Goal: Transaction & Acquisition: Purchase product/service

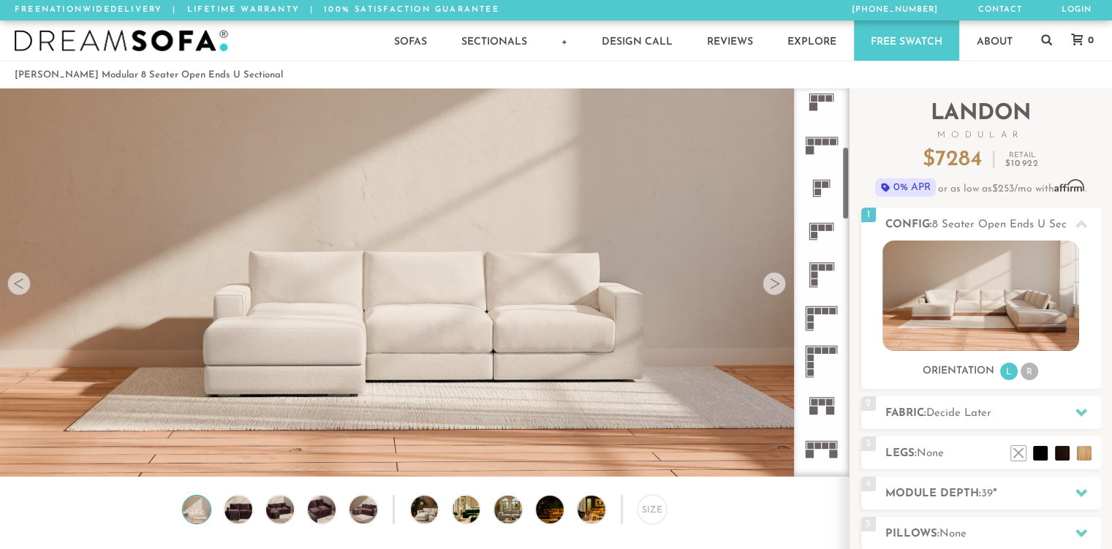
scroll to position [304, 0]
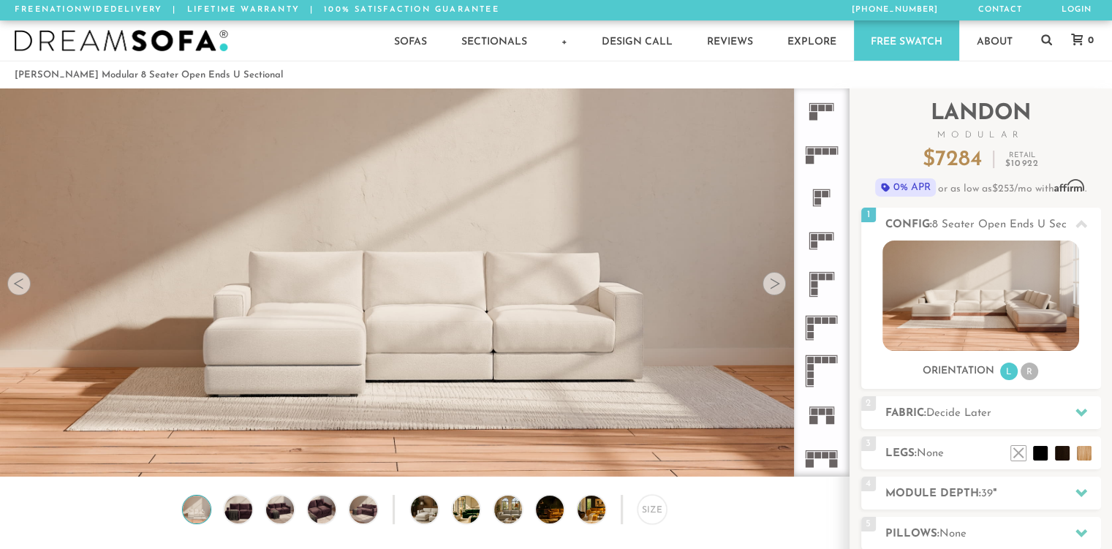
click at [816, 362] on rect at bounding box center [818, 360] width 7 height 7
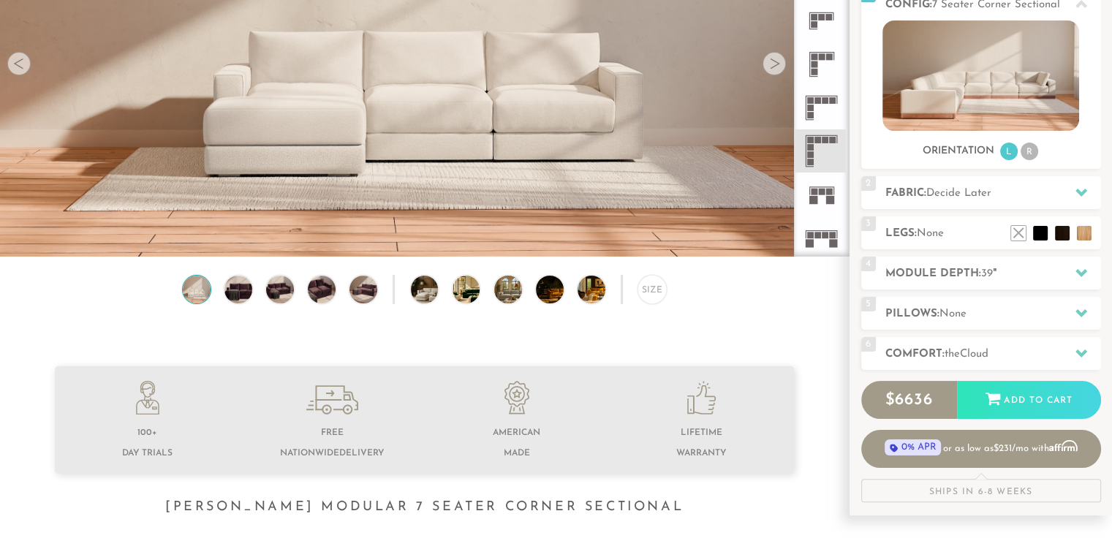
scroll to position [222, 0]
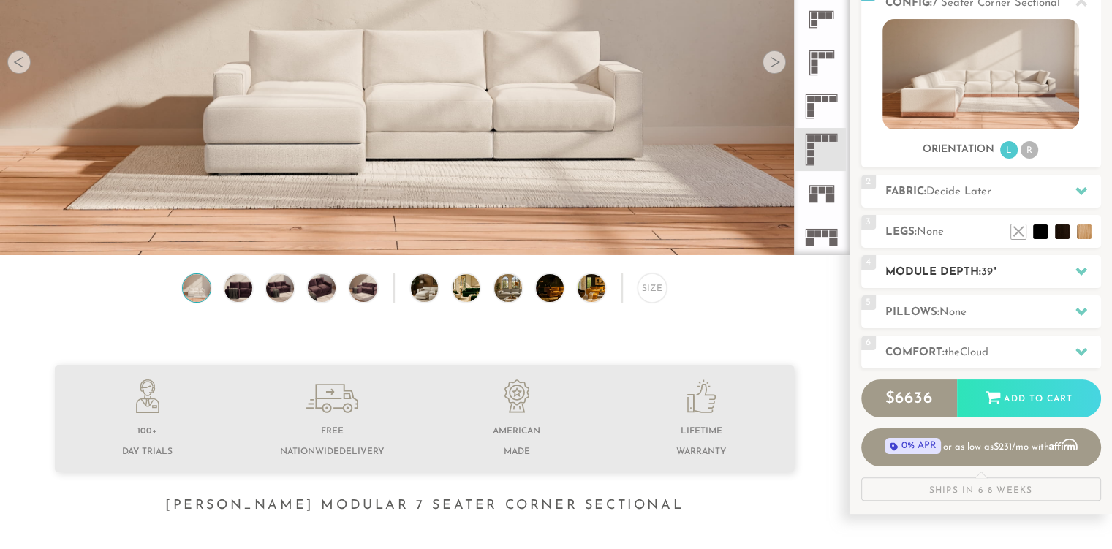
click at [1095, 274] on div at bounding box center [1081, 272] width 31 height 30
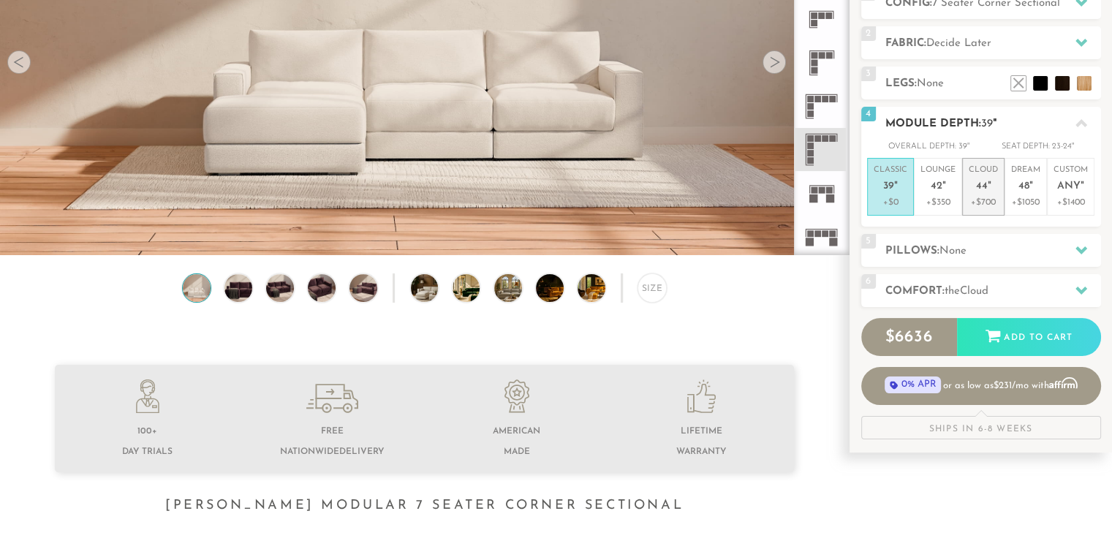
click at [975, 196] on p "+$700" at bounding box center [983, 202] width 29 height 13
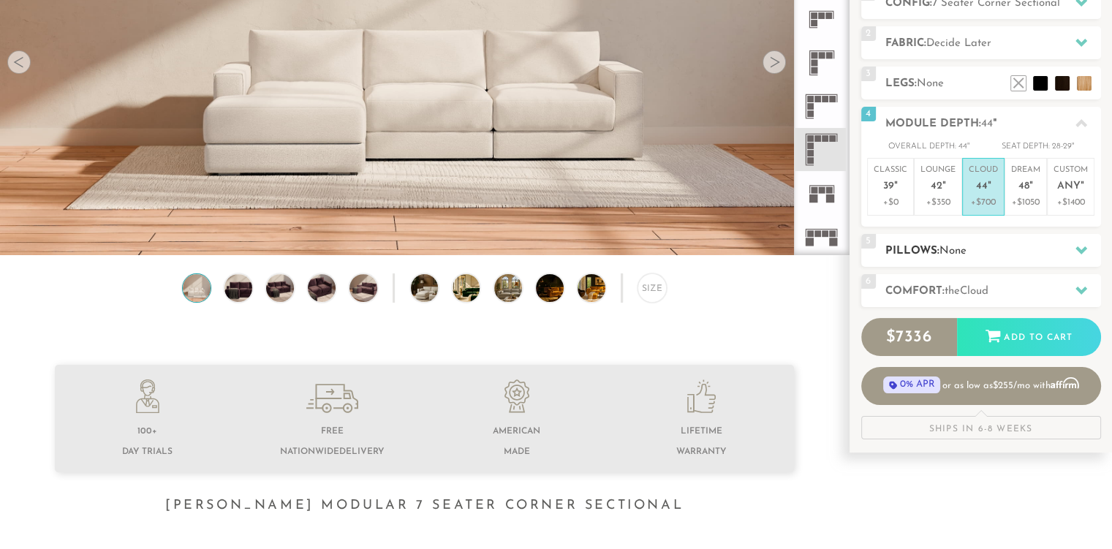
click at [1033, 244] on h2 "Pillows: None" at bounding box center [994, 251] width 216 height 17
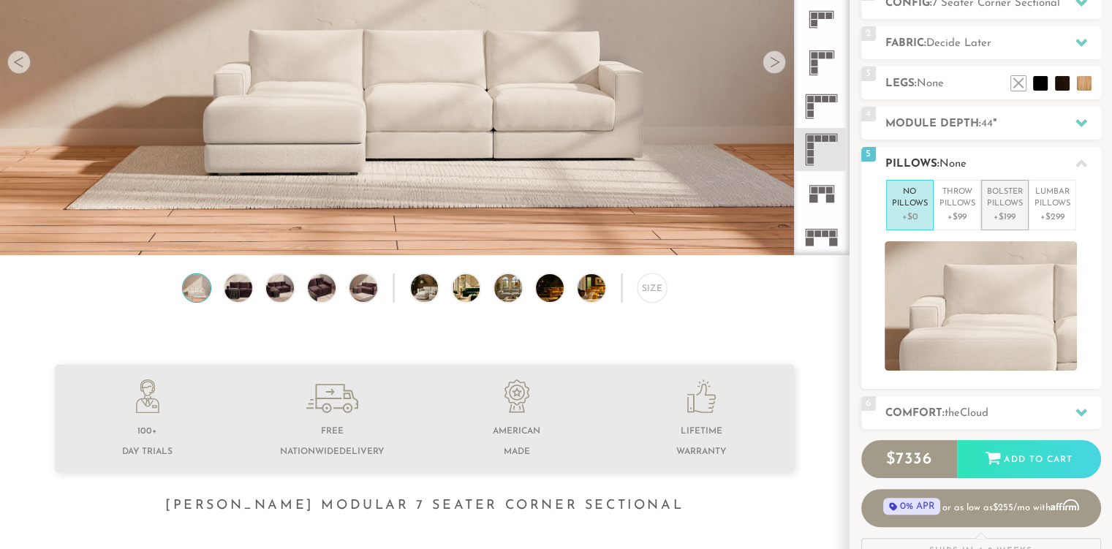
click at [1006, 214] on p "+$199" at bounding box center [1005, 217] width 36 height 13
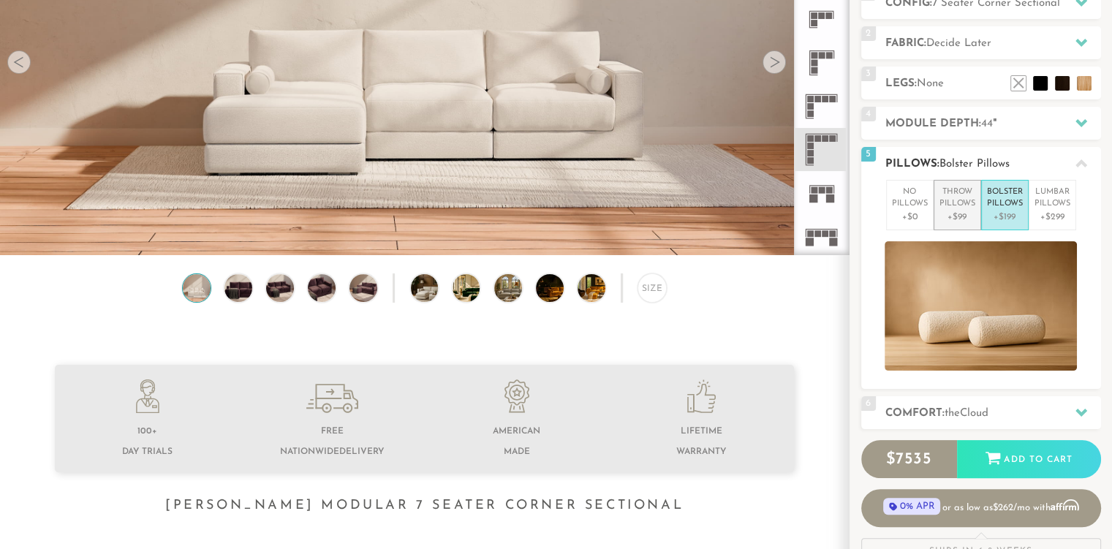
click at [963, 216] on p "+$99" at bounding box center [958, 217] width 36 height 13
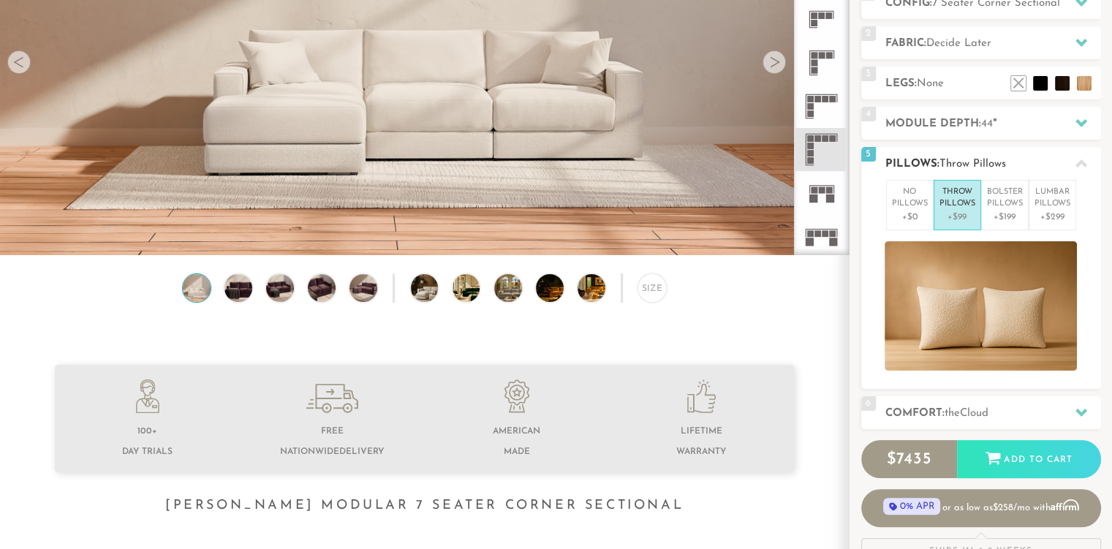
click at [1079, 162] on icon at bounding box center [1082, 163] width 12 height 8
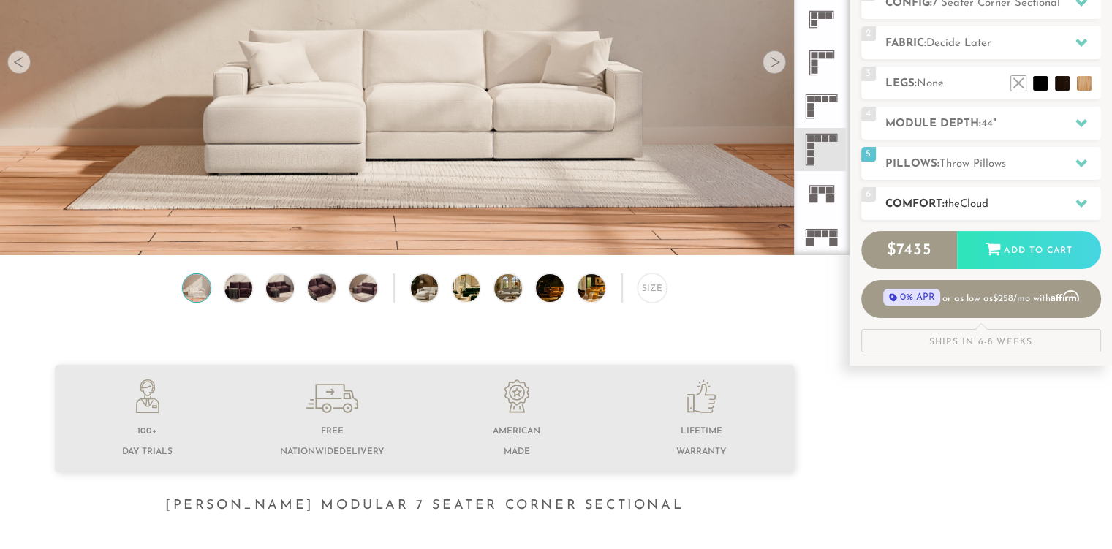
click at [1080, 207] on icon at bounding box center [1082, 203] width 12 height 12
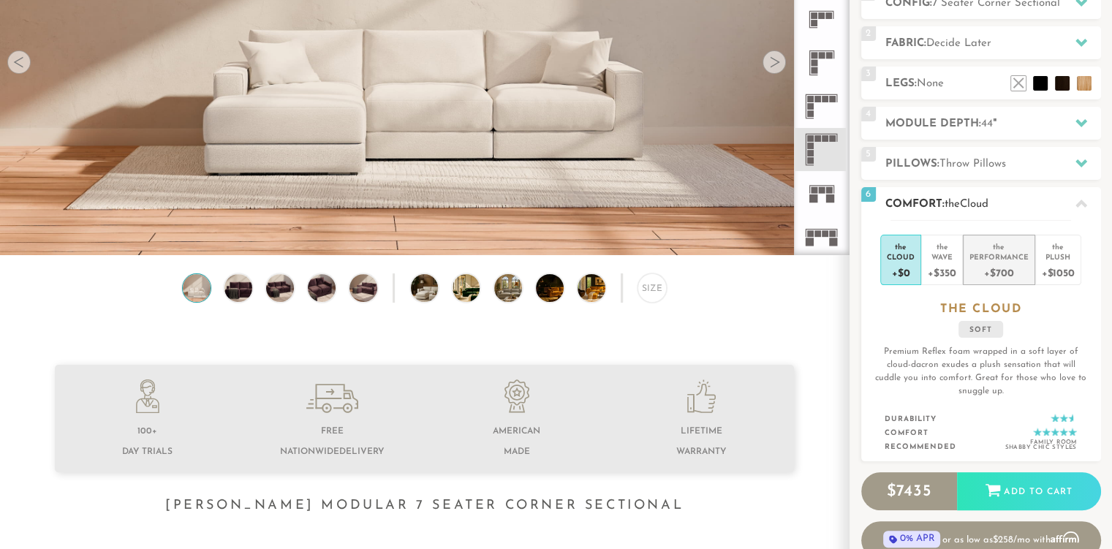
click at [998, 258] on div "Performance" at bounding box center [999, 257] width 59 height 10
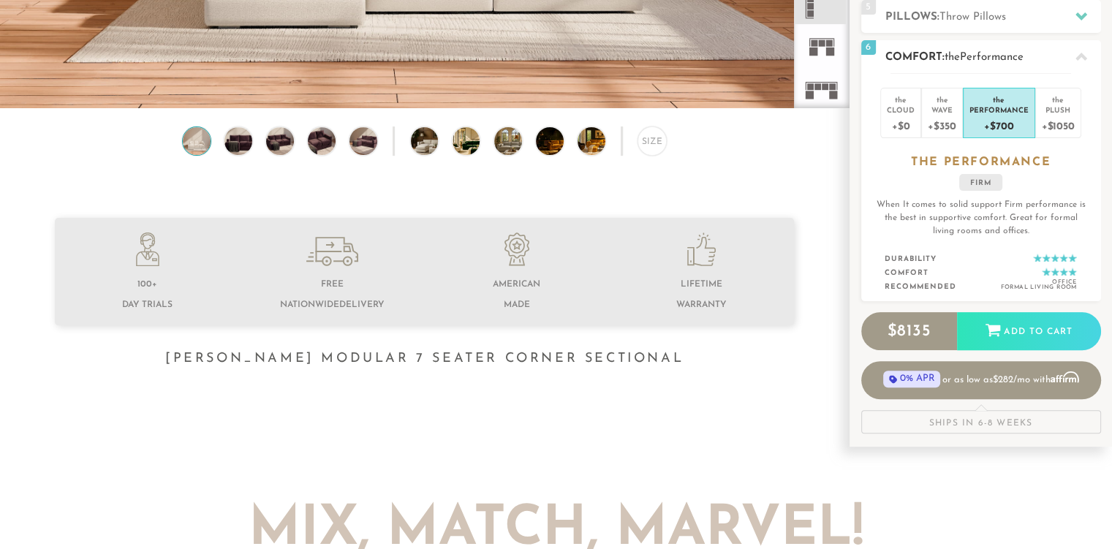
scroll to position [369, 0]
click at [1080, 59] on icon at bounding box center [1082, 57] width 12 height 12
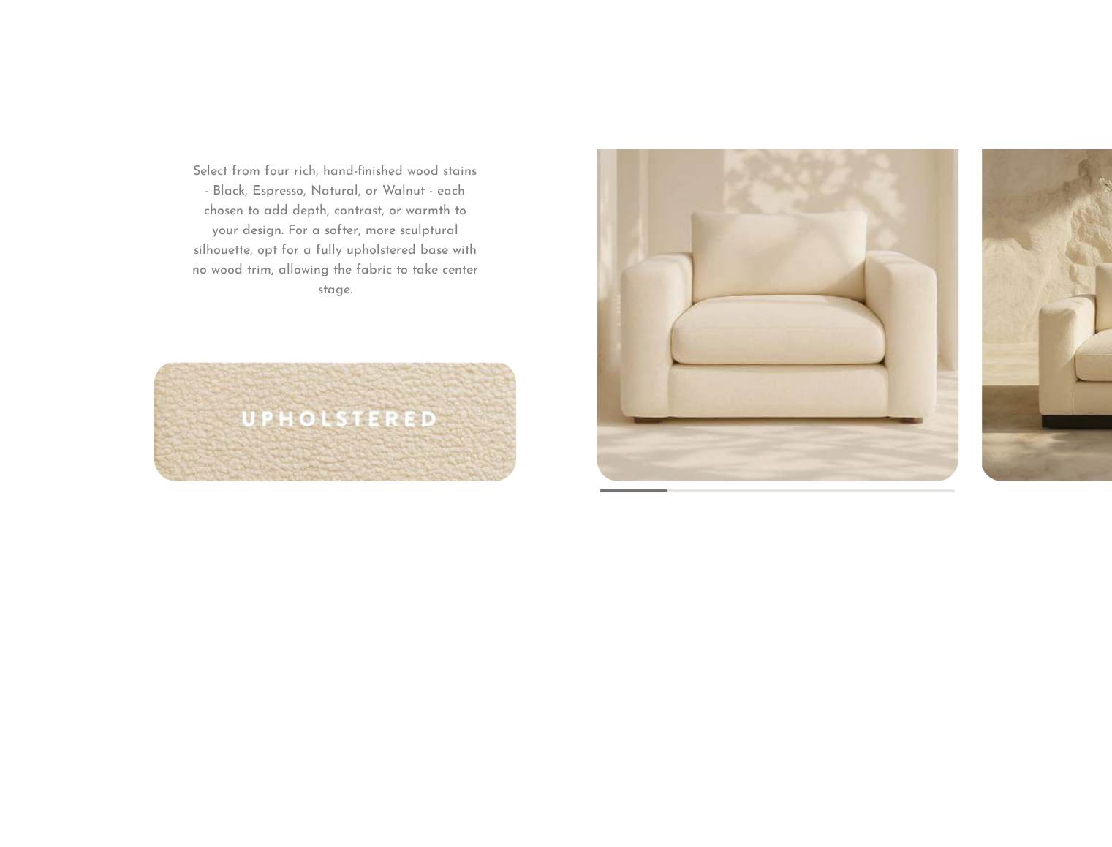
scroll to position [11080, 0]
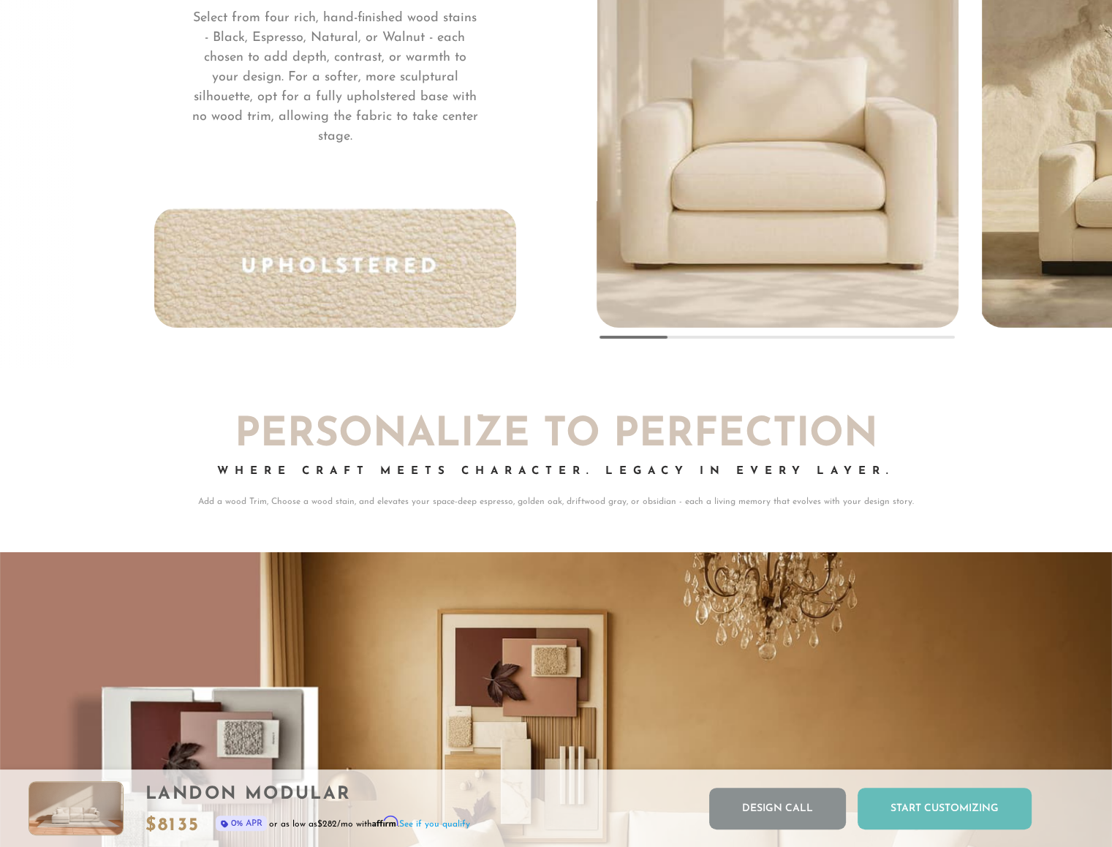
click at [938, 549] on div "Start Customizing" at bounding box center [945, 809] width 174 height 42
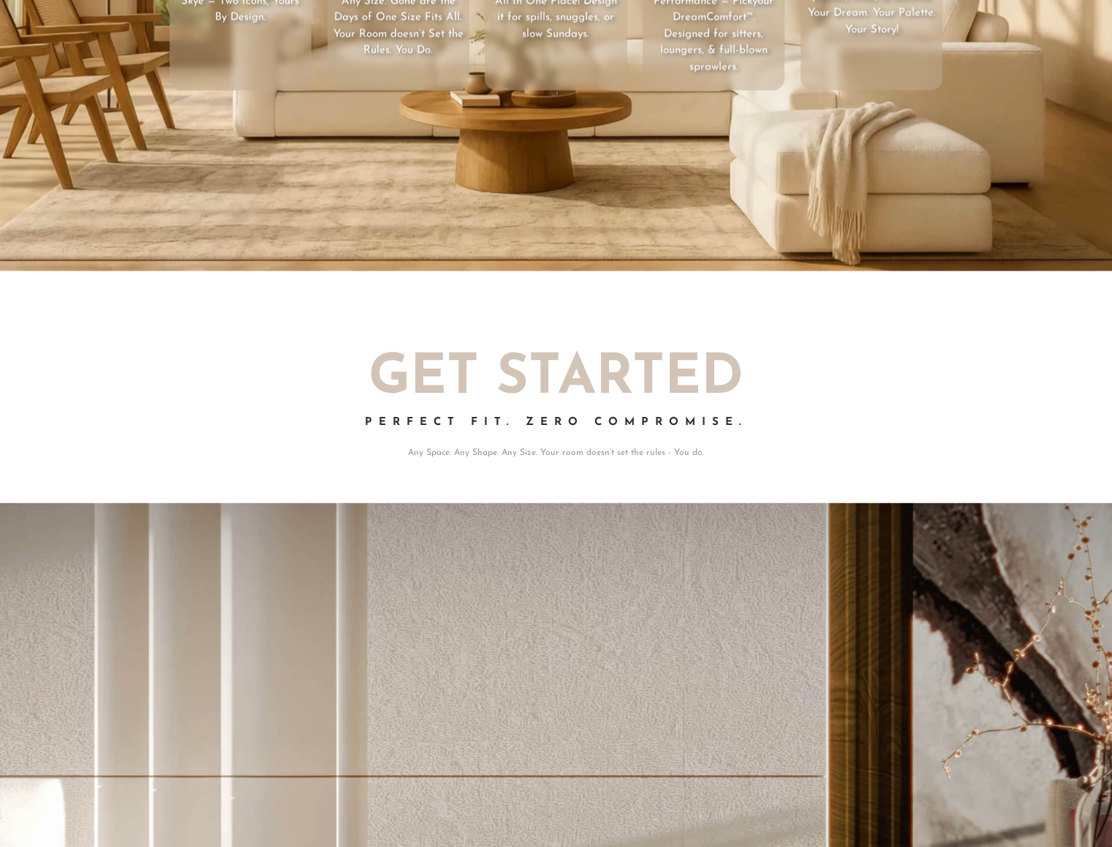
scroll to position [0, 0]
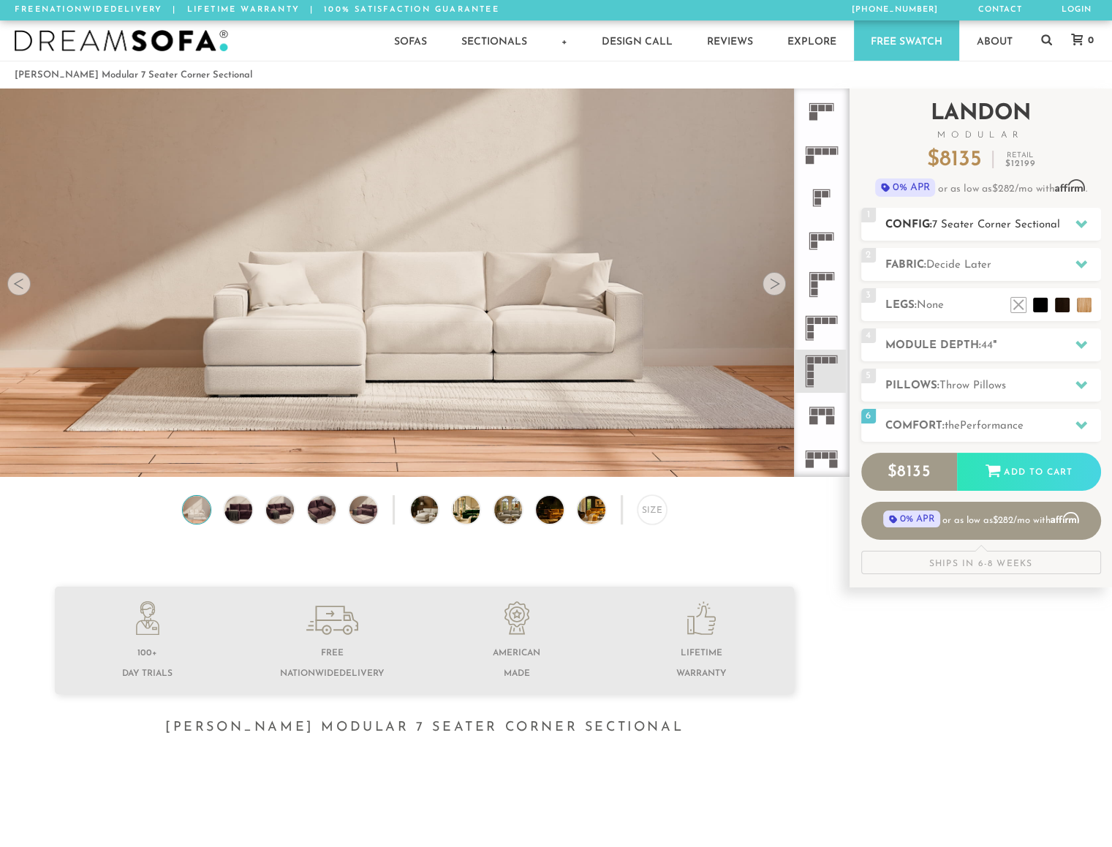
click at [1084, 222] on icon at bounding box center [1082, 224] width 12 height 8
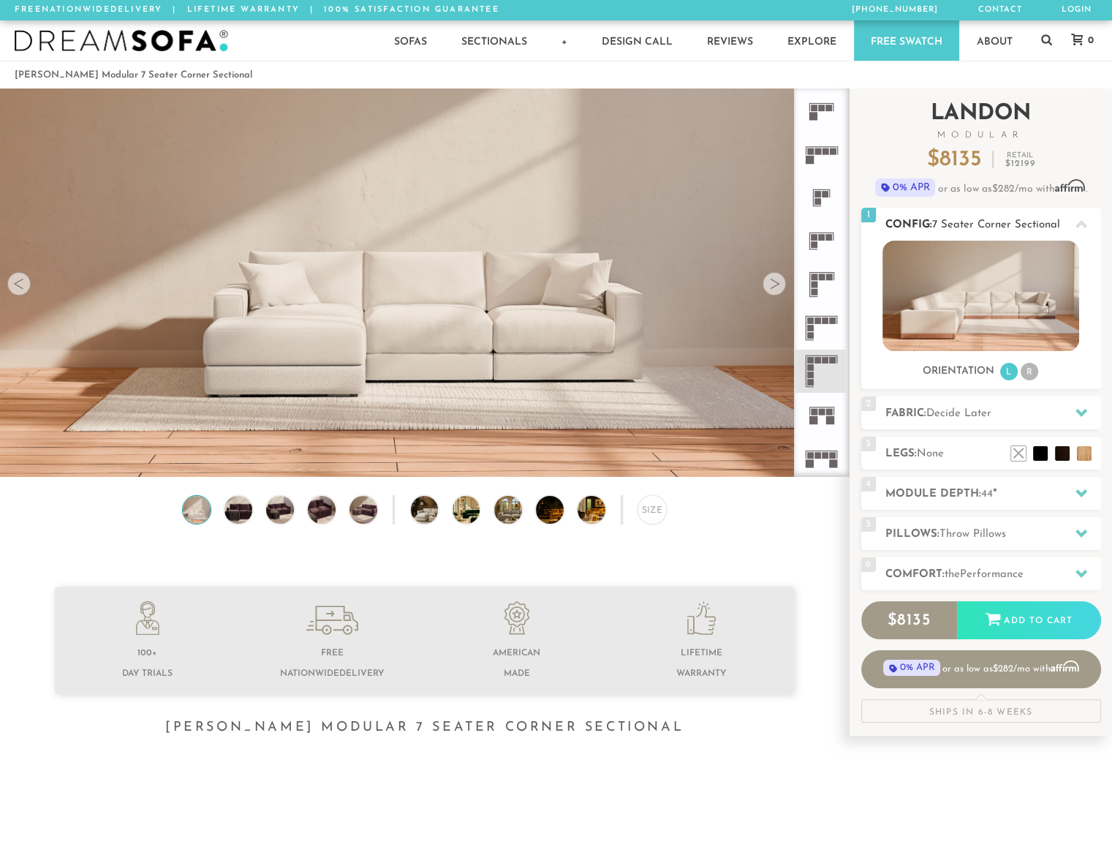
click at [1033, 374] on li "R" at bounding box center [1030, 372] width 18 height 18
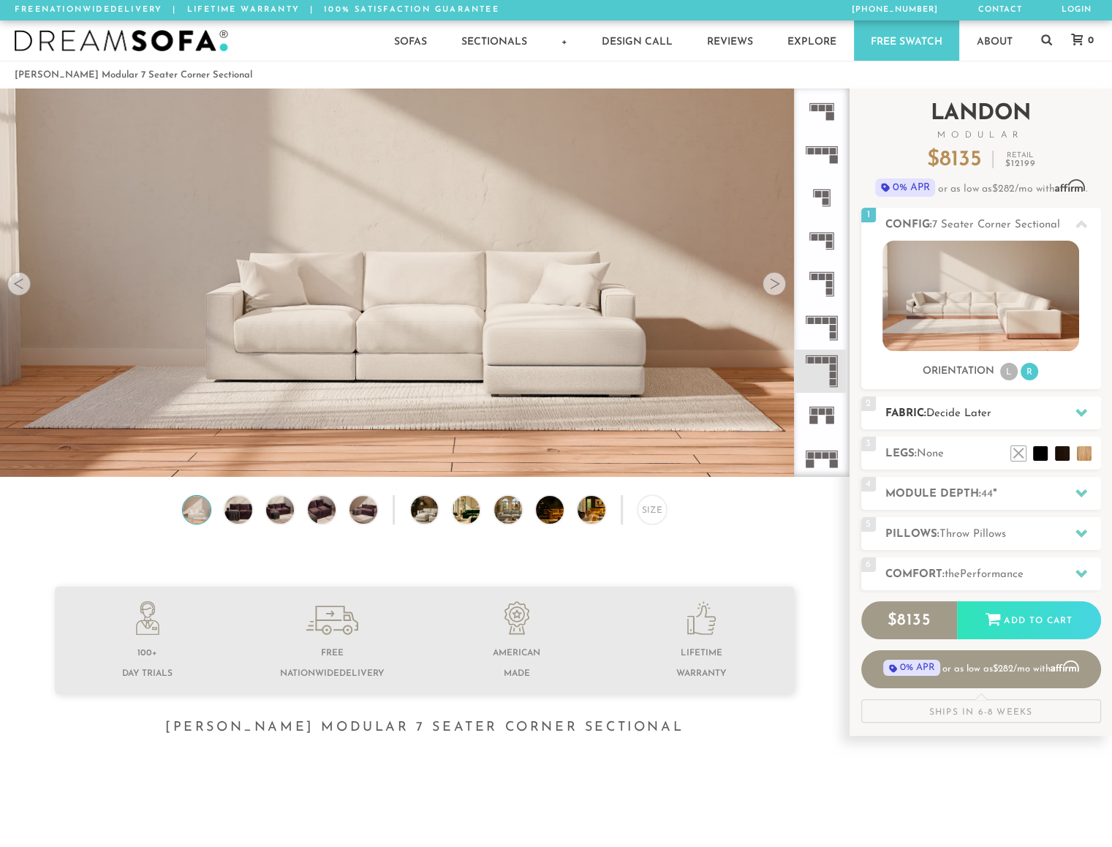
click at [1082, 415] on icon at bounding box center [1082, 413] width 12 height 8
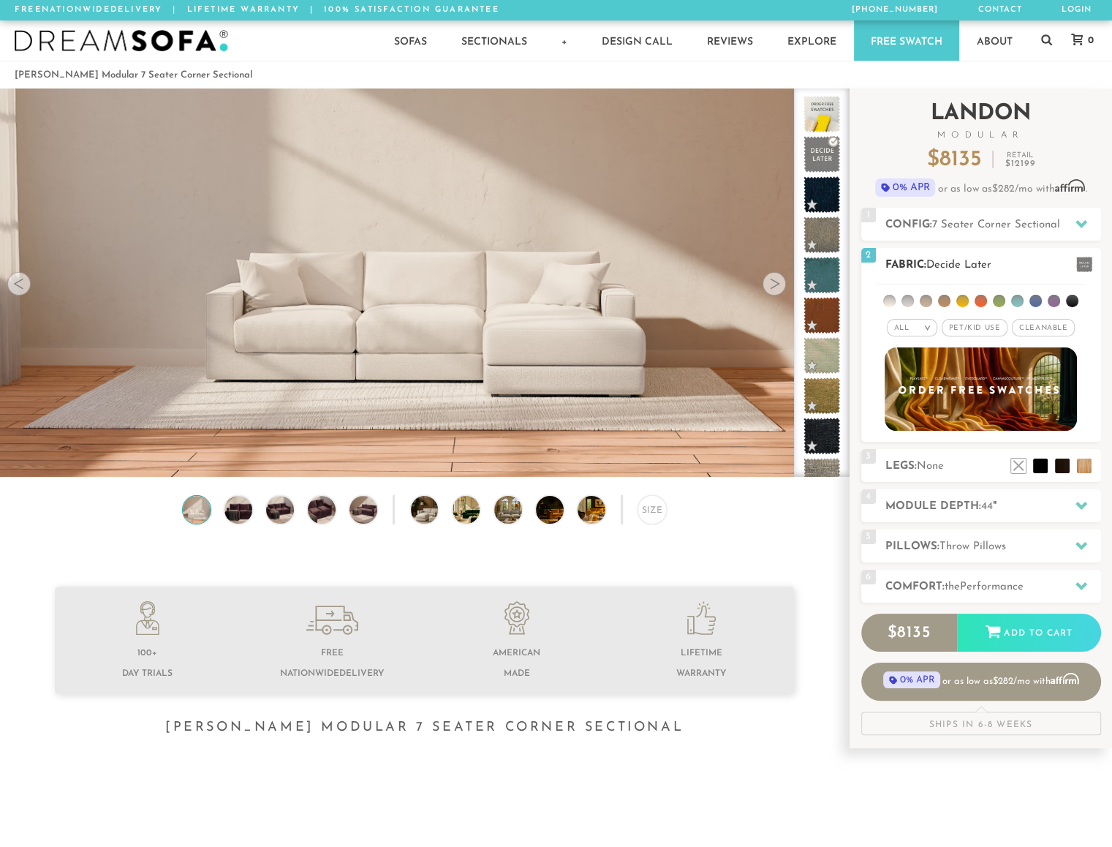
click at [979, 329] on span "Pet/Kid Use x" at bounding box center [975, 328] width 66 height 18
click at [907, 299] on li at bounding box center [908, 301] width 12 height 12
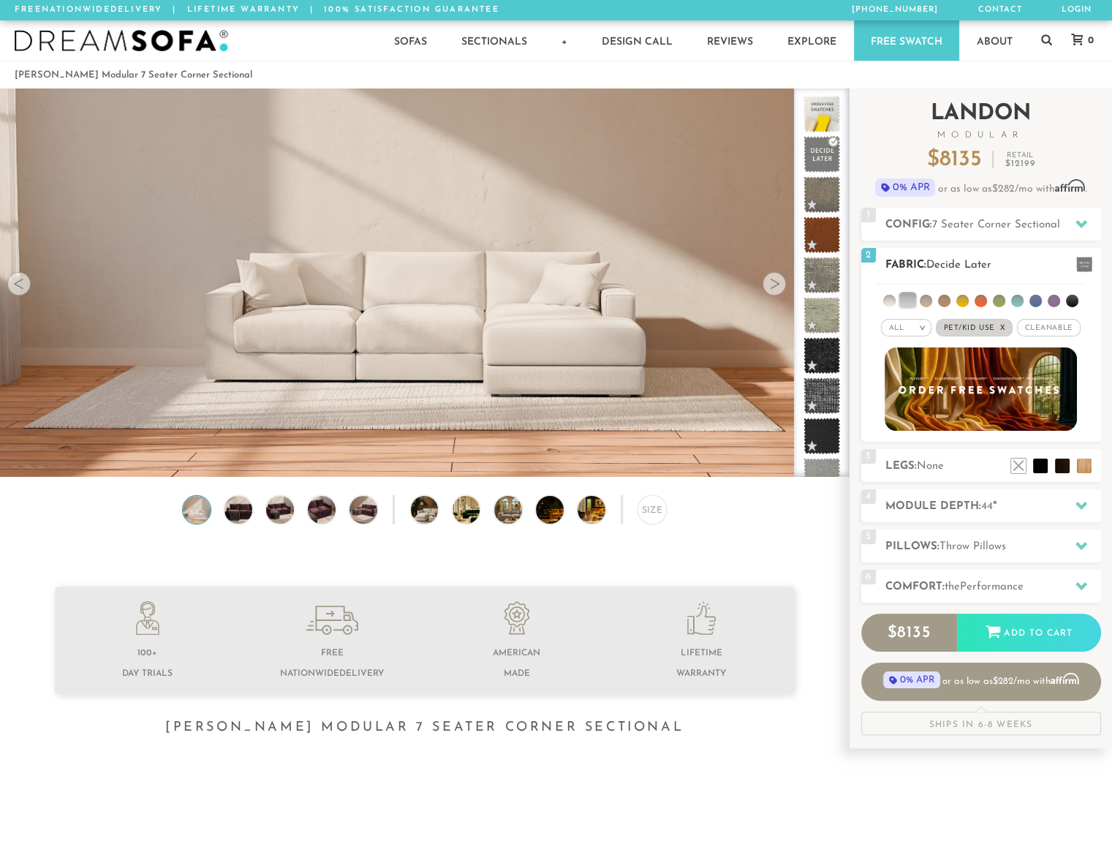
click at [892, 301] on li at bounding box center [890, 301] width 12 height 12
click at [882, 299] on li at bounding box center [889, 300] width 15 height 15
click at [903, 301] on li at bounding box center [907, 300] width 15 height 15
click at [888, 301] on li at bounding box center [890, 301] width 12 height 12
click at [904, 295] on ul at bounding box center [981, 298] width 208 height 27
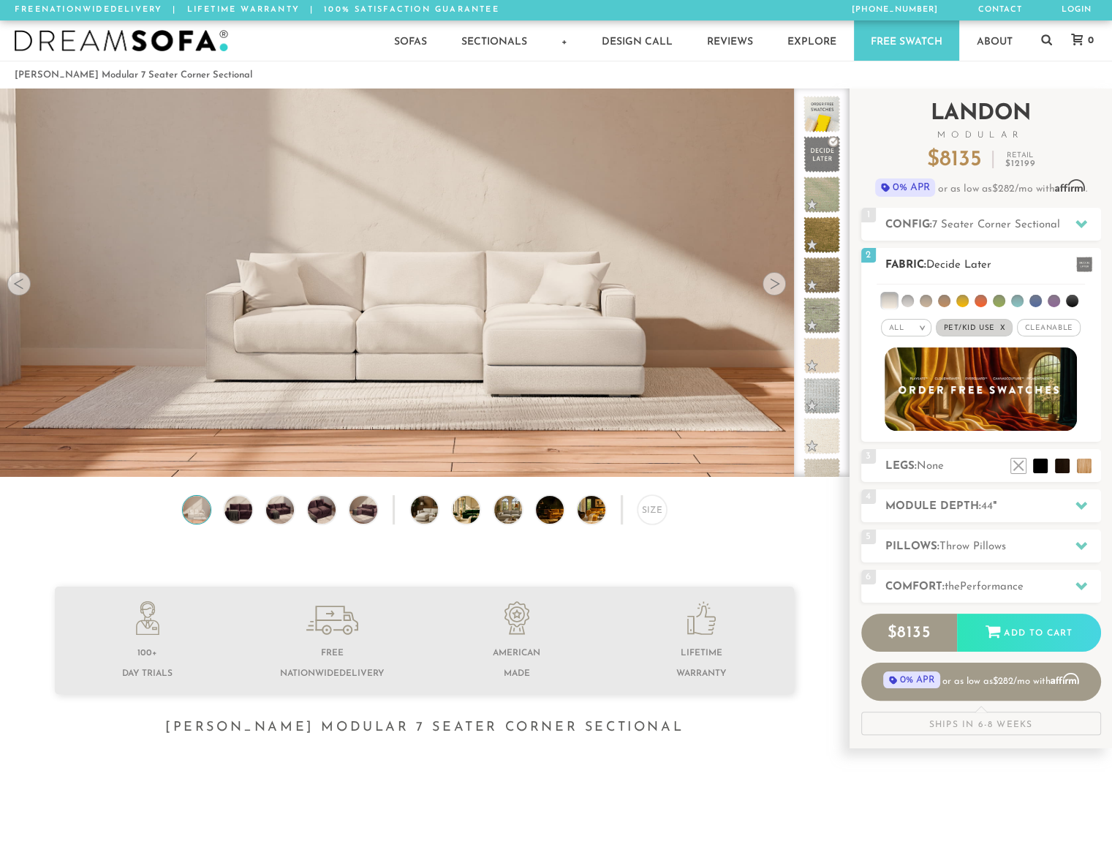
click at [911, 301] on li at bounding box center [908, 301] width 12 height 12
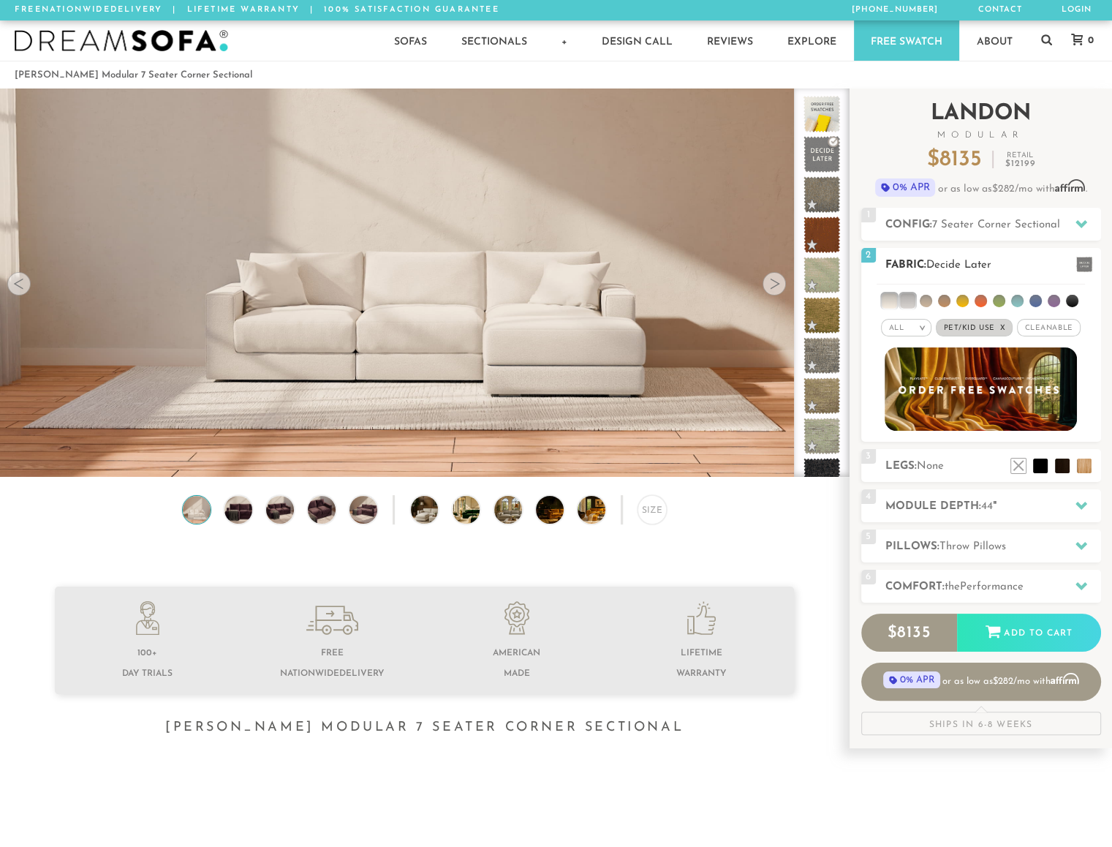
click at [892, 301] on li at bounding box center [889, 300] width 15 height 15
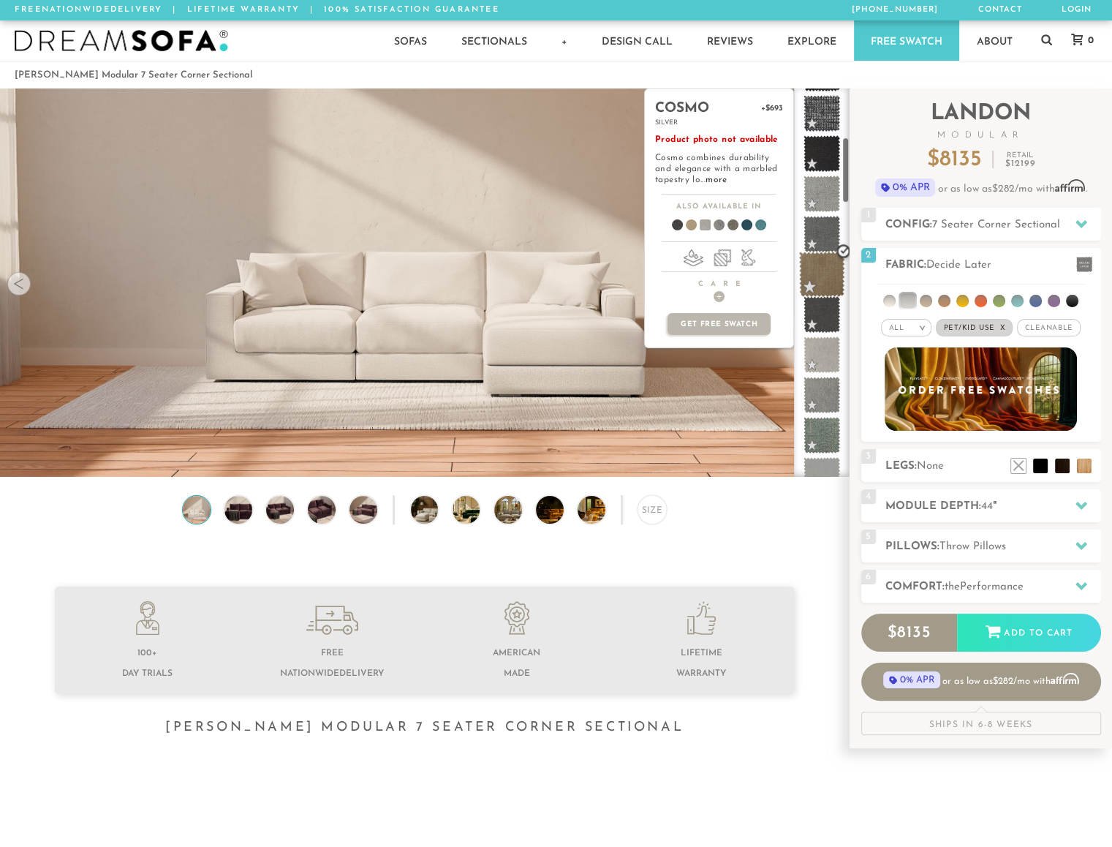
scroll to position [284, 0]
click at [824, 361] on span at bounding box center [822, 353] width 37 height 37
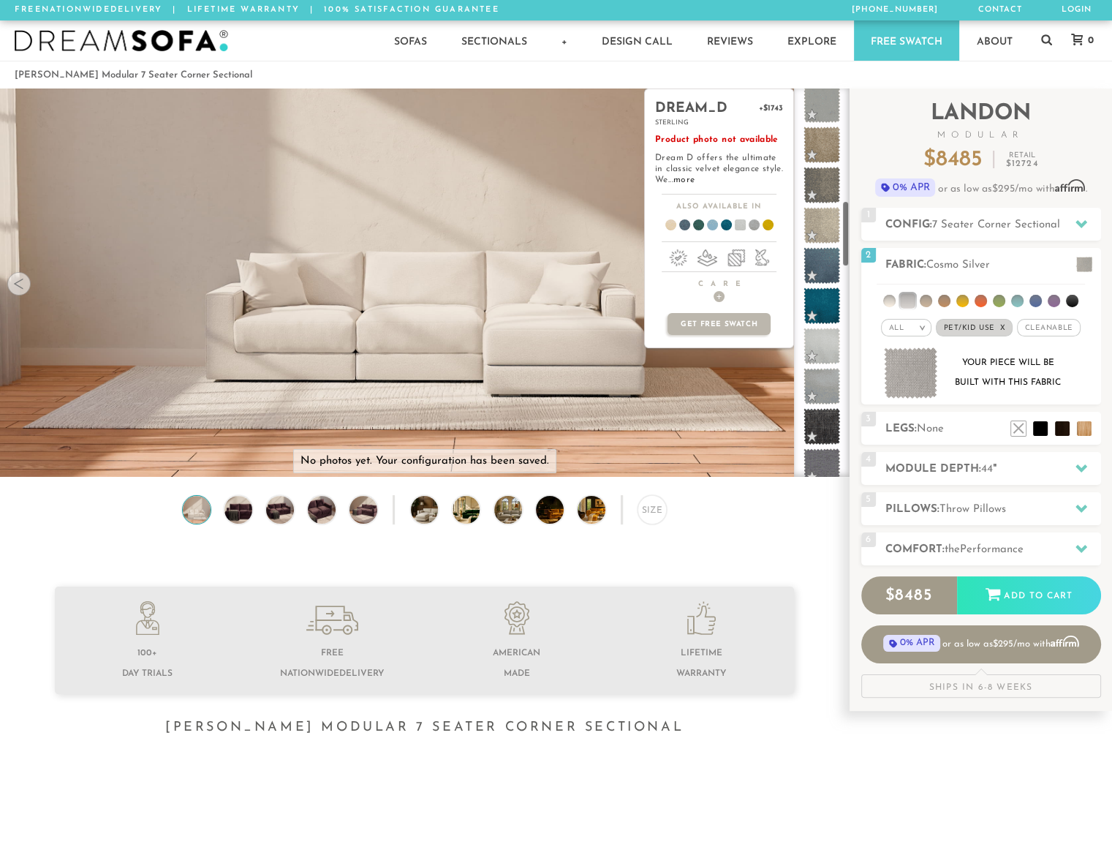
scroll to position [655, 0]
click at [819, 230] on span at bounding box center [822, 224] width 46 height 46
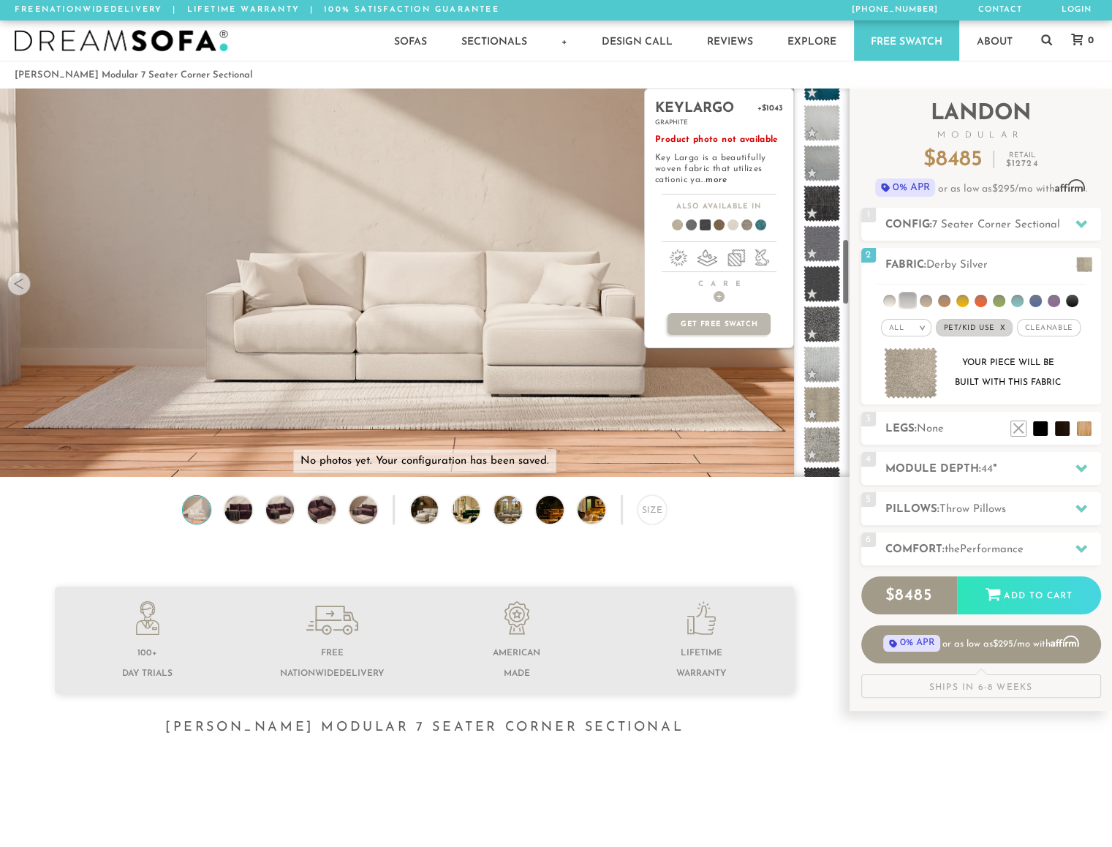
scroll to position [878, 0]
click at [817, 156] on span at bounding box center [822, 162] width 46 height 46
click at [818, 252] on span at bounding box center [822, 242] width 46 height 46
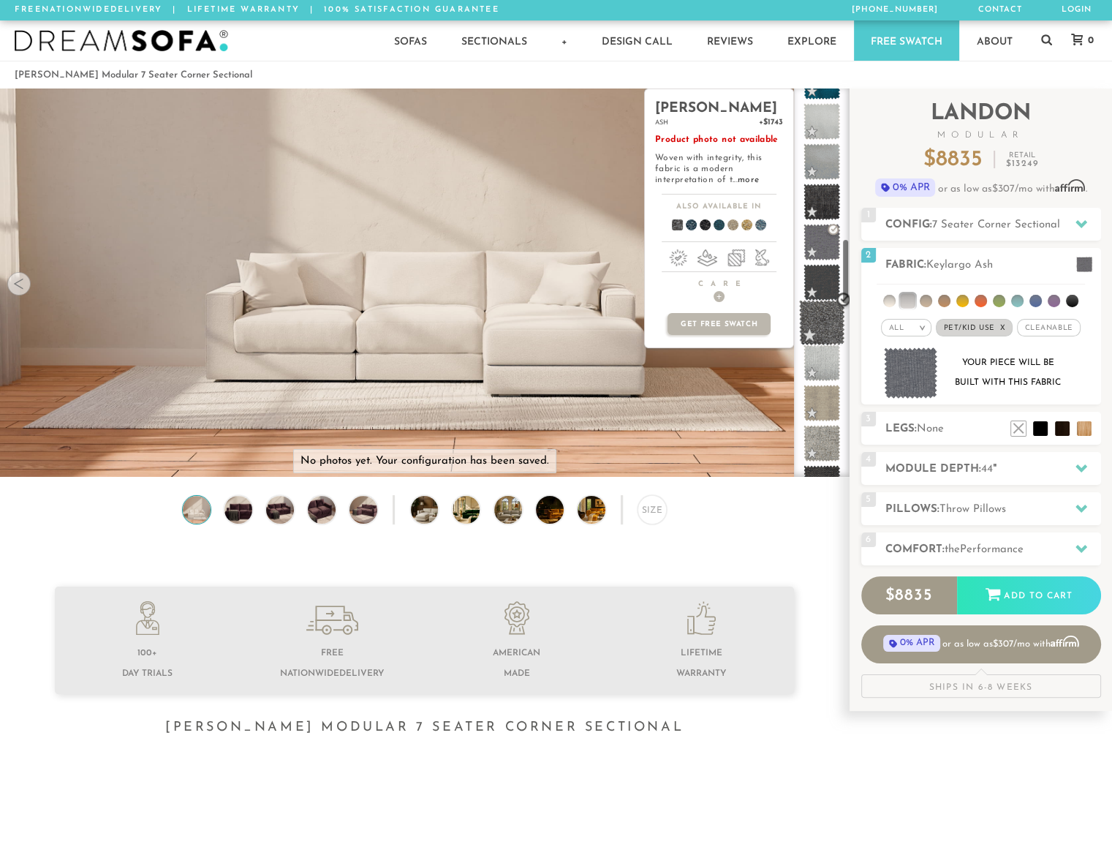
click at [825, 315] on span at bounding box center [822, 323] width 46 height 46
click at [826, 286] on span at bounding box center [822, 283] width 46 height 46
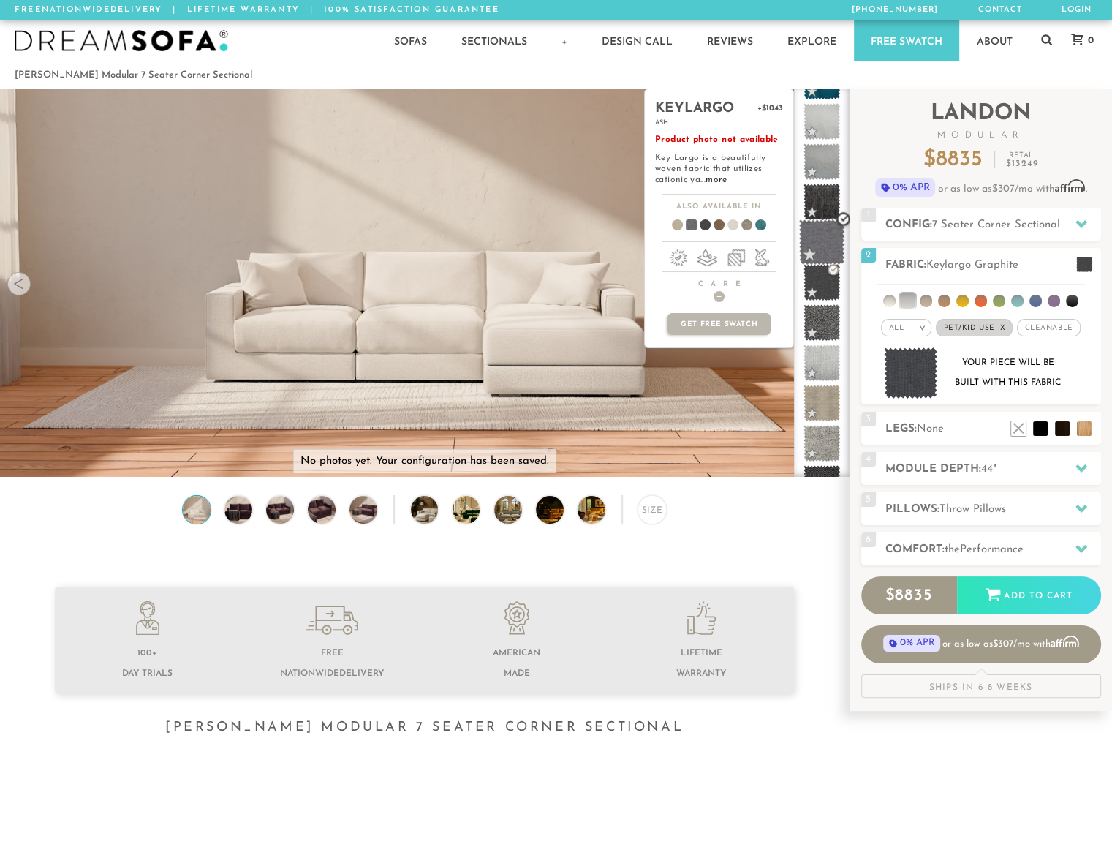
click at [819, 237] on span at bounding box center [822, 242] width 46 height 46
click at [752, 319] on p "Get Free Swatch" at bounding box center [719, 324] width 102 height 22
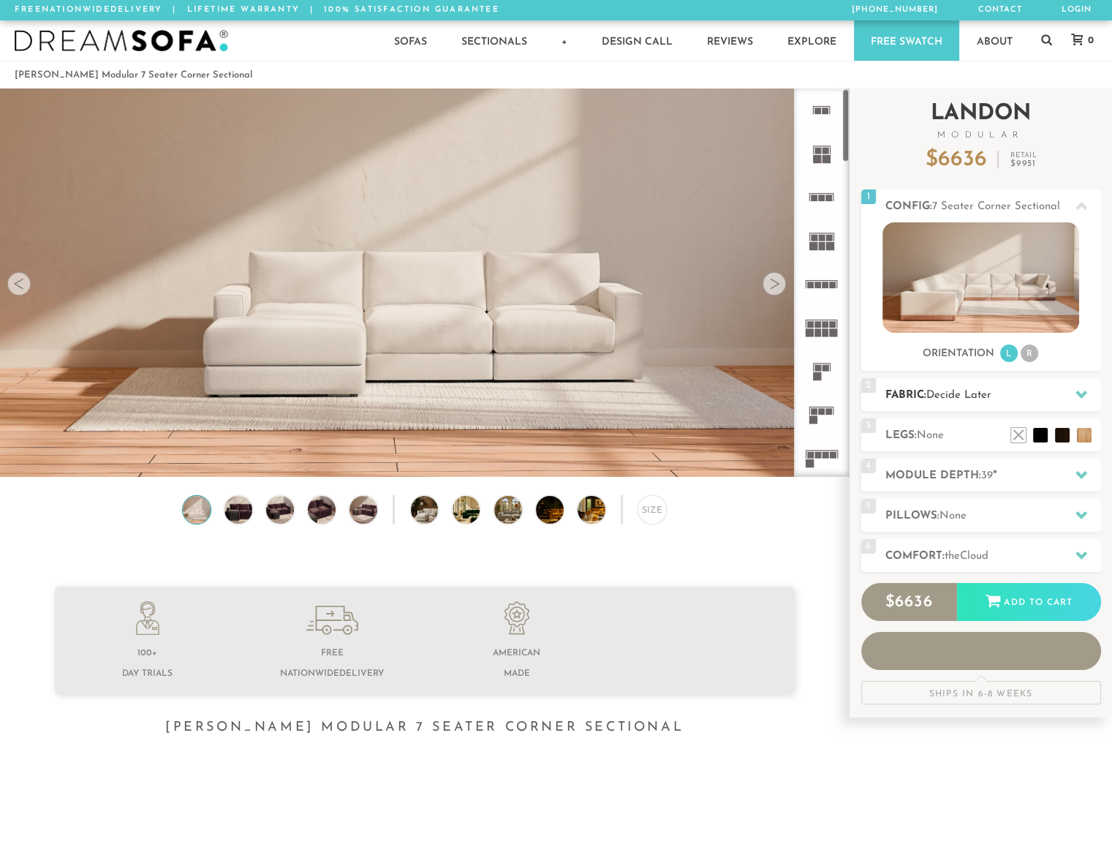
click at [996, 391] on h2 "Fabric: Decide Later" at bounding box center [994, 395] width 216 height 17
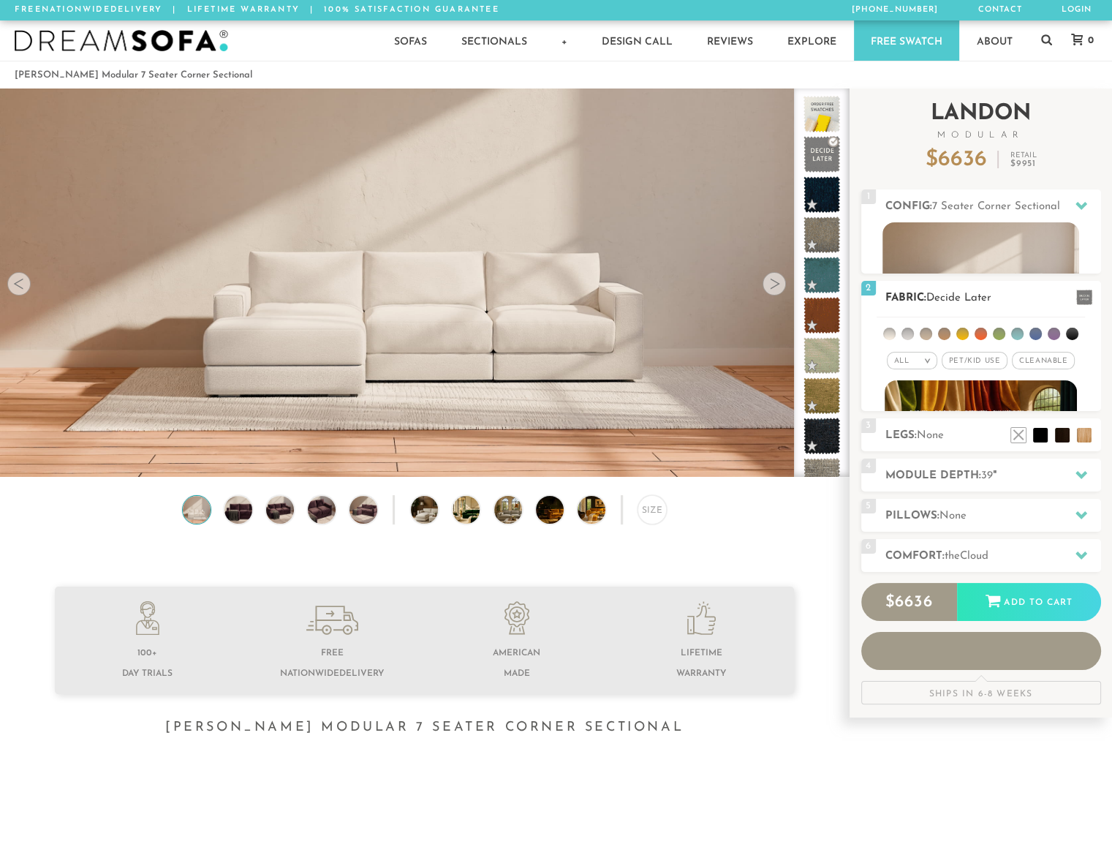
scroll to position [16269, 1101]
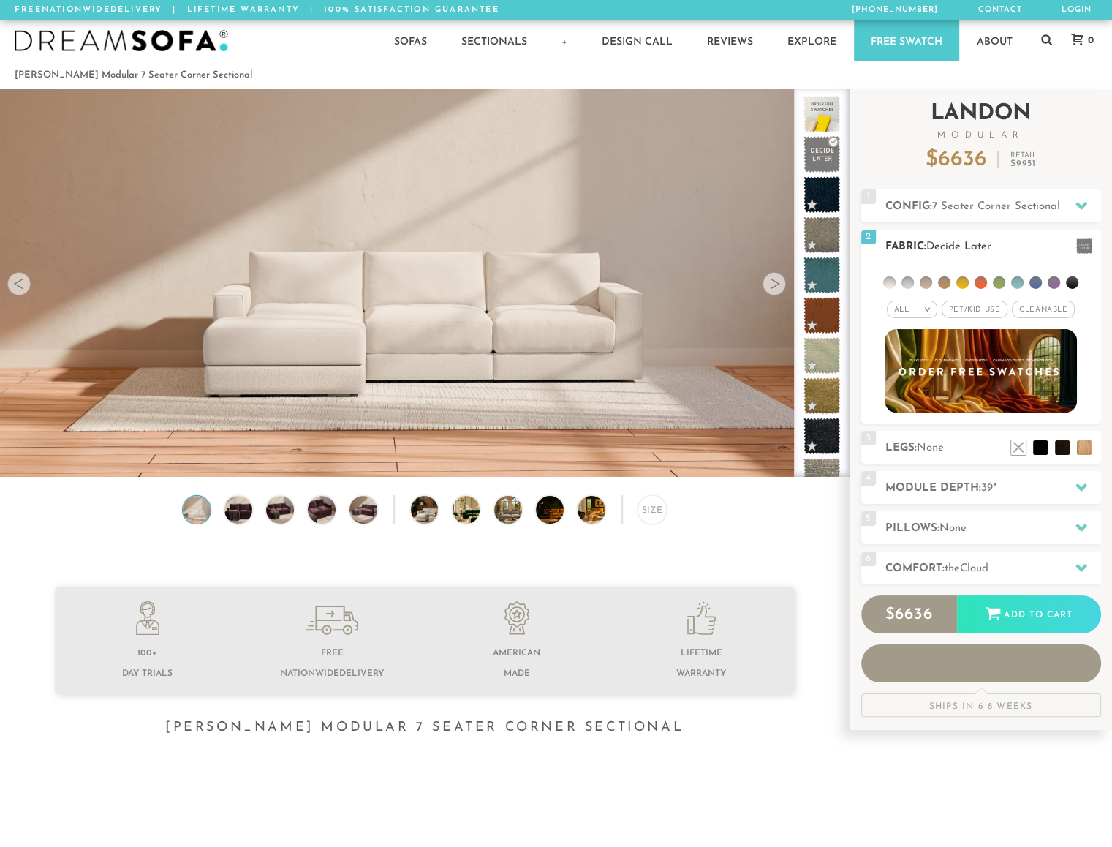
click at [995, 309] on span "Pet/Kid Use x" at bounding box center [975, 310] width 66 height 18
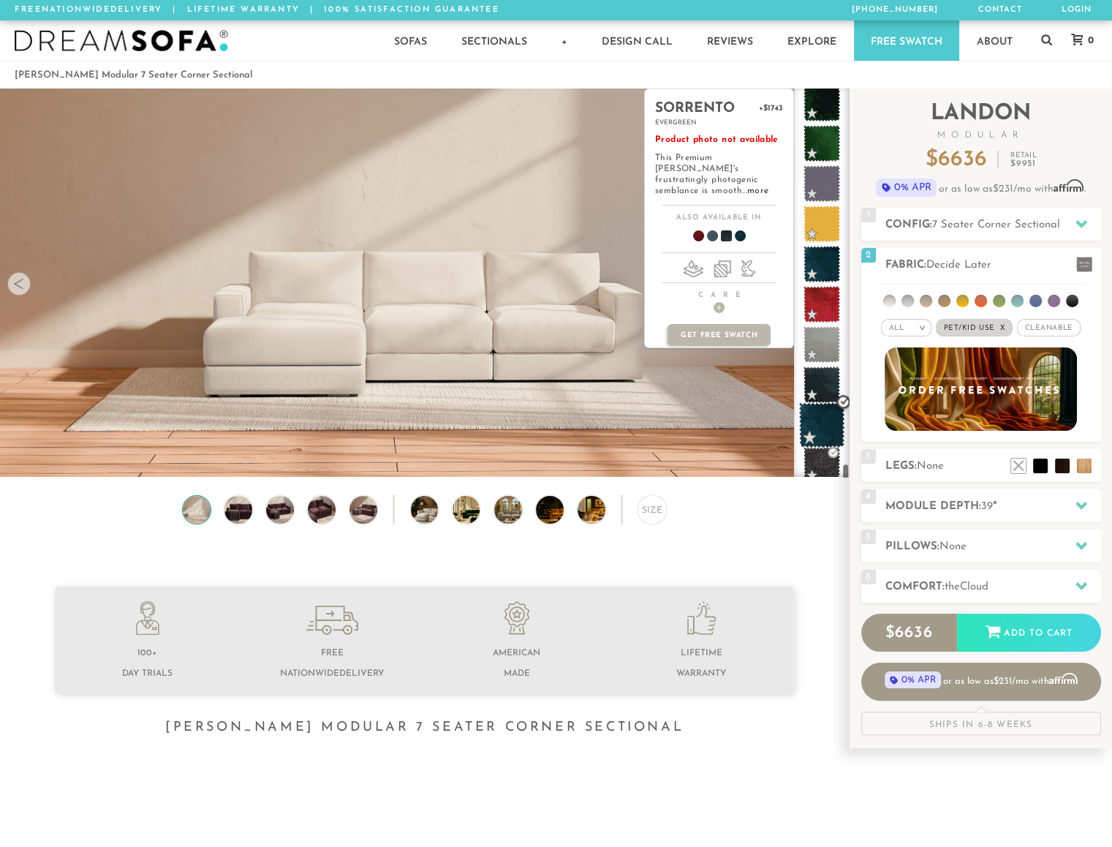
scroll to position [8145, 0]
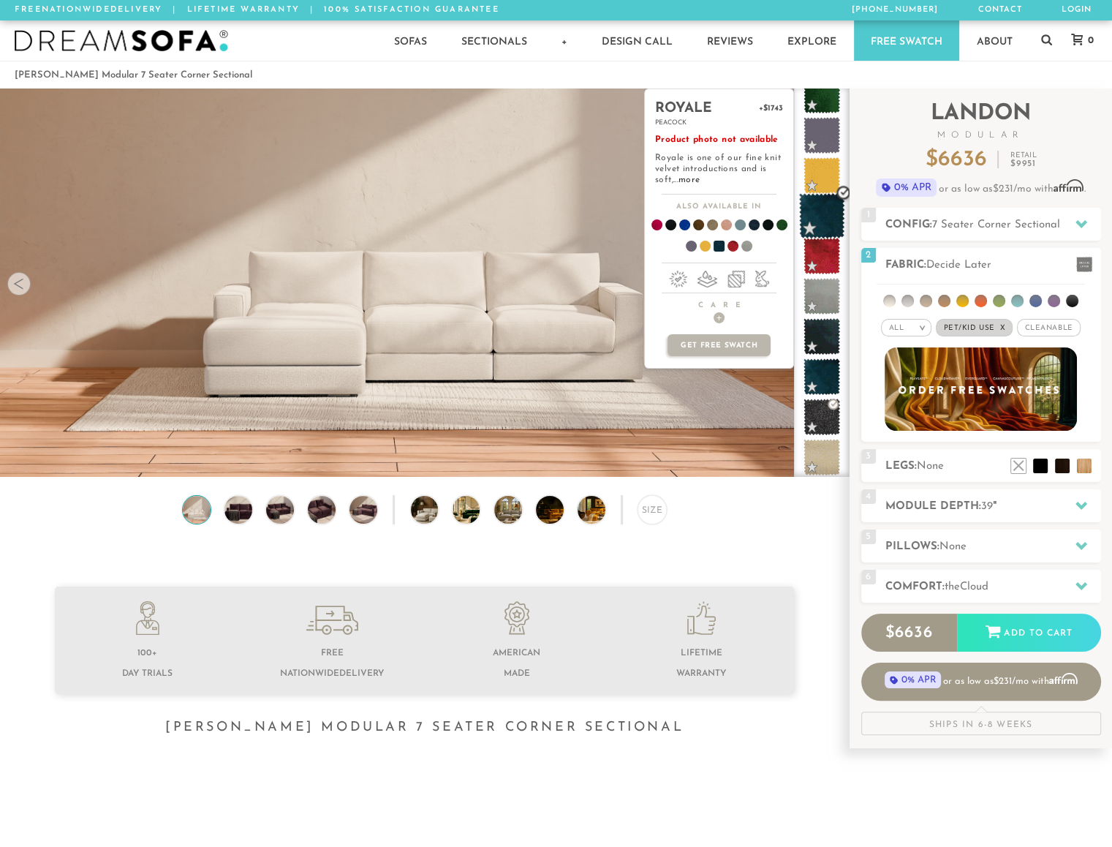
click at [821, 211] on span at bounding box center [822, 216] width 46 height 46
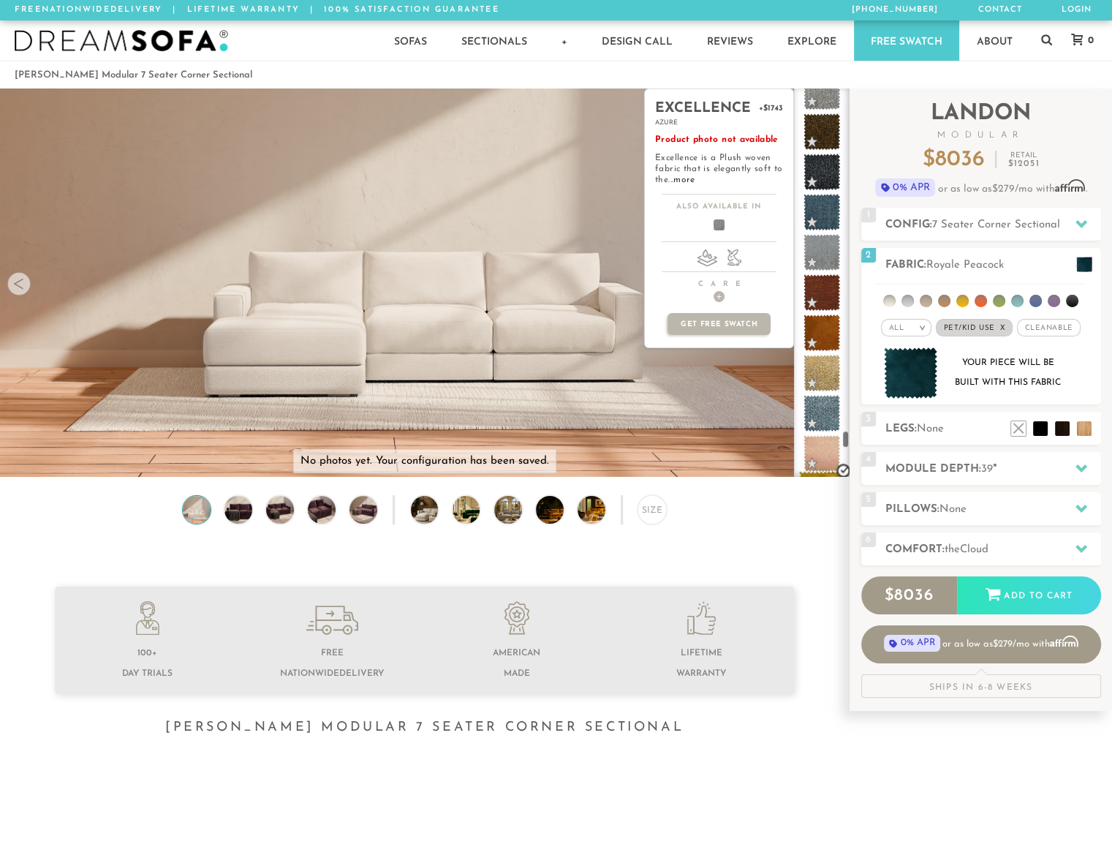
scroll to position [7424, 0]
click at [826, 279] on span at bounding box center [822, 293] width 46 height 46
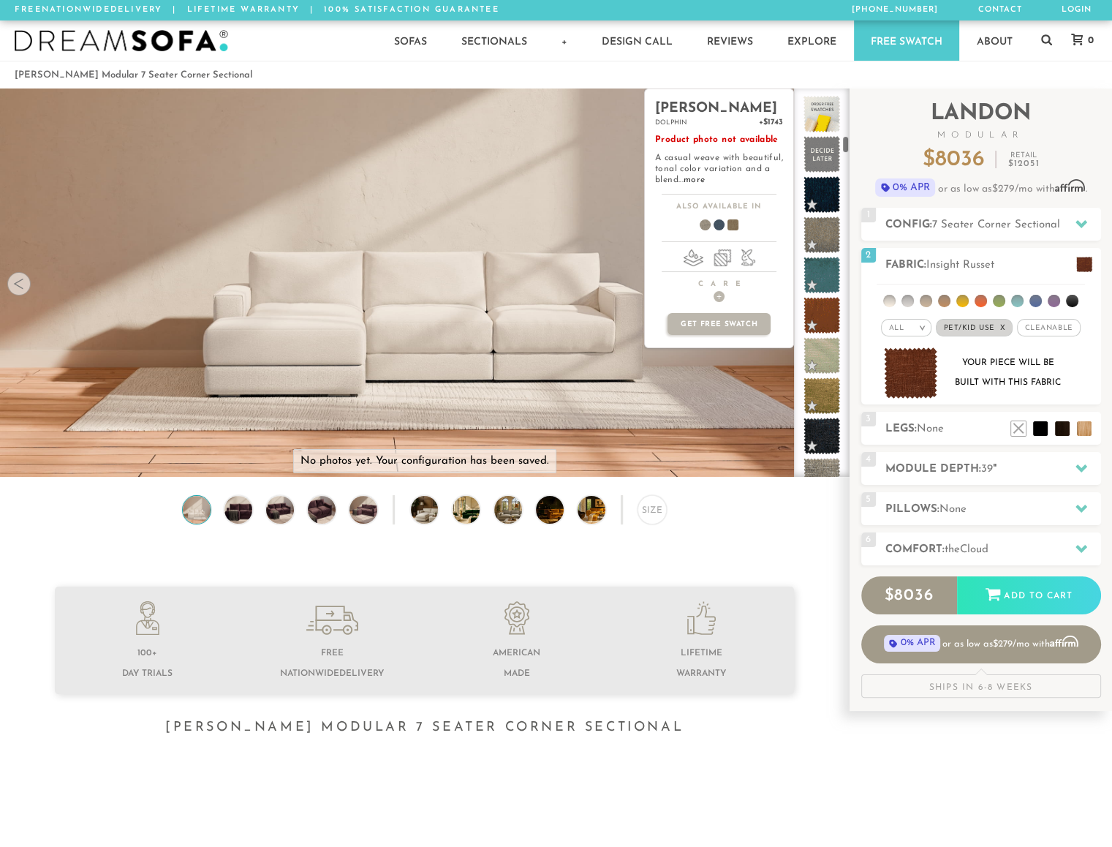
scroll to position [0, 0]
click at [832, 187] on span at bounding box center [822, 195] width 46 height 46
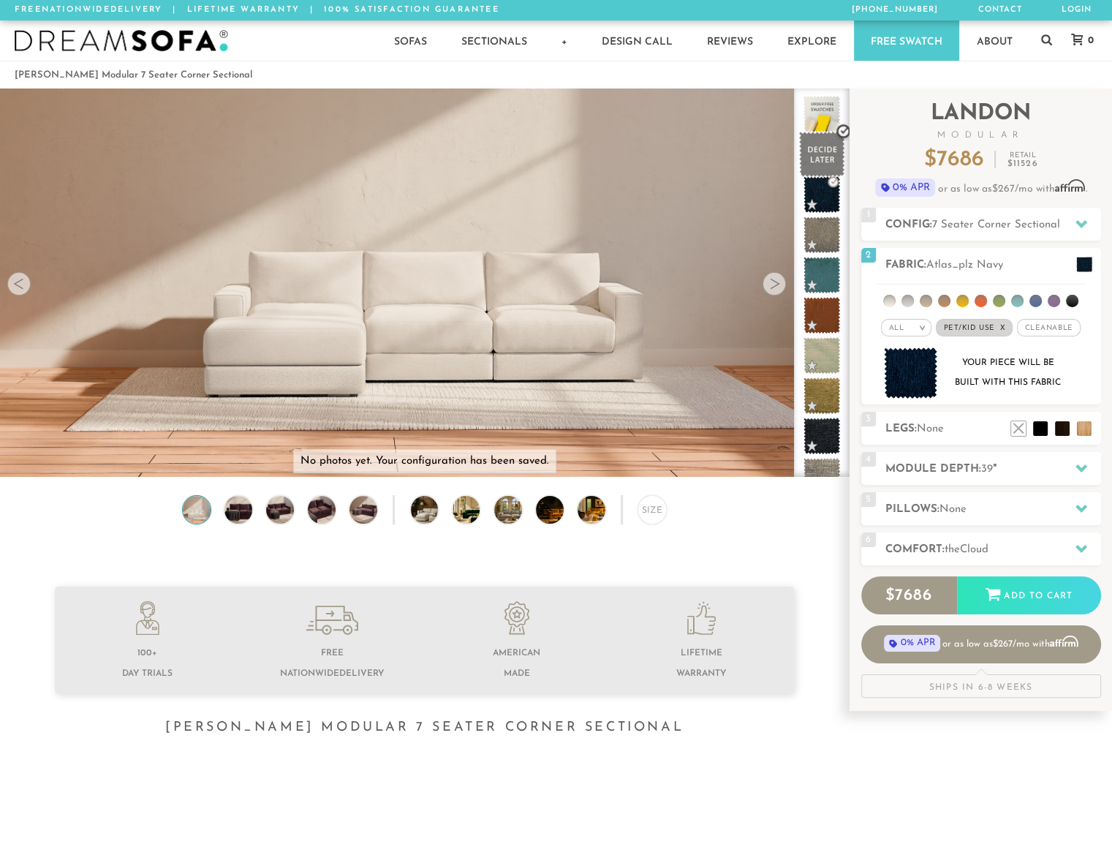
click at [822, 157] on span at bounding box center [822, 155] width 46 height 46
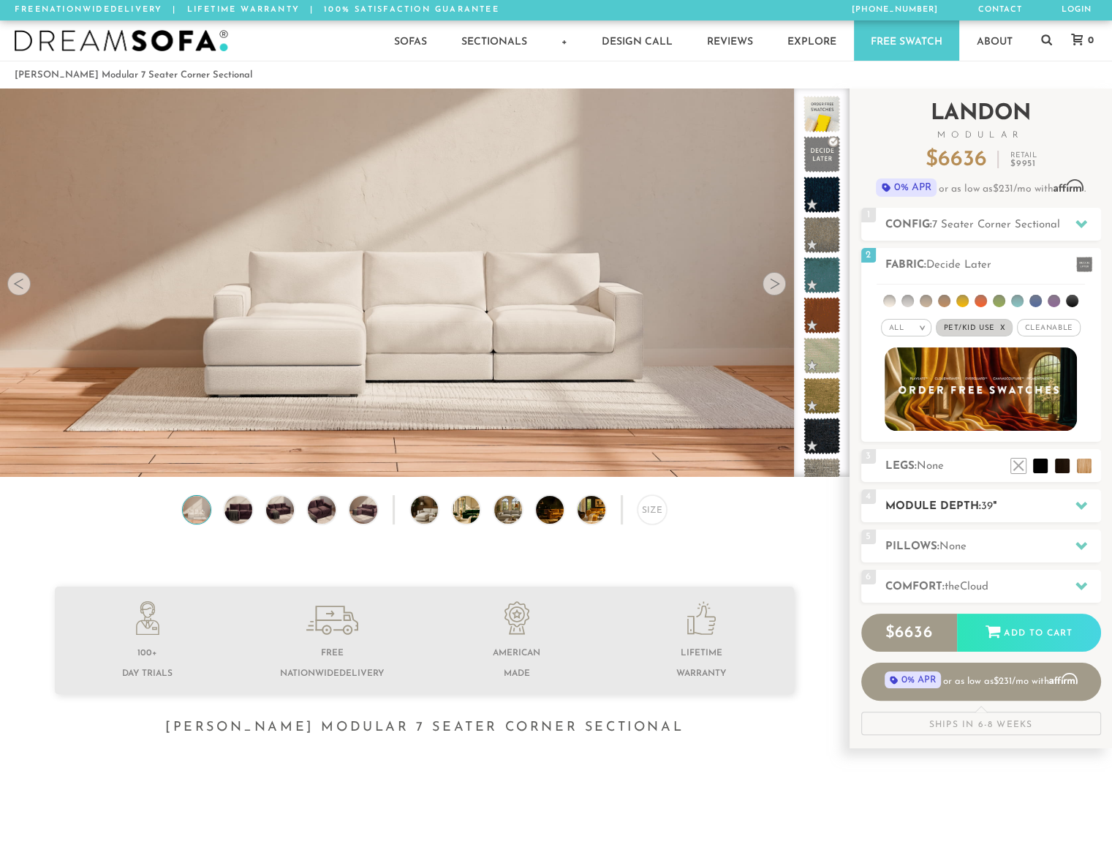
click at [969, 506] on h2 "Module Depth: 39 "" at bounding box center [994, 506] width 216 height 17
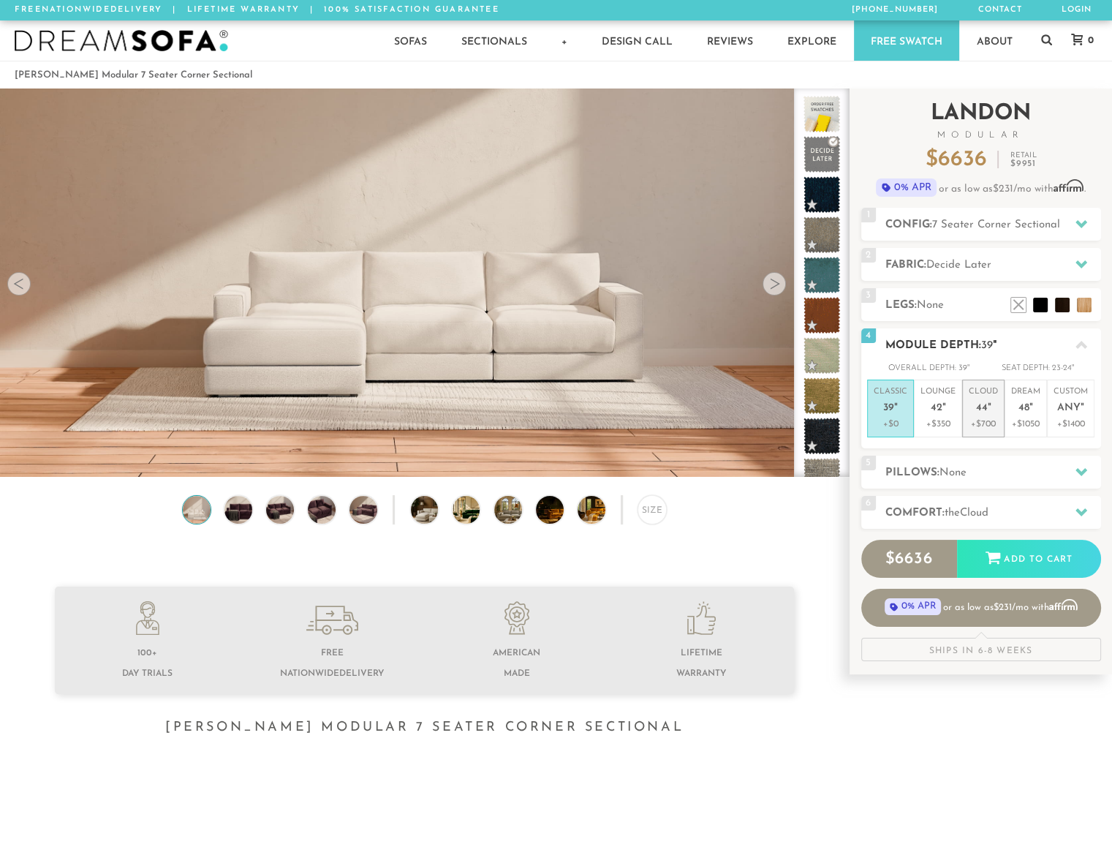
click at [988, 410] on em """ at bounding box center [990, 408] width 4 height 12
click at [1024, 473] on h2 "Pillows: None" at bounding box center [994, 472] width 216 height 17
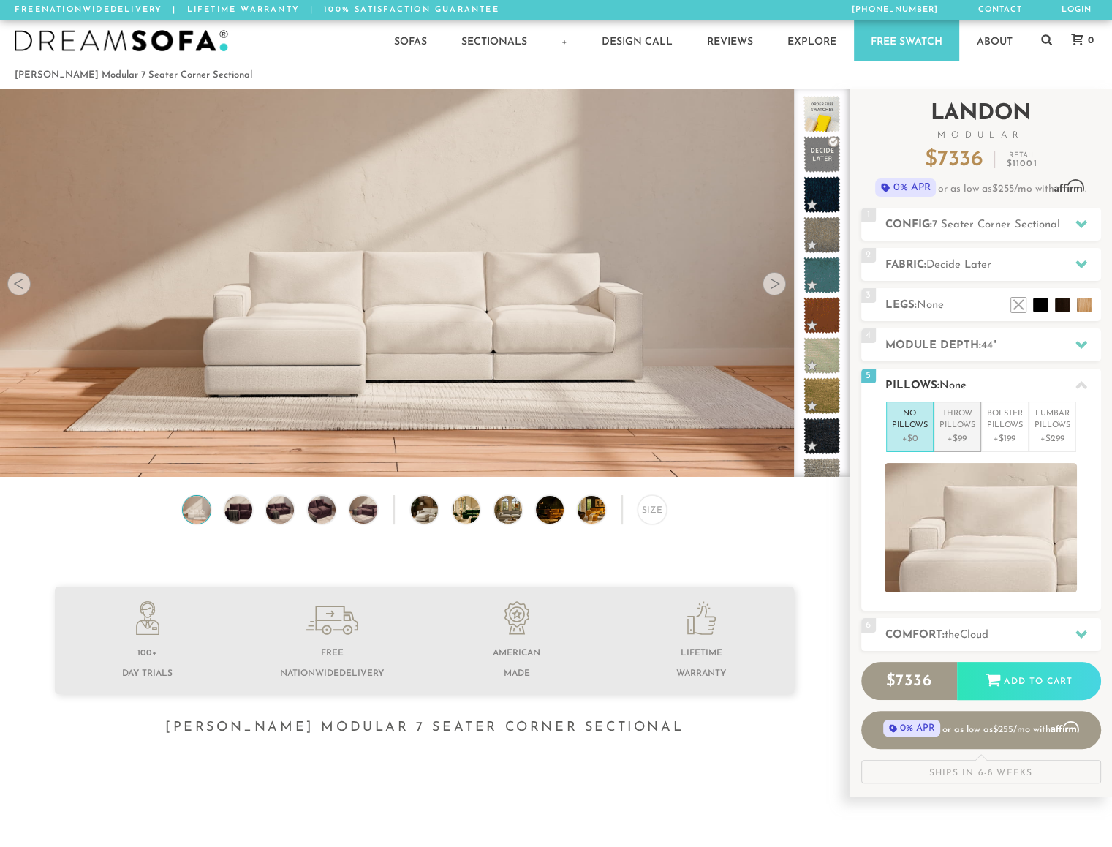
click at [961, 438] on p "+$99" at bounding box center [958, 438] width 36 height 13
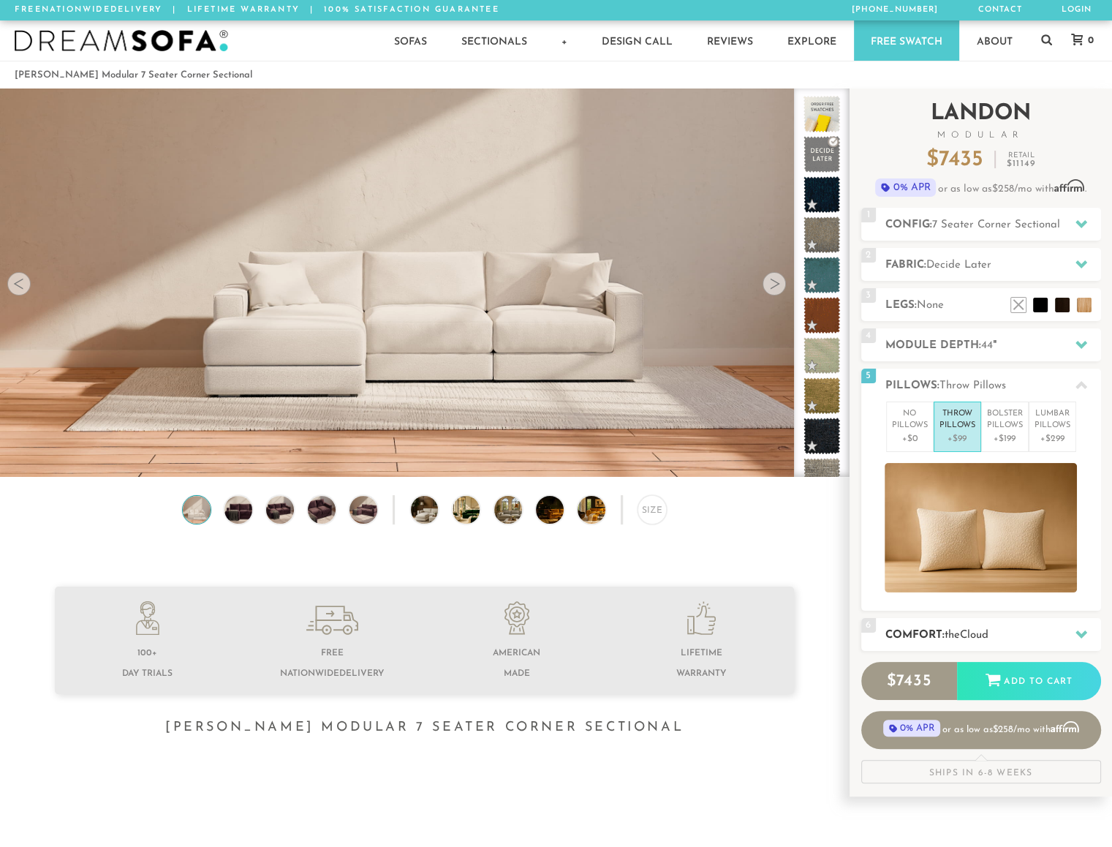
click at [1003, 634] on h2 "Comfort: the Cloud" at bounding box center [994, 635] width 216 height 17
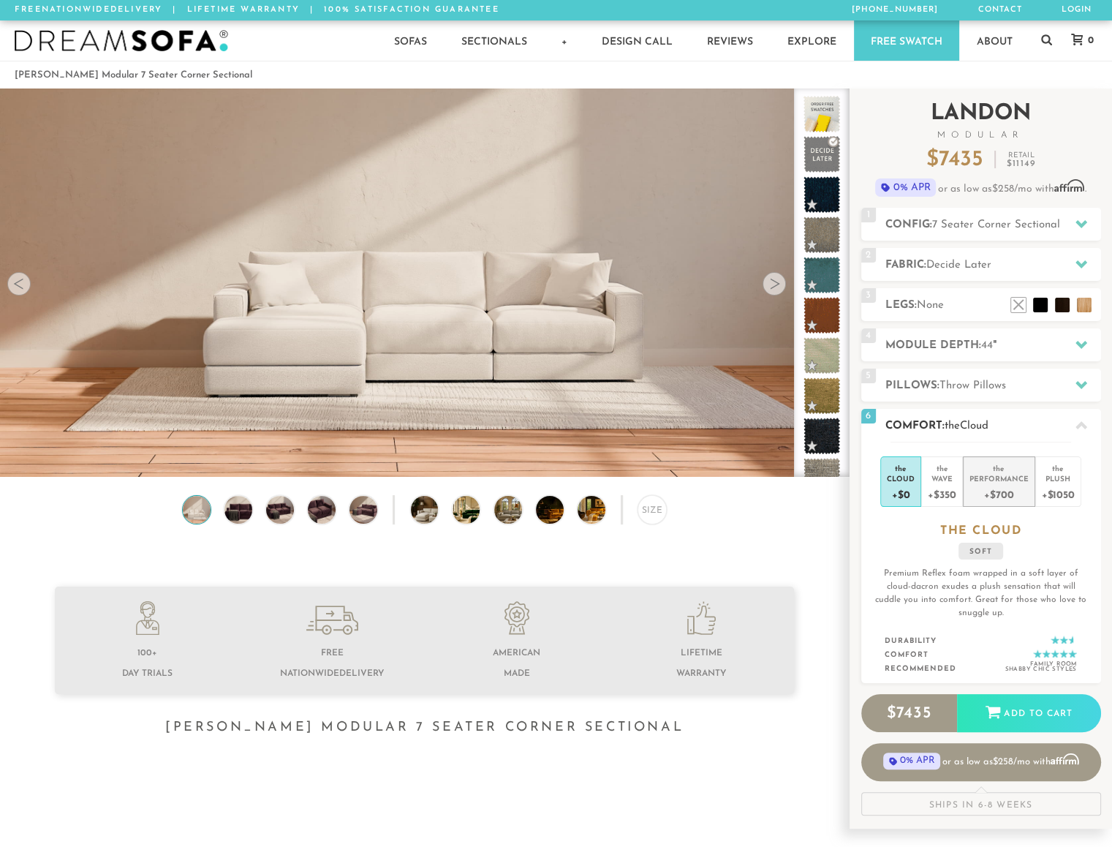
click at [991, 471] on div "the" at bounding box center [999, 466] width 59 height 15
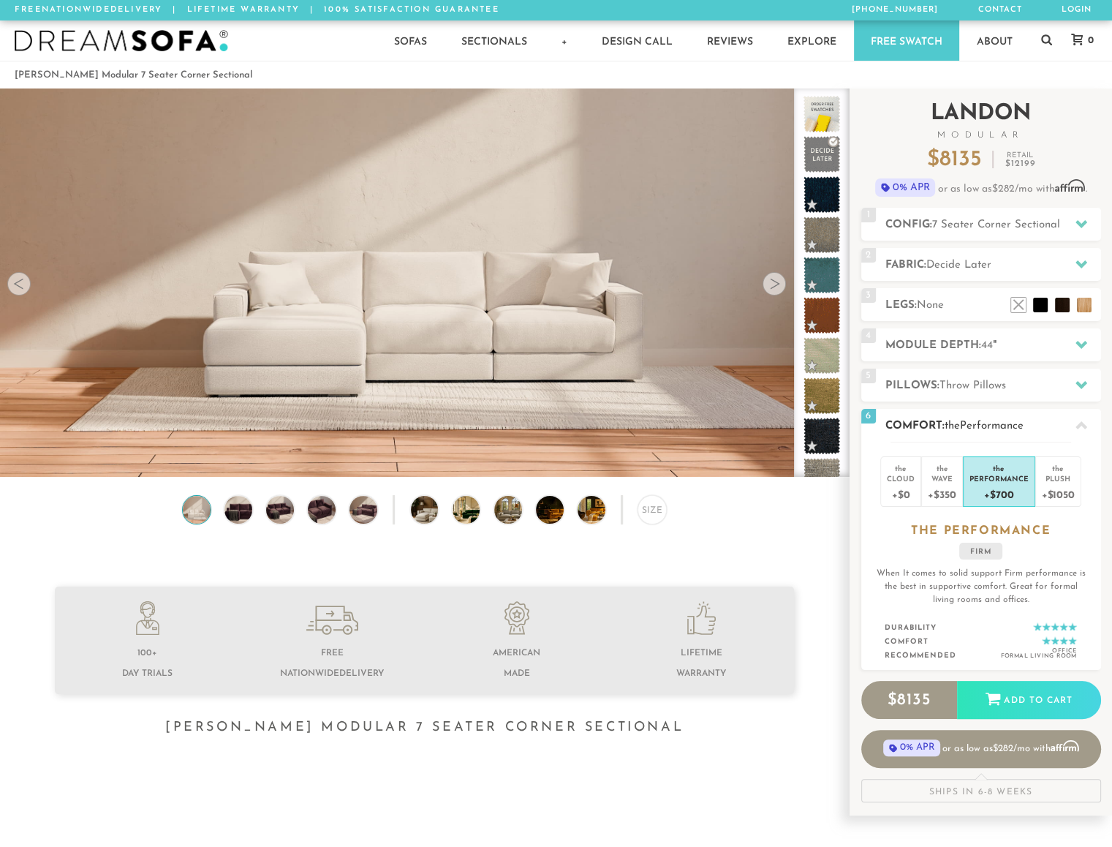
click at [1089, 425] on div at bounding box center [1081, 425] width 31 height 30
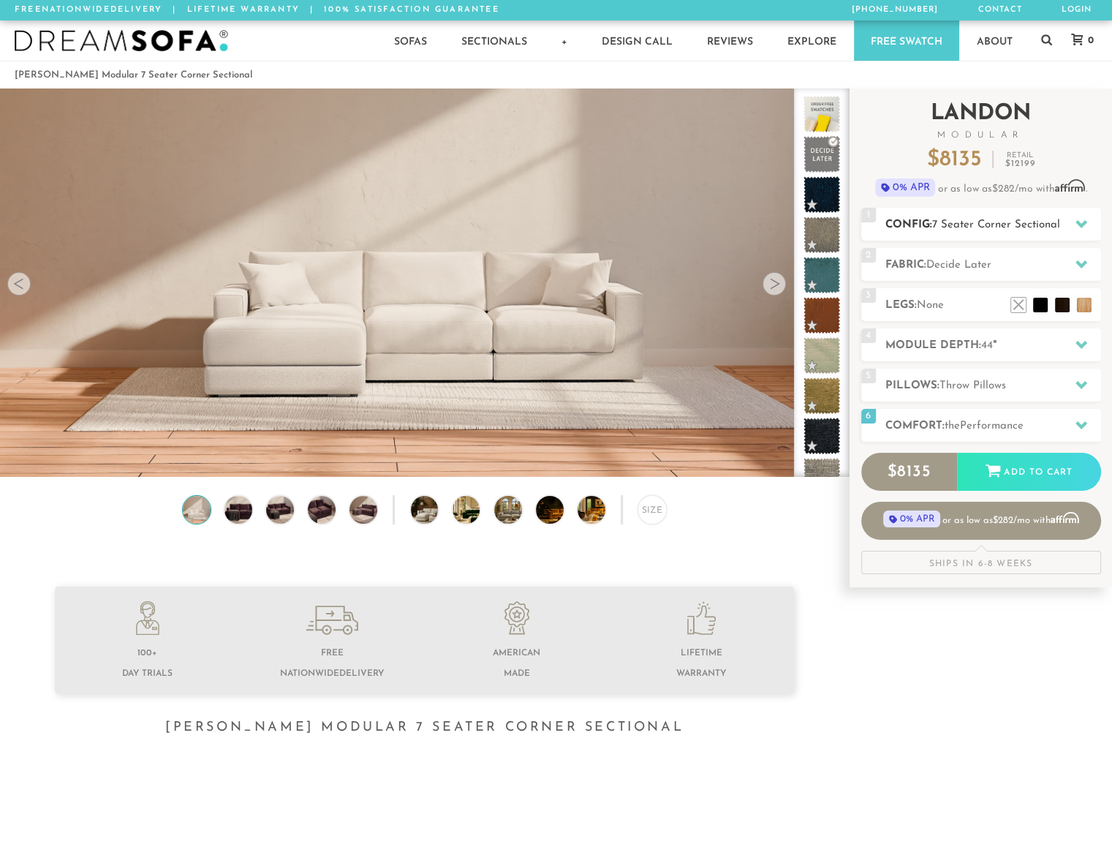
click at [1078, 225] on icon at bounding box center [1082, 224] width 12 height 12
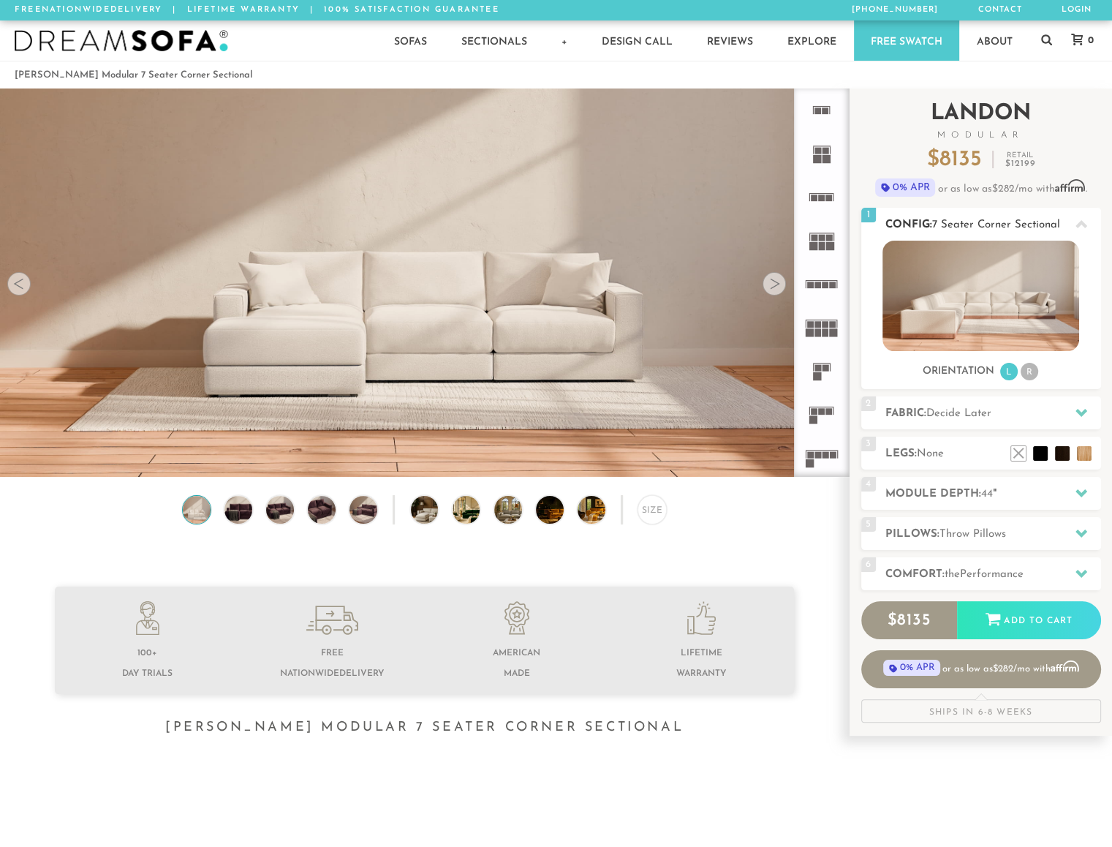
click at [1033, 373] on li "R" at bounding box center [1030, 372] width 18 height 18
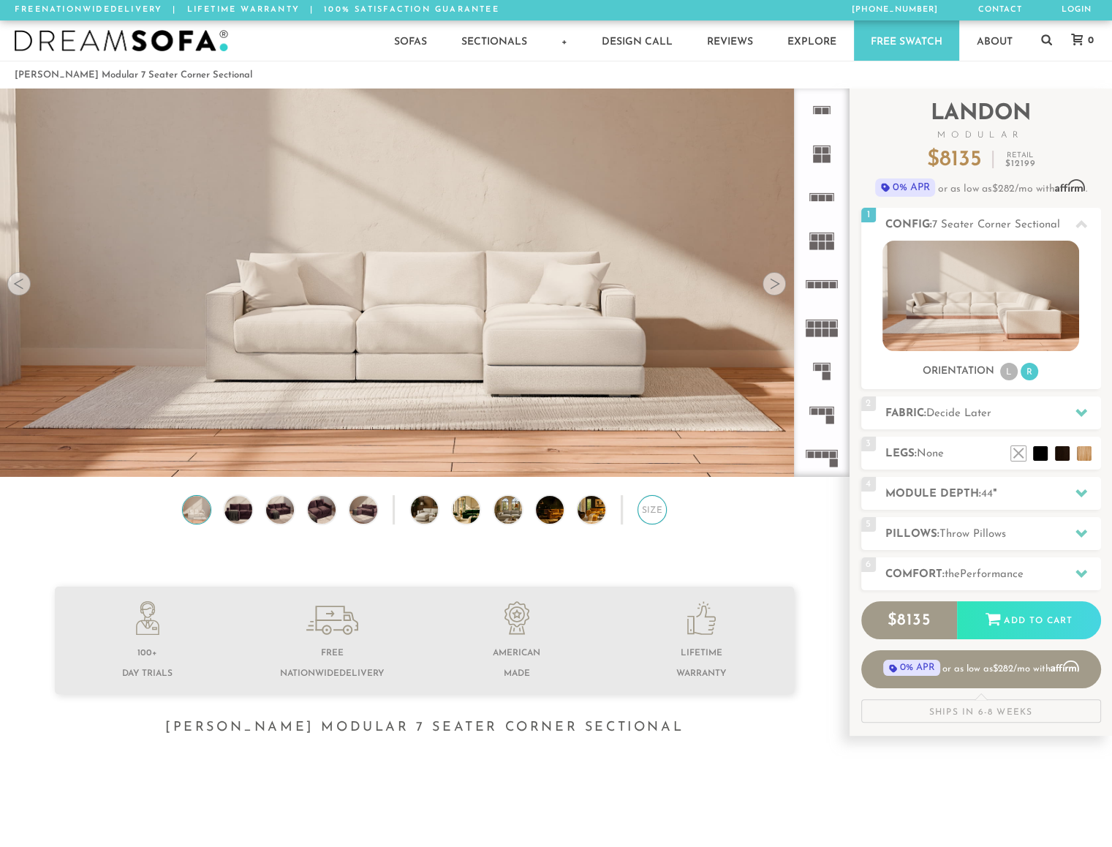
click at [641, 511] on div "Size" at bounding box center [652, 509] width 29 height 29
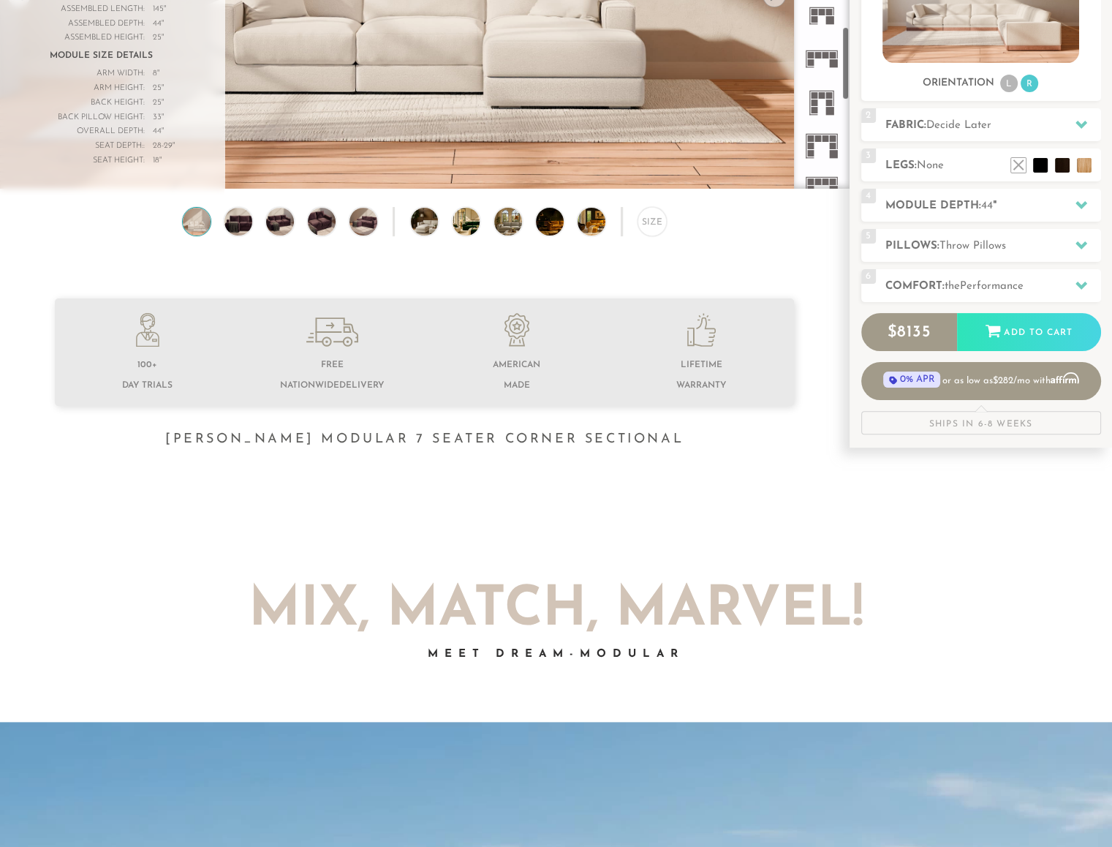
scroll to position [1179, 0]
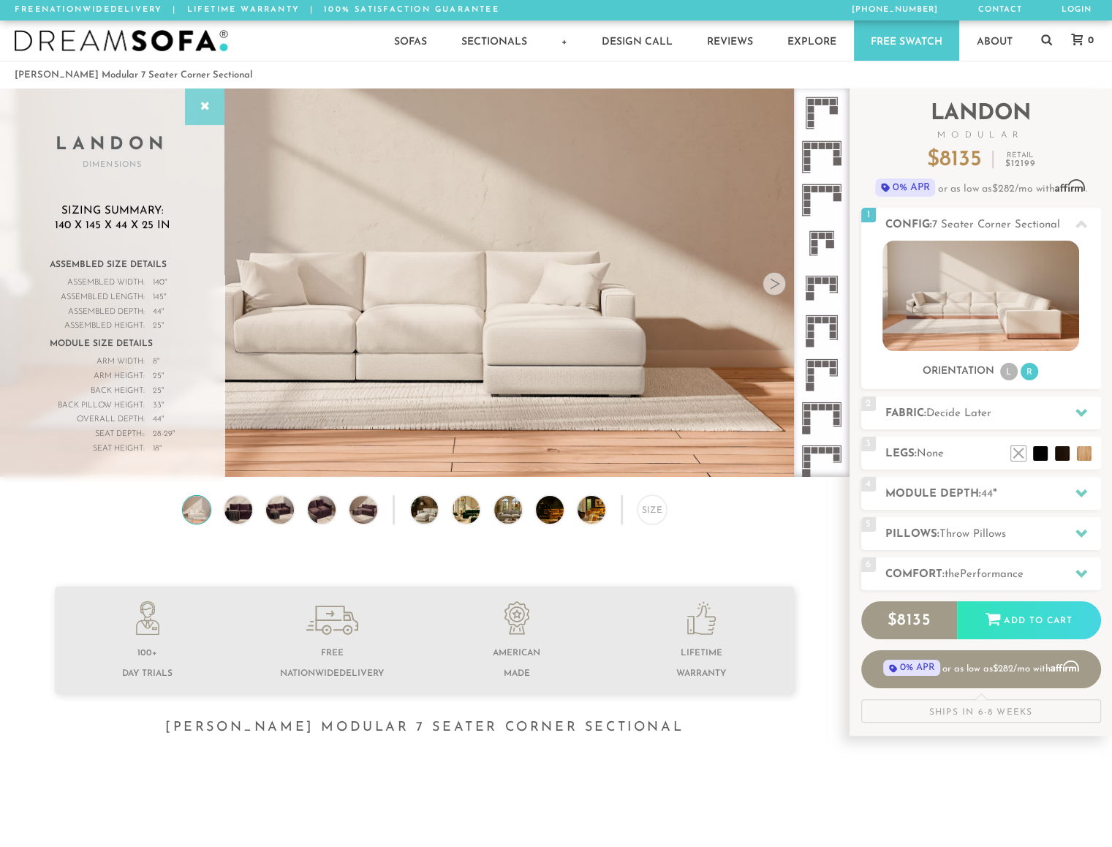
click at [205, 110] on icon at bounding box center [205, 107] width 16 height 12
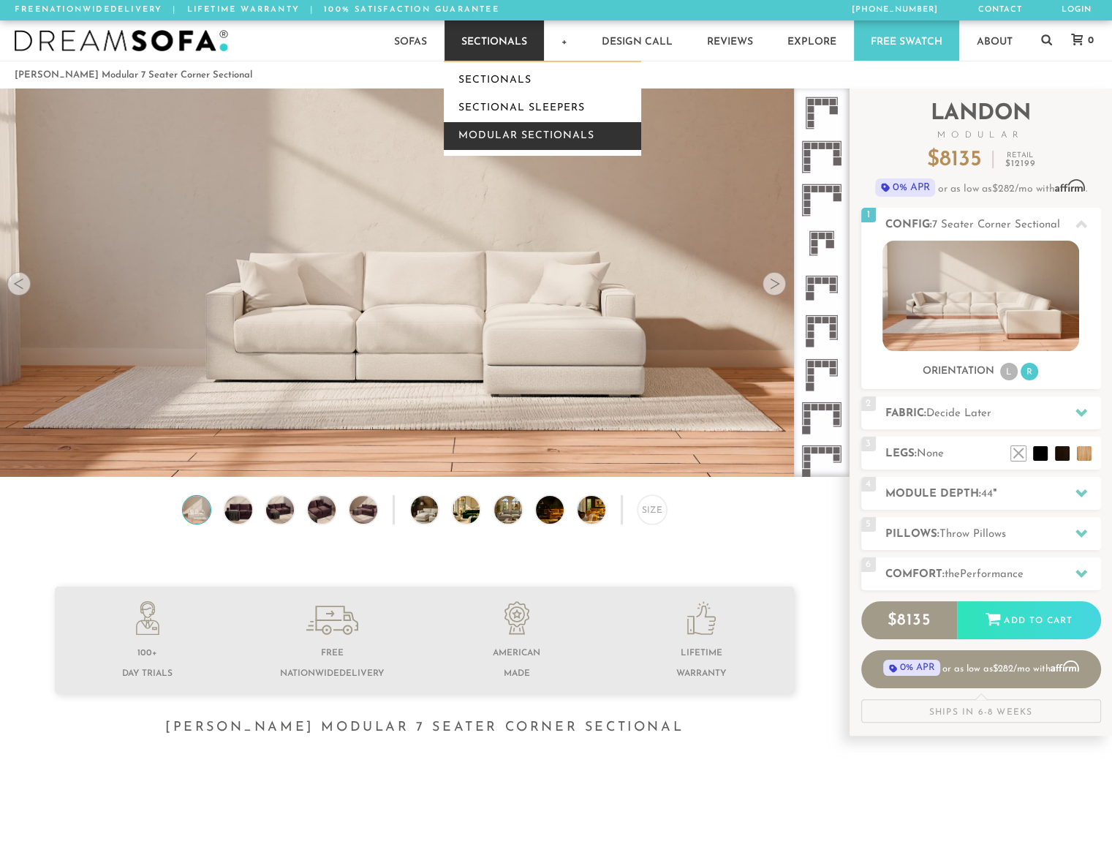
click at [495, 132] on link "Modular Sectionals" at bounding box center [542, 136] width 197 height 28
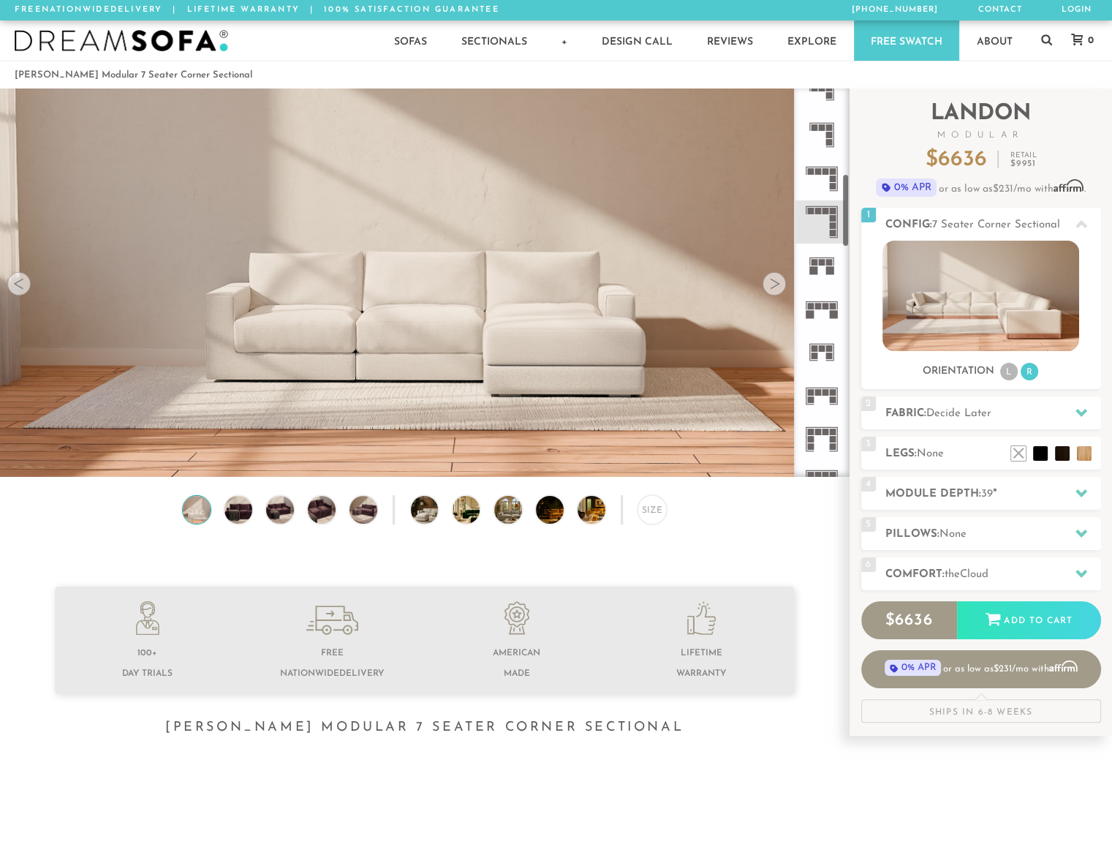
scroll to position [444, 0]
click at [831, 238] on icon at bounding box center [821, 230] width 43 height 43
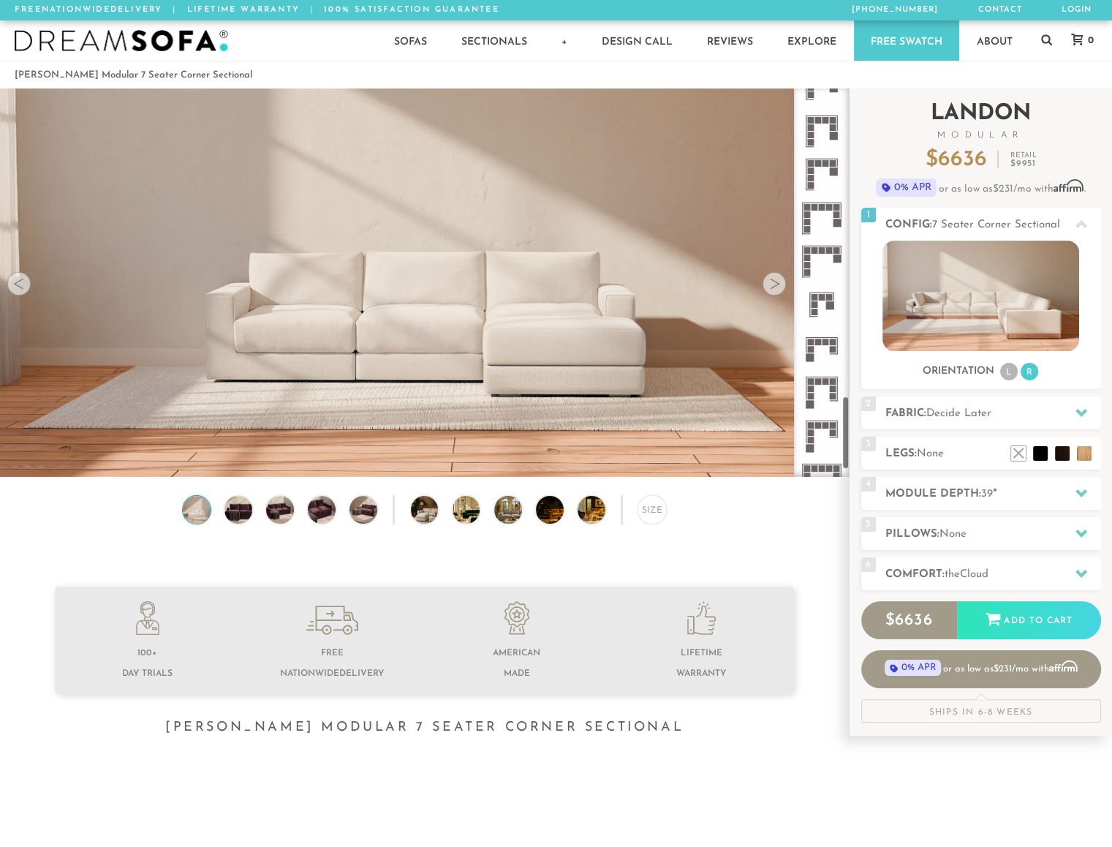
scroll to position [1641, 0]
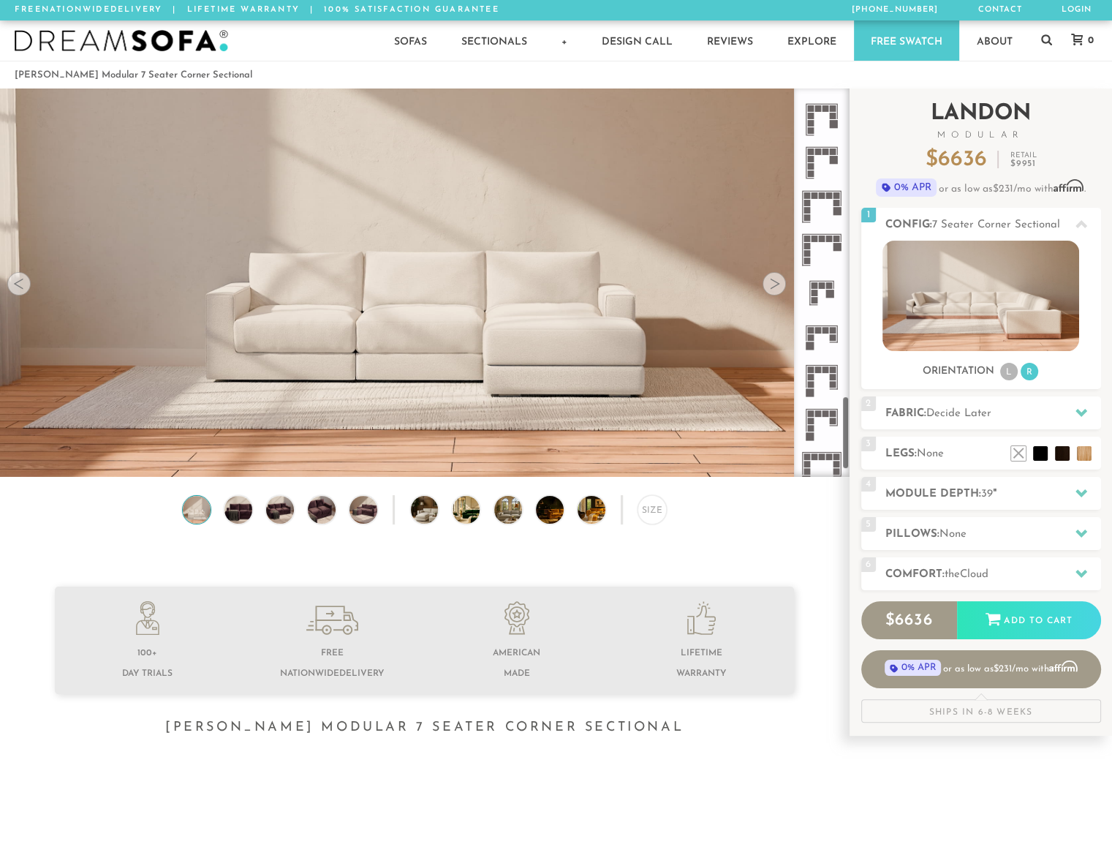
drag, startPoint x: 846, startPoint y: 269, endPoint x: 858, endPoint y: 439, distance: 170.1
click at [858, 439] on div "Introducing Landon Modular $ 6636 Retail $ 9951 $ 6636 Retail $ 9951 0% APR or …" at bounding box center [981, 411] width 263 height 647
click at [819, 241] on rect at bounding box center [822, 239] width 7 height 7
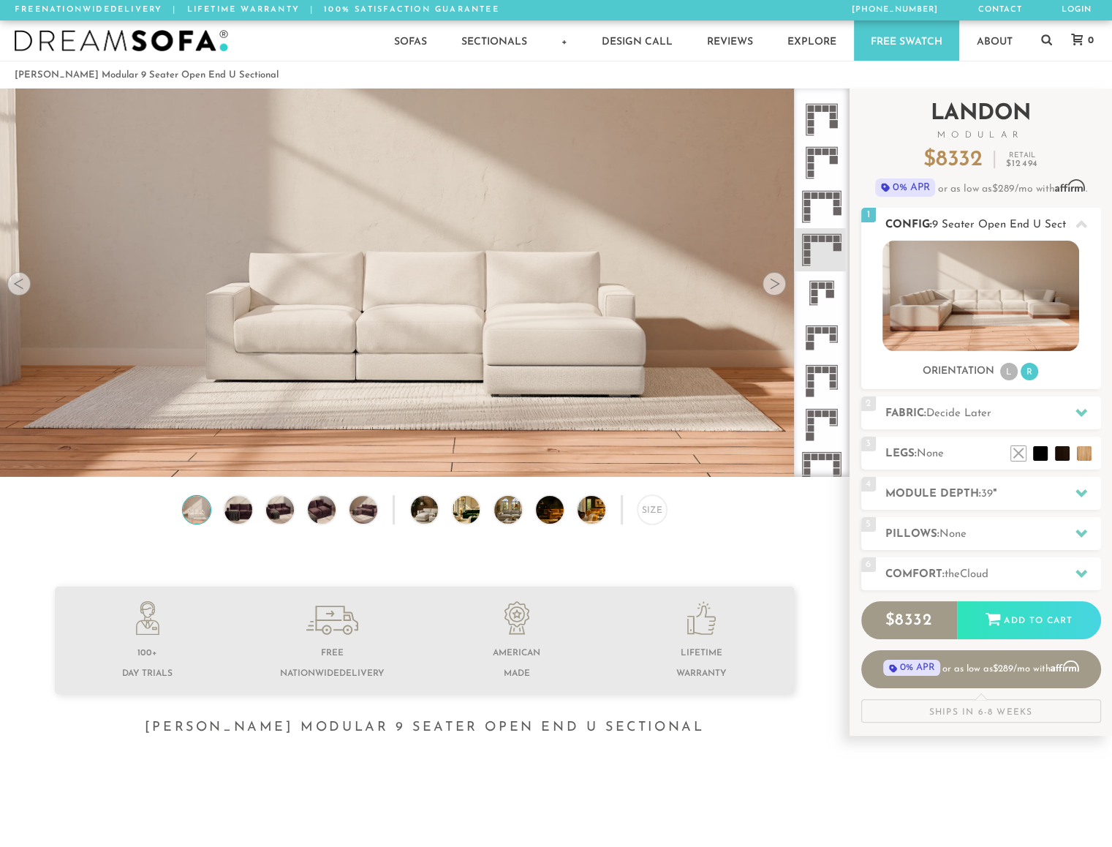
click at [1030, 375] on li "R" at bounding box center [1030, 372] width 18 height 18
click at [1009, 372] on li "L" at bounding box center [1010, 372] width 18 height 18
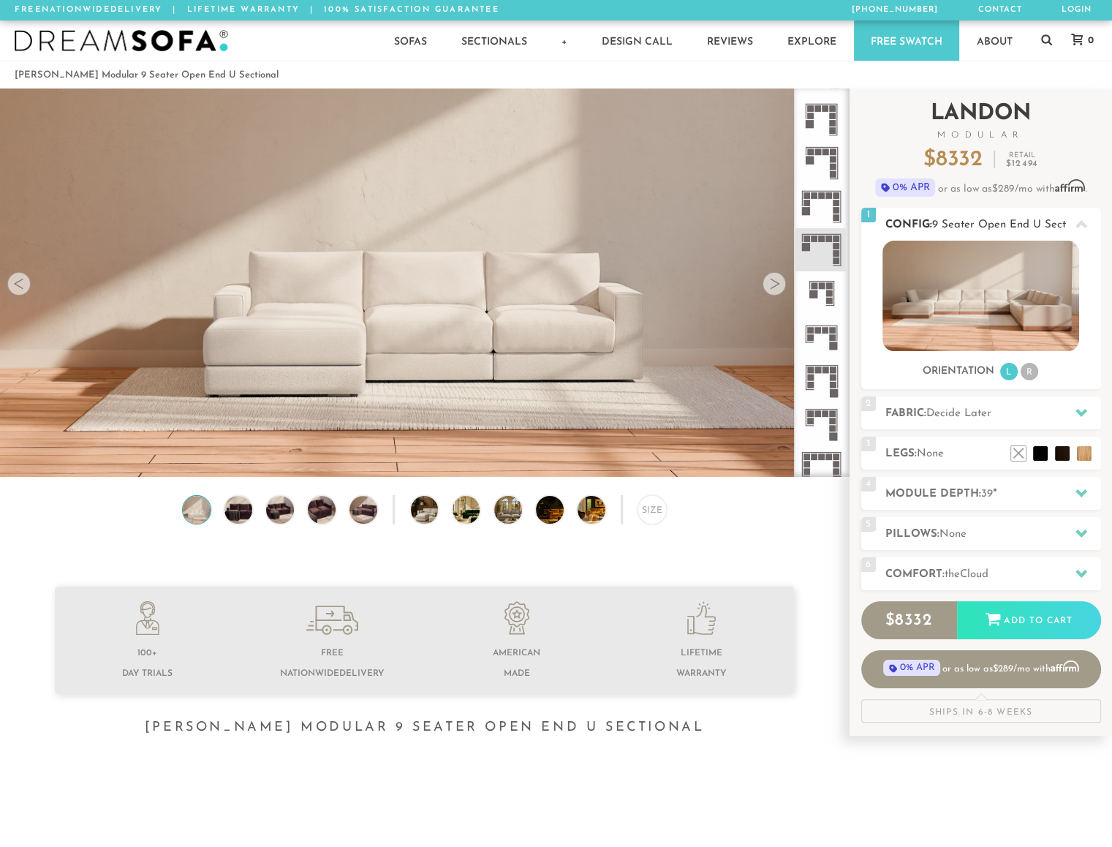
click at [1033, 372] on li "R" at bounding box center [1030, 372] width 18 height 18
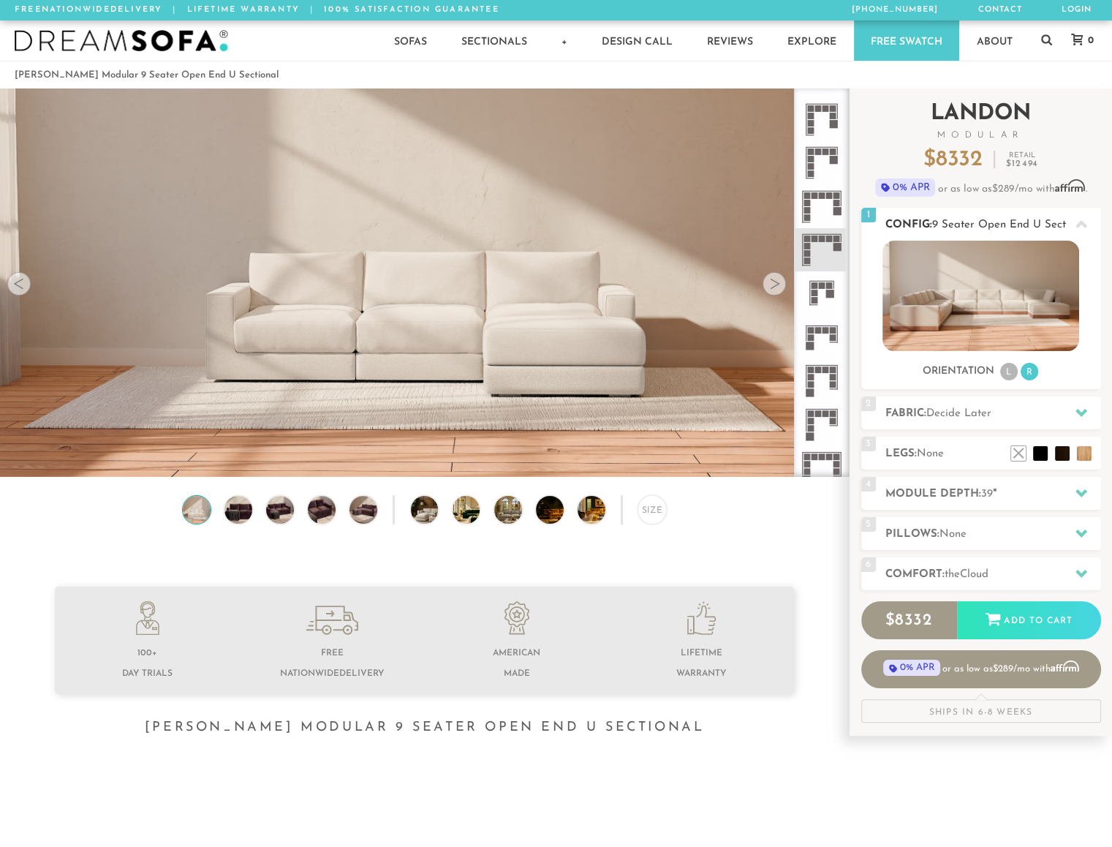
click at [1013, 372] on li "L" at bounding box center [1010, 372] width 18 height 18
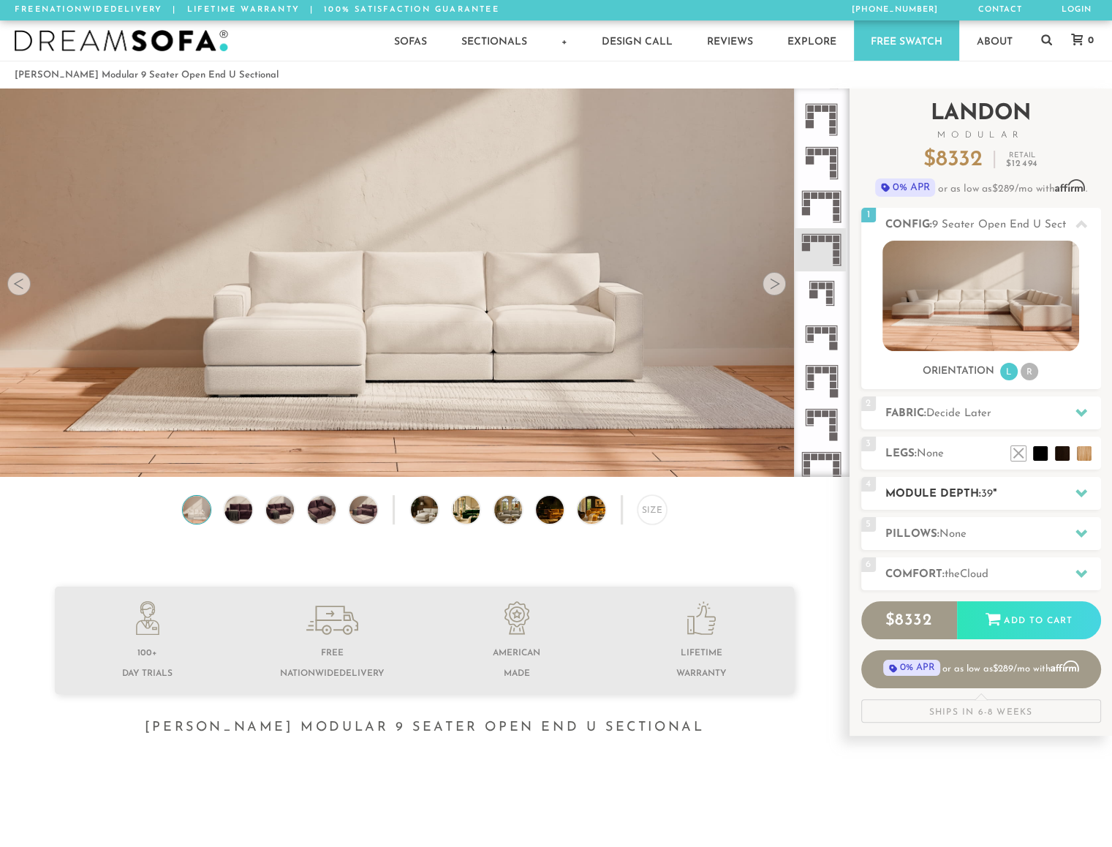
click at [1068, 493] on div at bounding box center [1081, 493] width 31 height 30
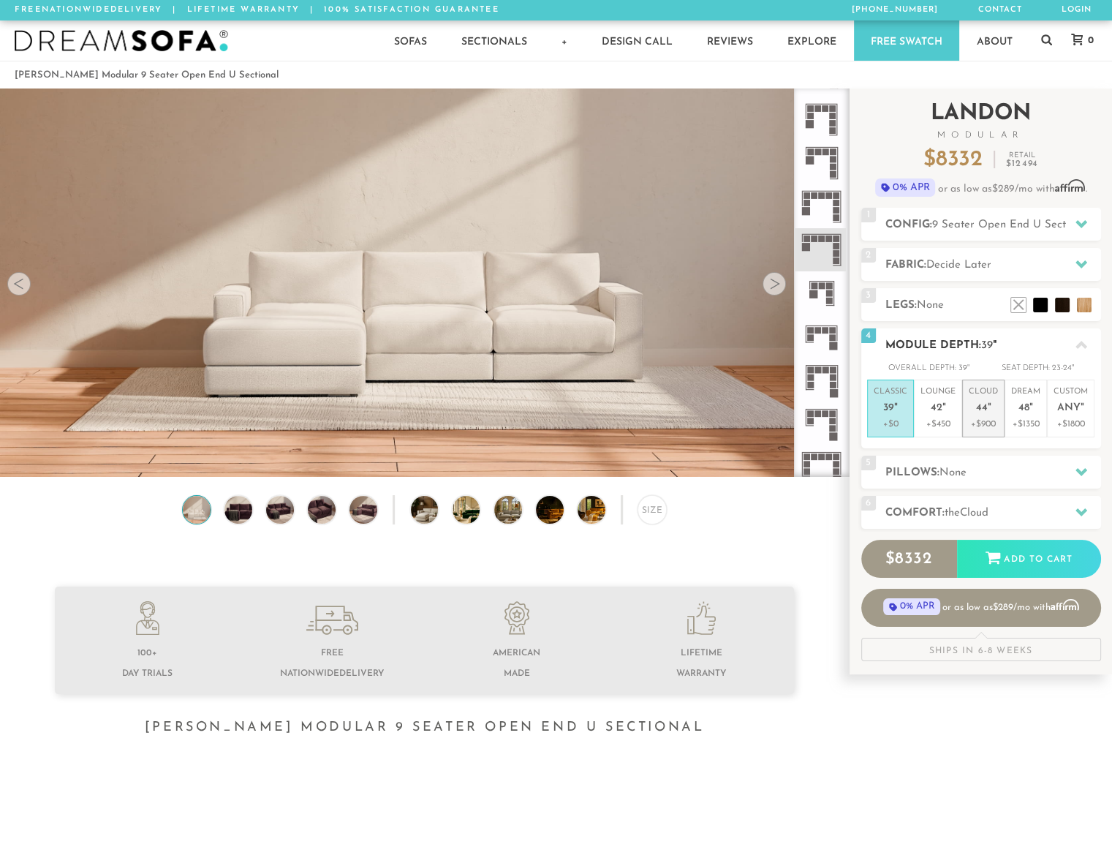
click at [984, 409] on span "44" at bounding box center [982, 408] width 12 height 12
click at [1091, 511] on div at bounding box center [1081, 512] width 31 height 30
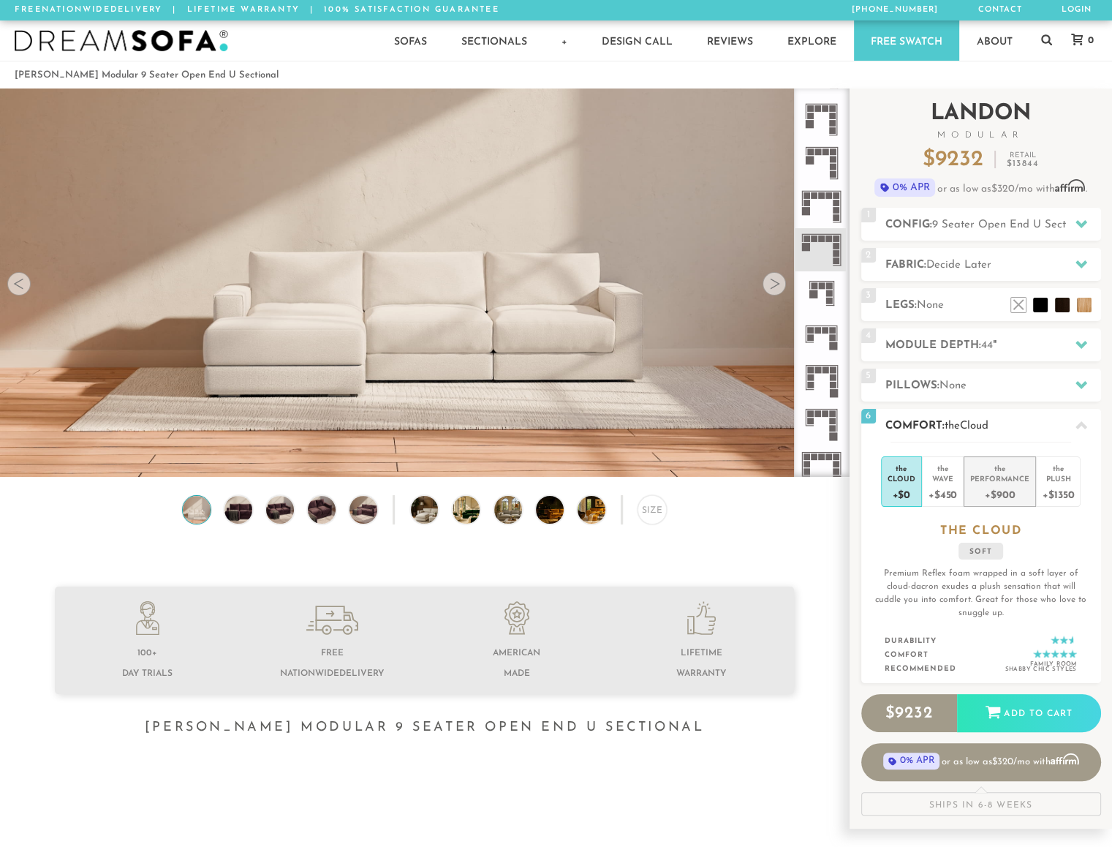
click at [1011, 491] on div "+$900" at bounding box center [1000, 493] width 59 height 21
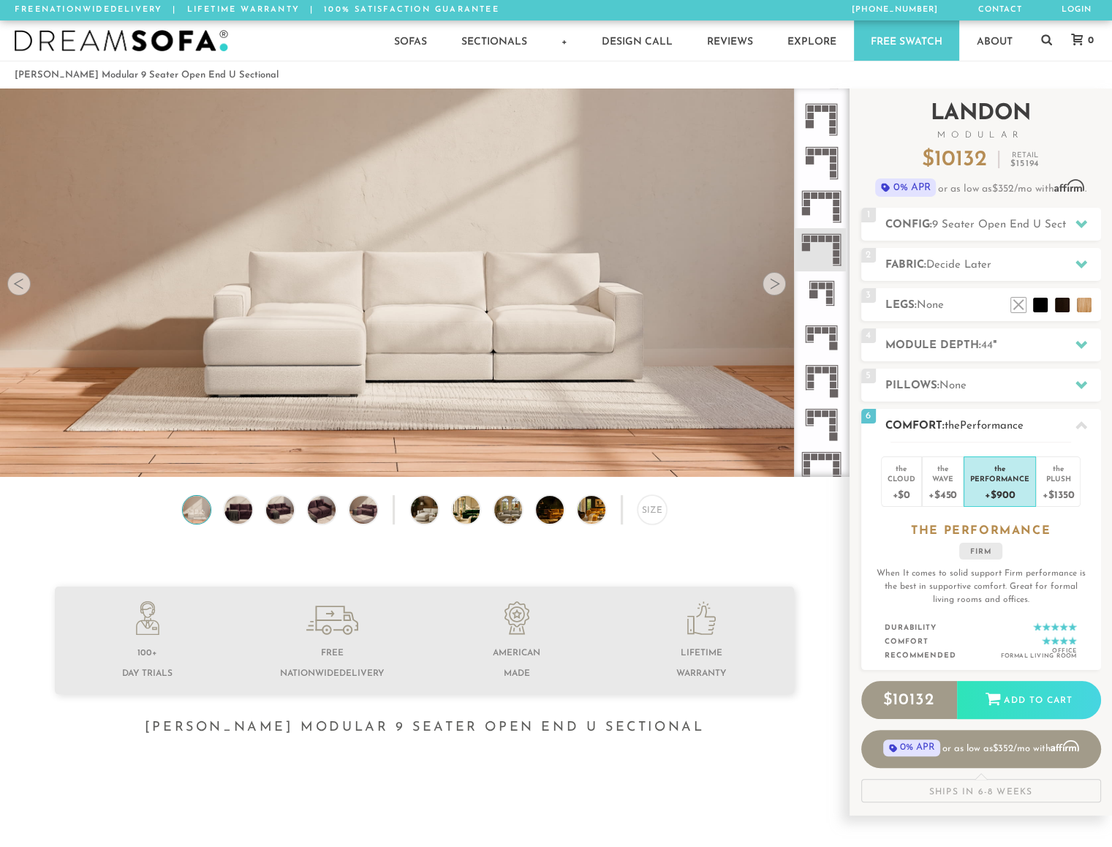
click at [1080, 421] on icon at bounding box center [1082, 426] width 12 height 12
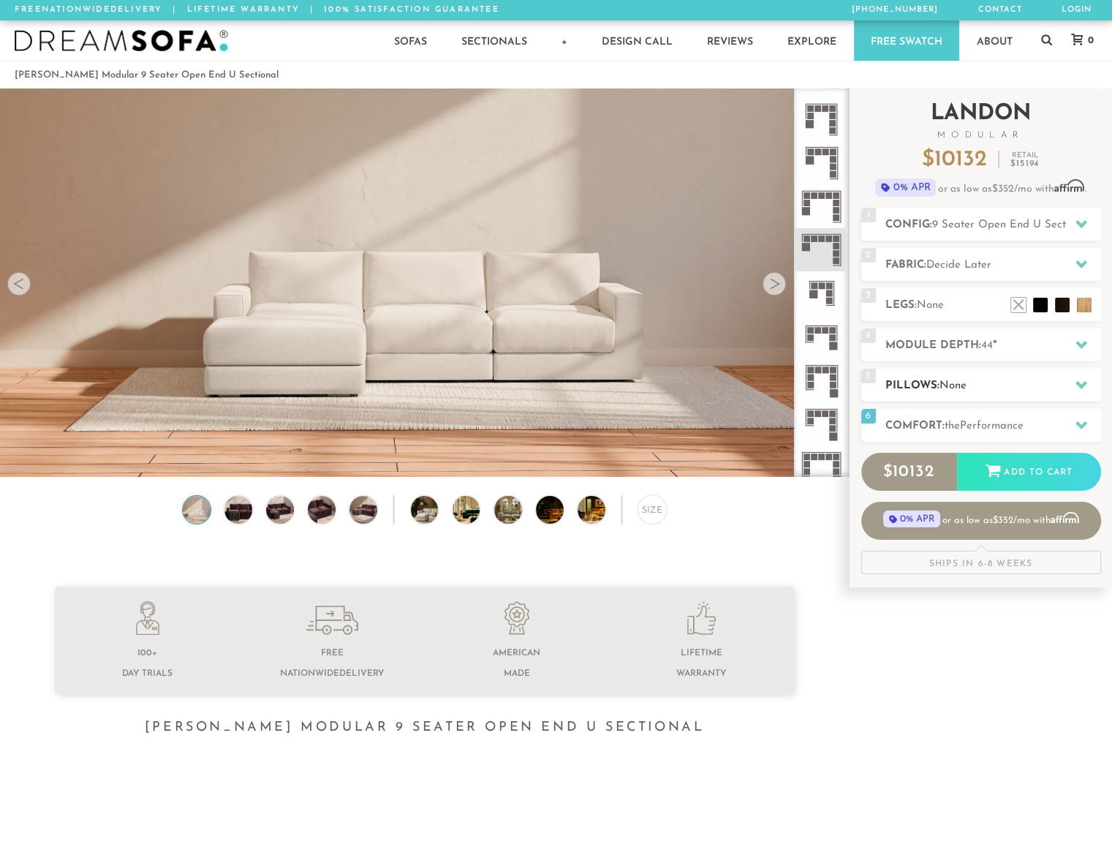
click at [1082, 379] on icon at bounding box center [1082, 385] width 12 height 12
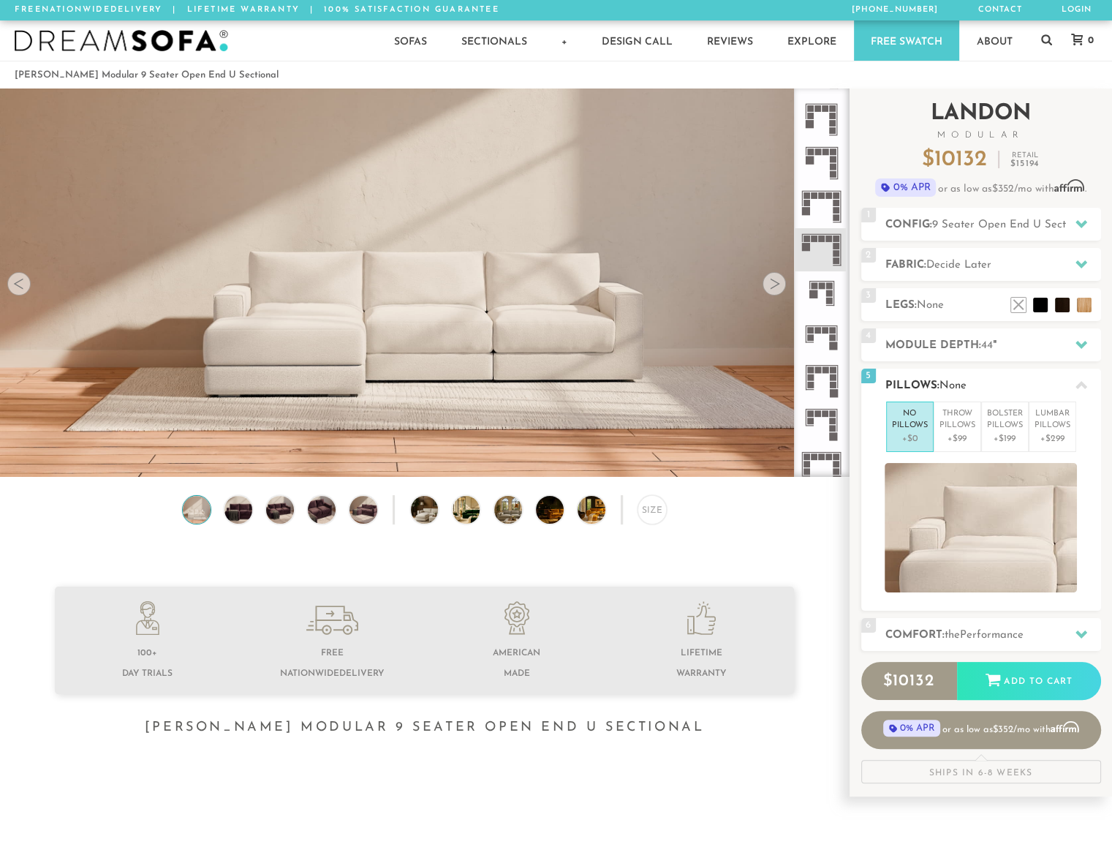
click at [1083, 383] on icon at bounding box center [1082, 386] width 12 height 12
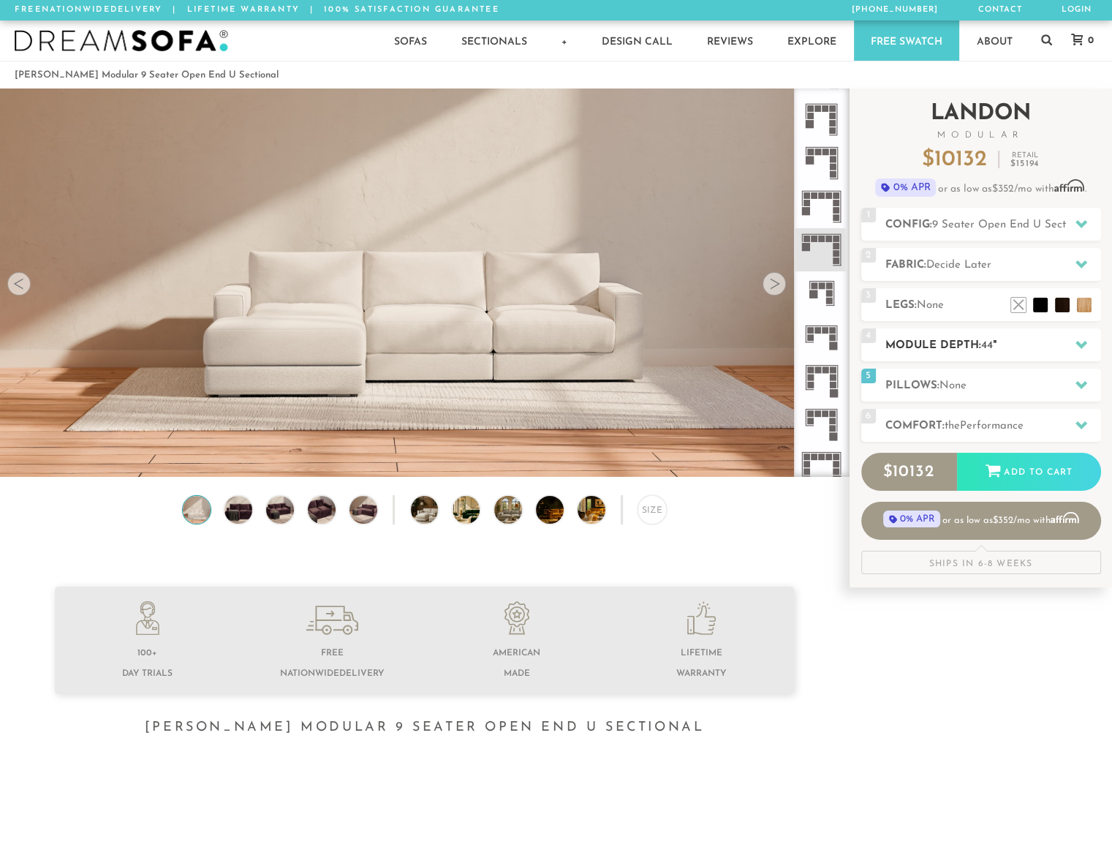
click at [1085, 341] on icon at bounding box center [1082, 345] width 12 height 12
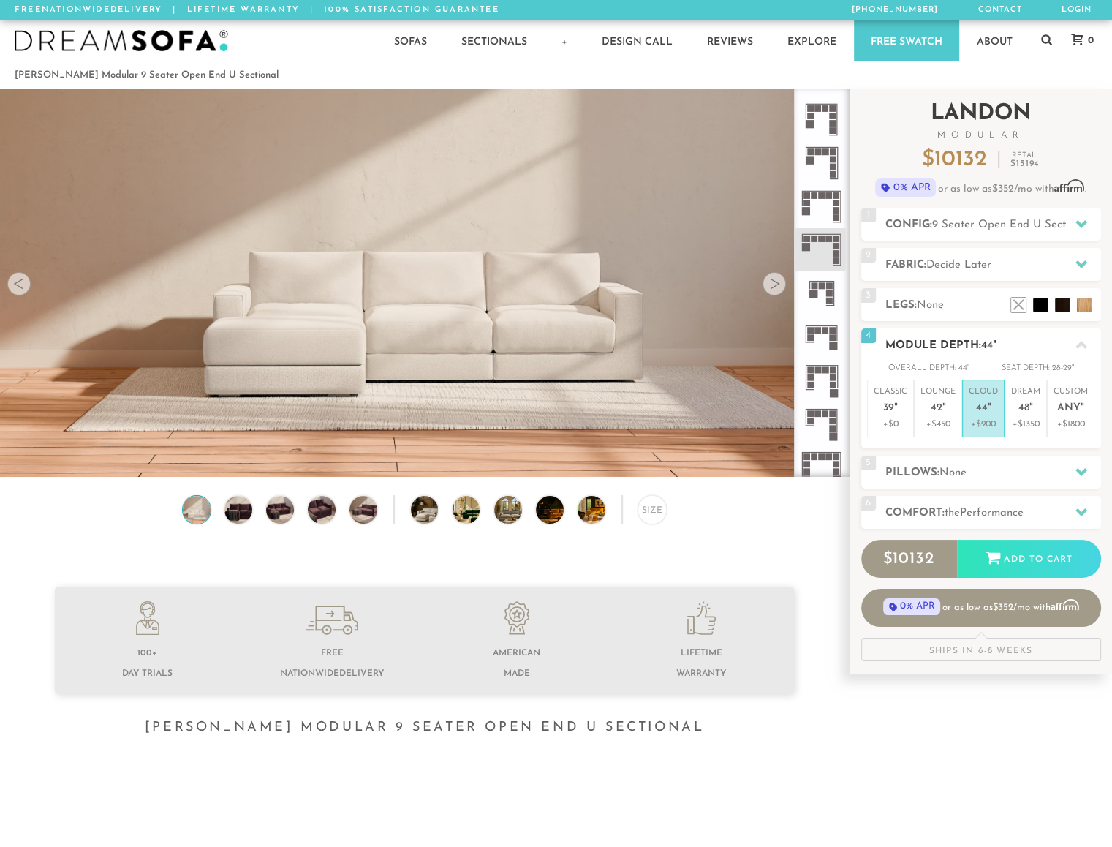
click at [1085, 341] on icon at bounding box center [1082, 345] width 12 height 12
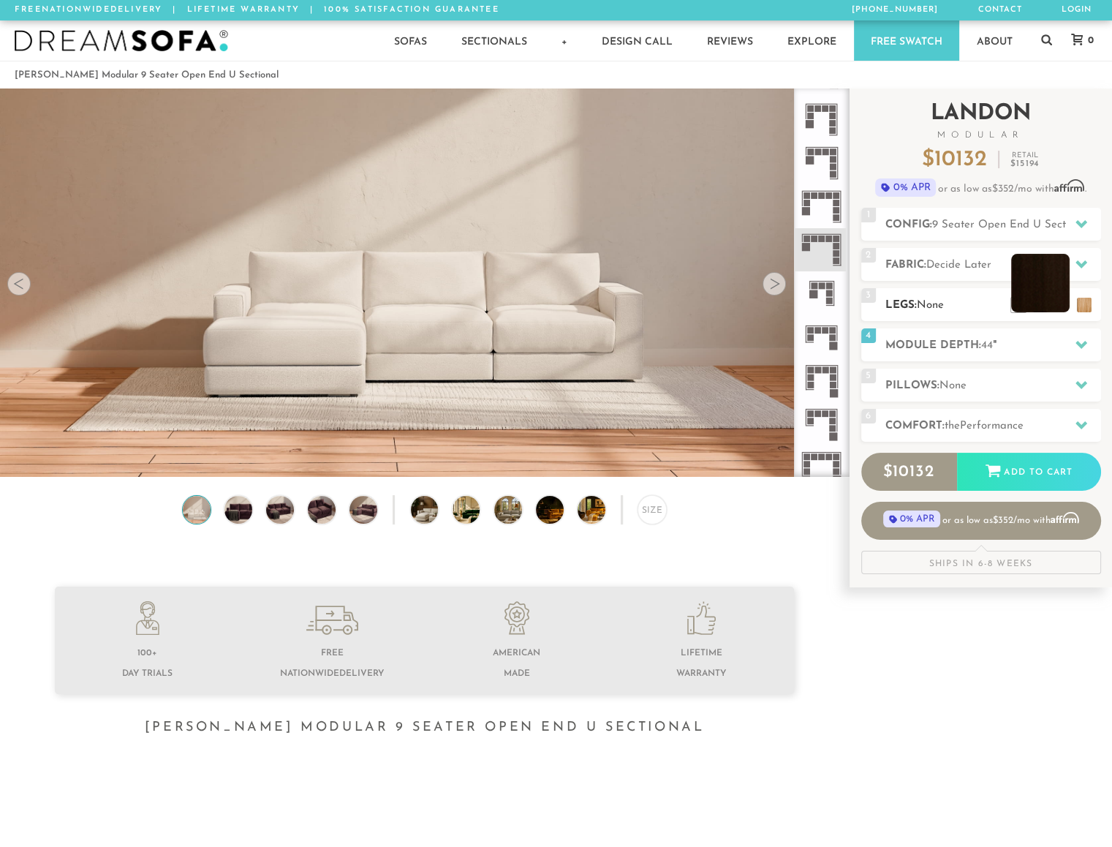
click at [1057, 303] on li at bounding box center [1041, 283] width 59 height 59
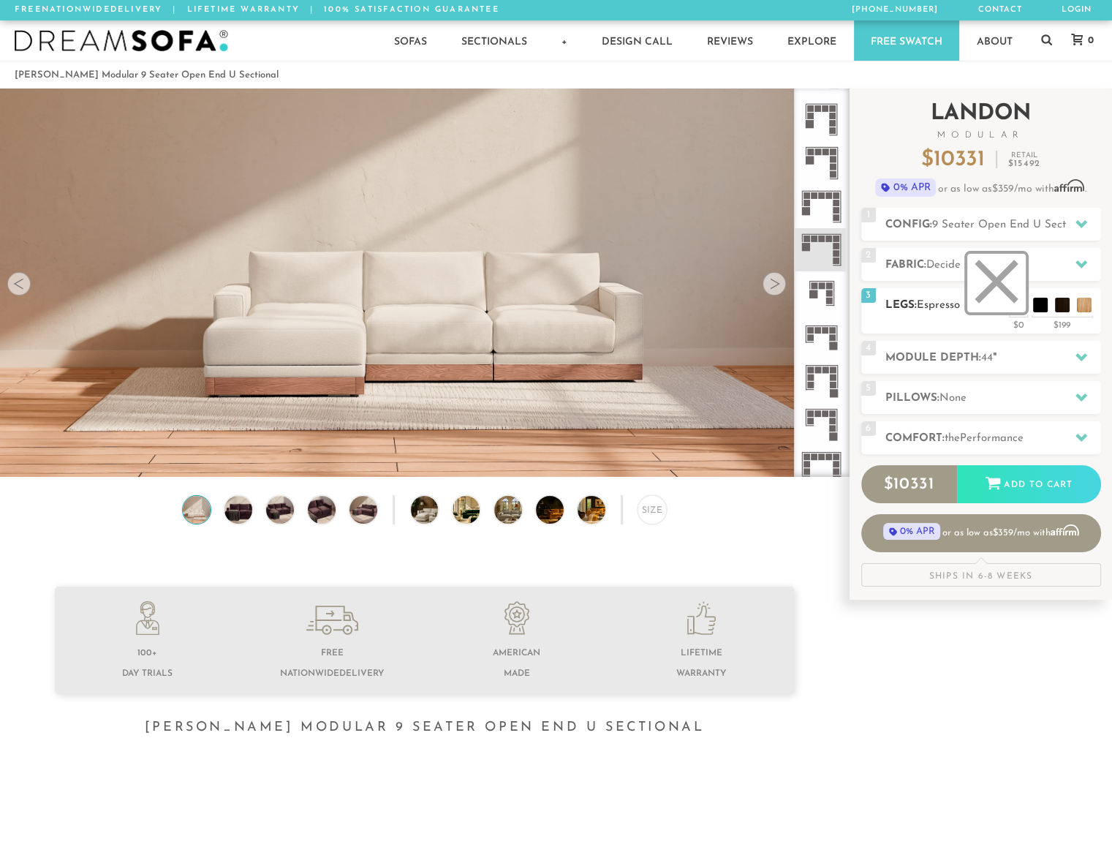
click at [1015, 305] on li at bounding box center [997, 283] width 59 height 59
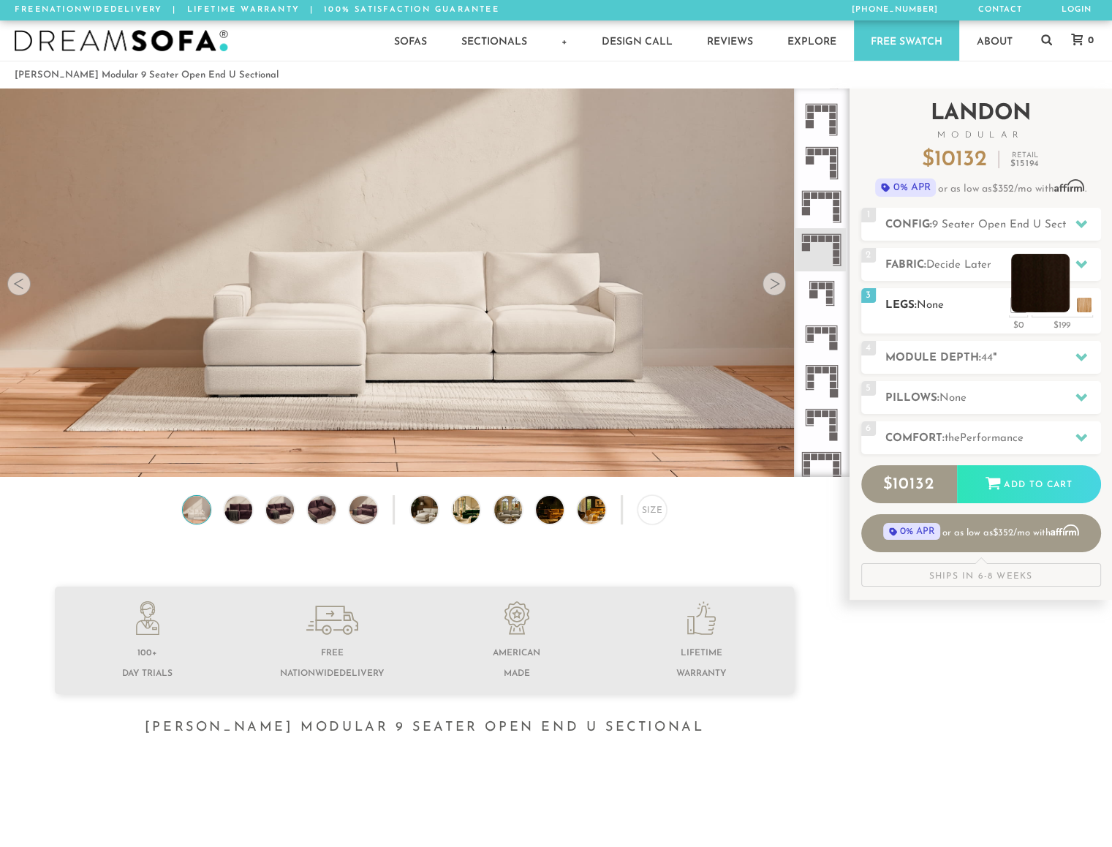
click at [1063, 304] on li at bounding box center [1041, 283] width 59 height 59
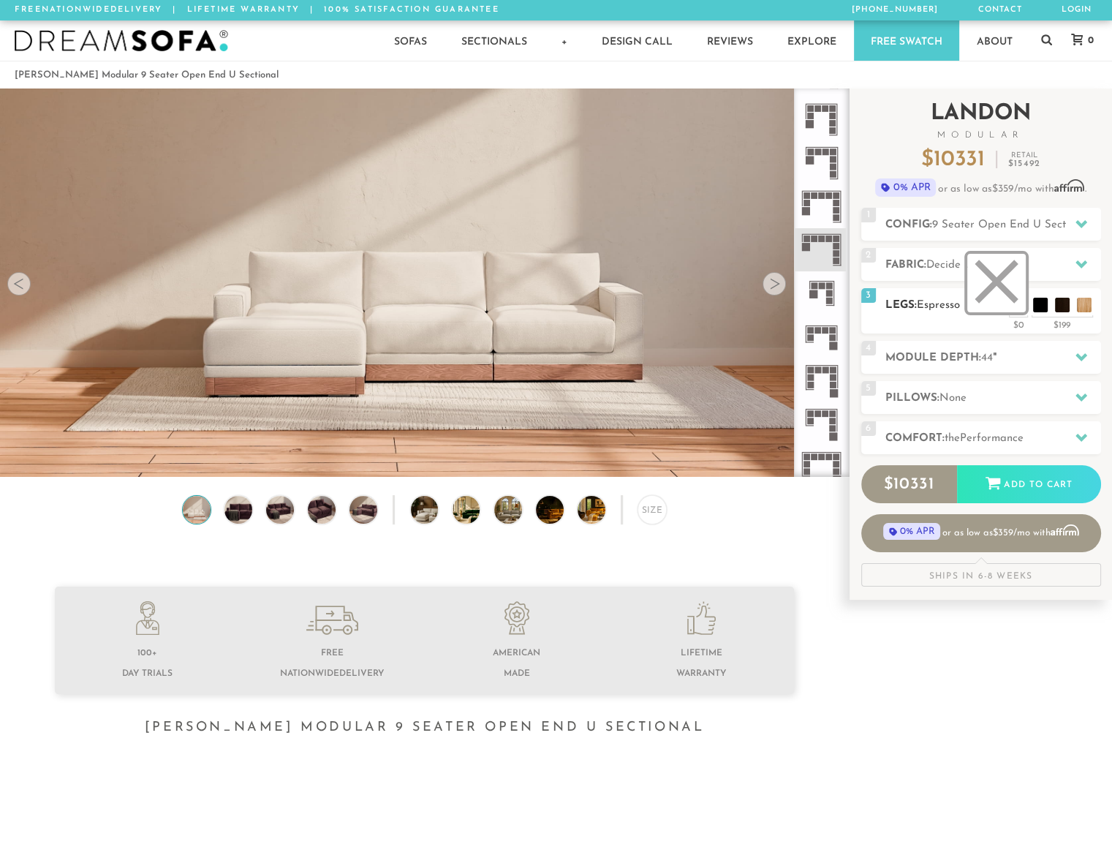
click at [1017, 304] on li at bounding box center [997, 283] width 59 height 59
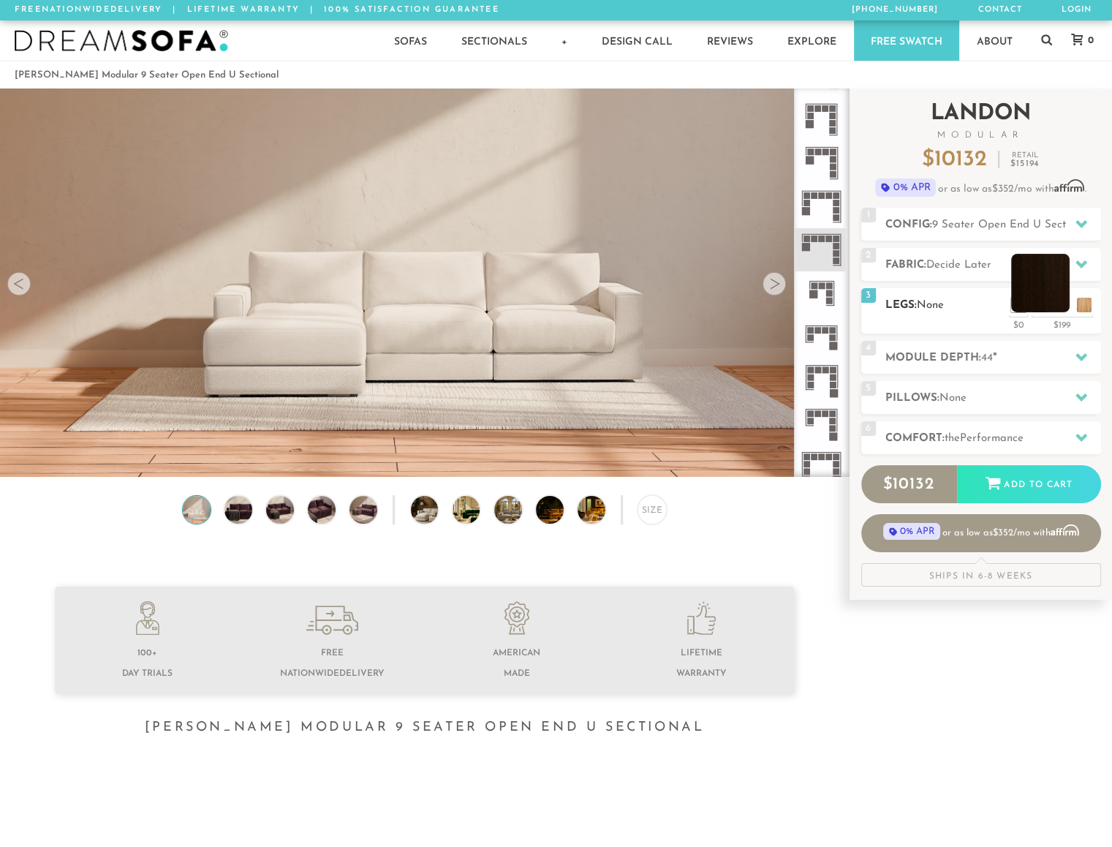
click at [1058, 306] on li at bounding box center [1041, 283] width 59 height 59
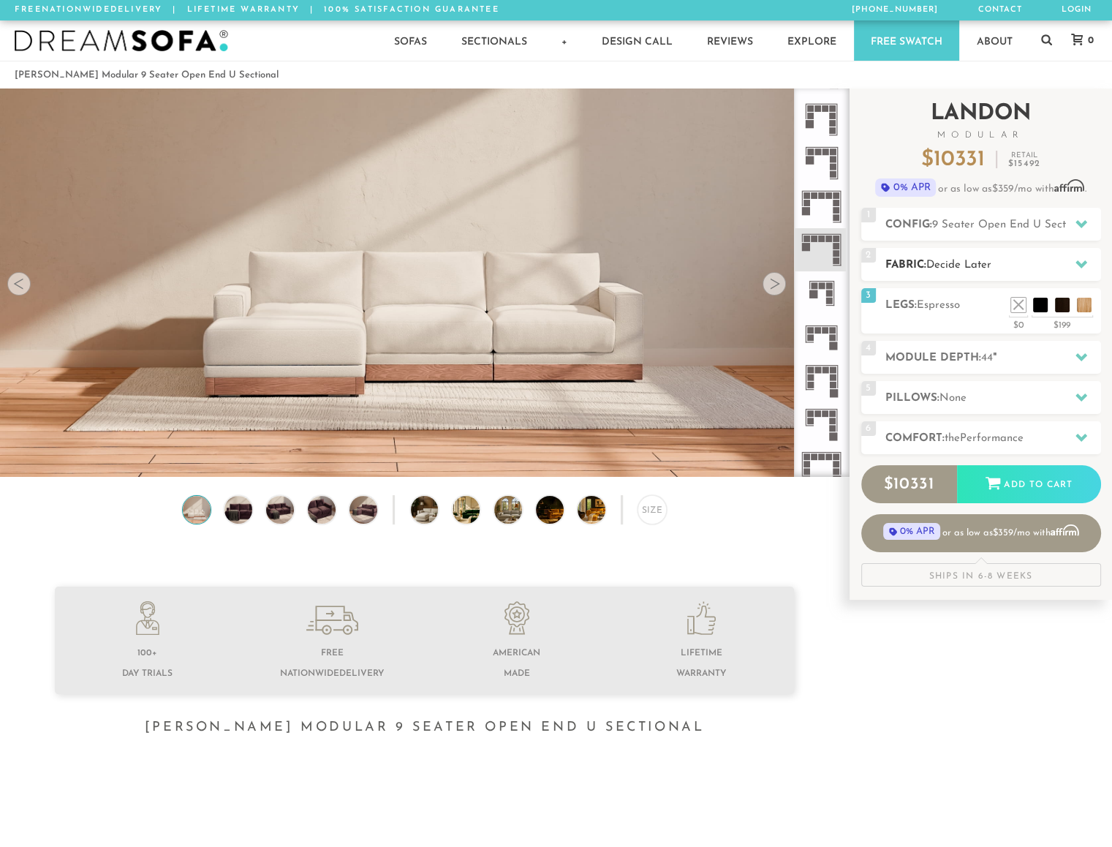
click at [1085, 263] on icon at bounding box center [1082, 264] width 12 height 8
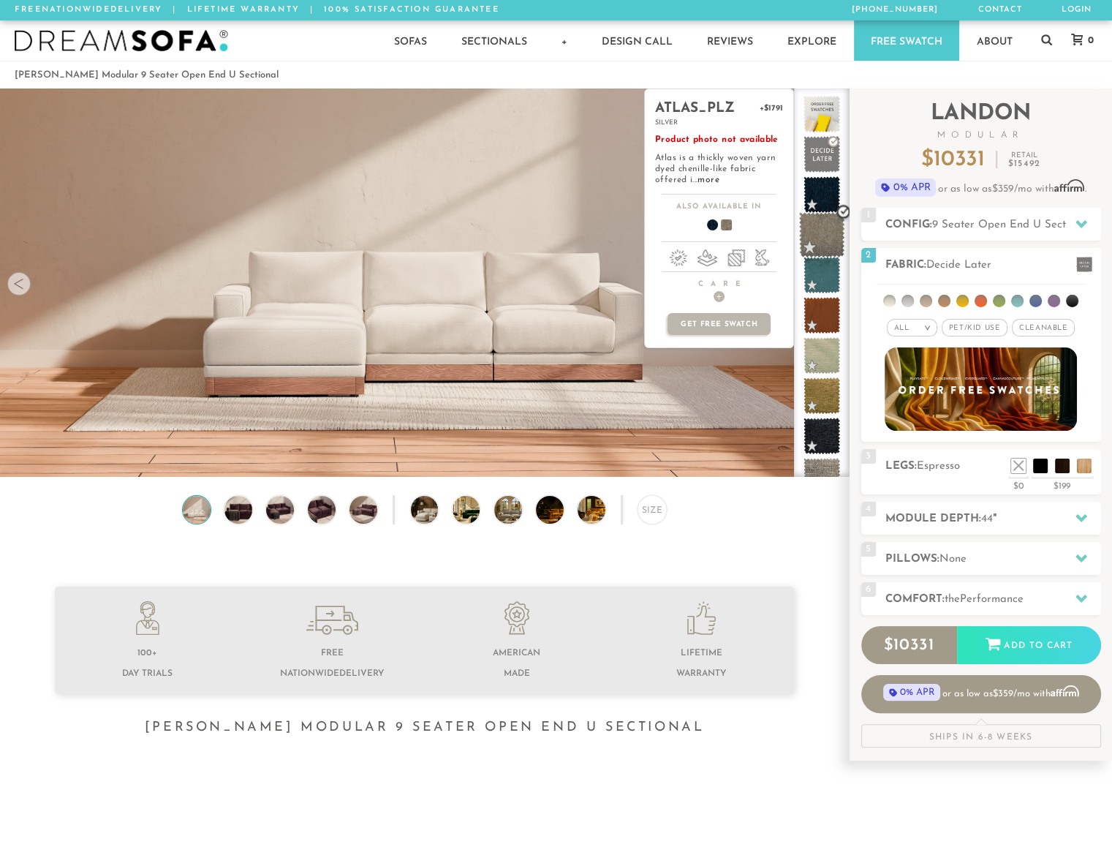
click at [826, 236] on span at bounding box center [822, 235] width 46 height 46
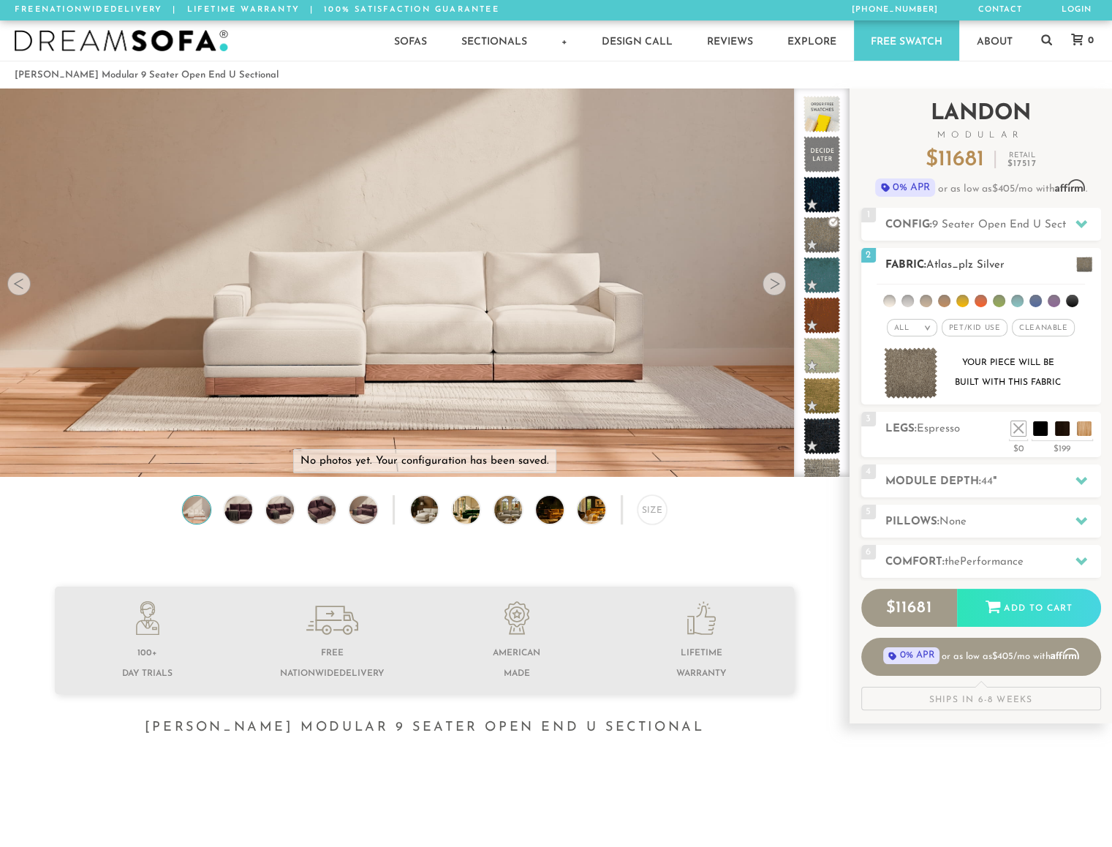
click at [987, 324] on span "Pet/Kid Use x" at bounding box center [975, 328] width 66 height 18
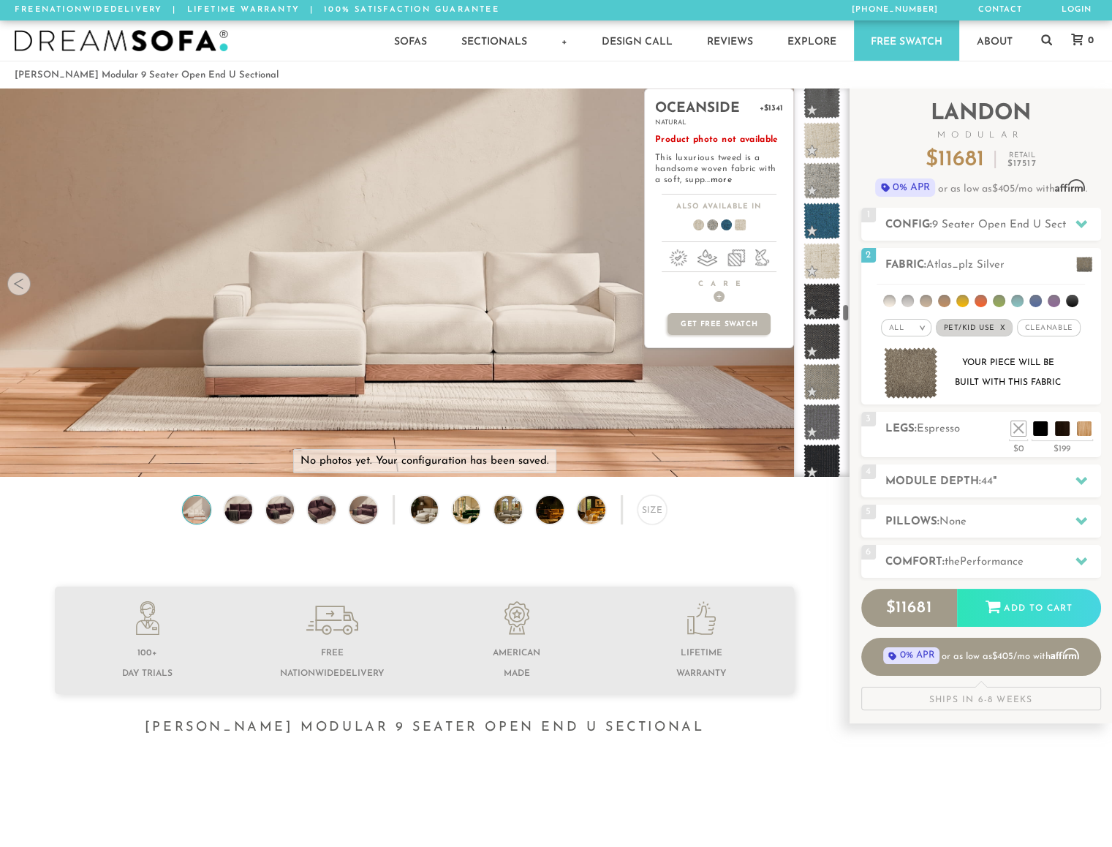
scroll to position [4681, 0]
click at [817, 274] on span at bounding box center [822, 261] width 46 height 46
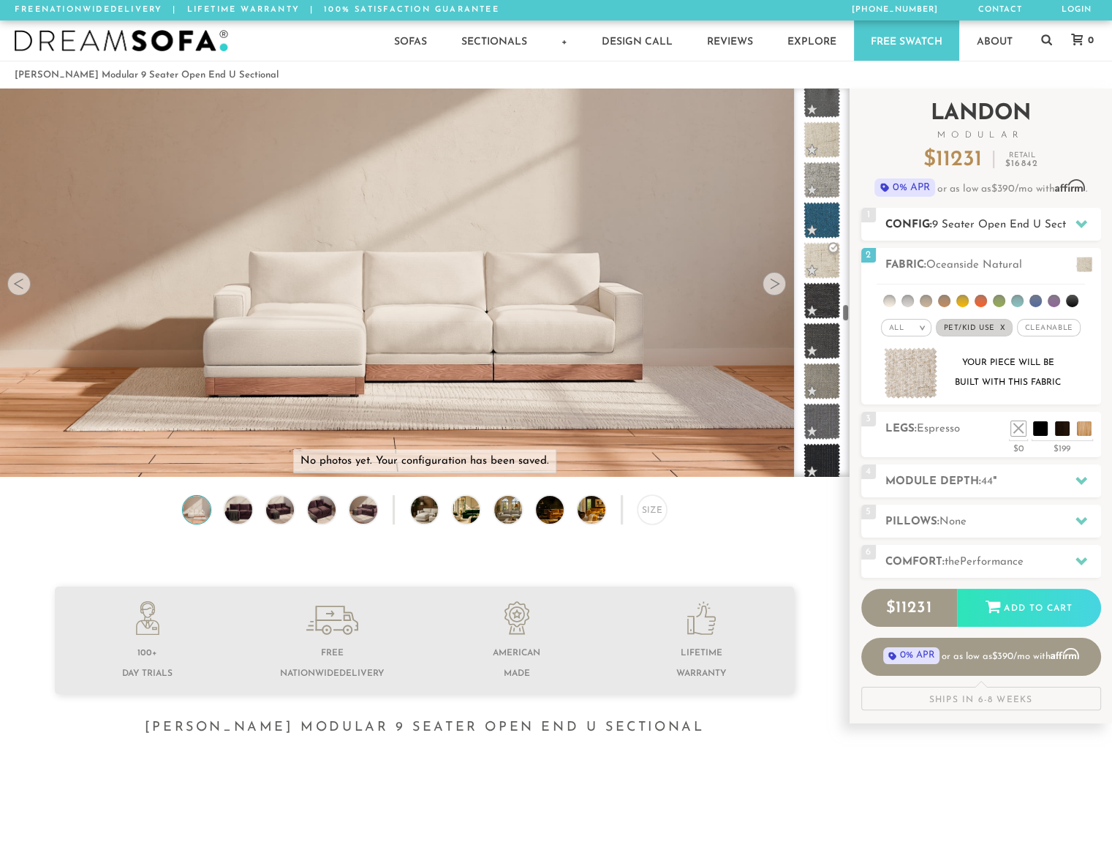
click at [1013, 223] on span "9 Seater Open End U Sectional" at bounding box center [1012, 224] width 158 height 11
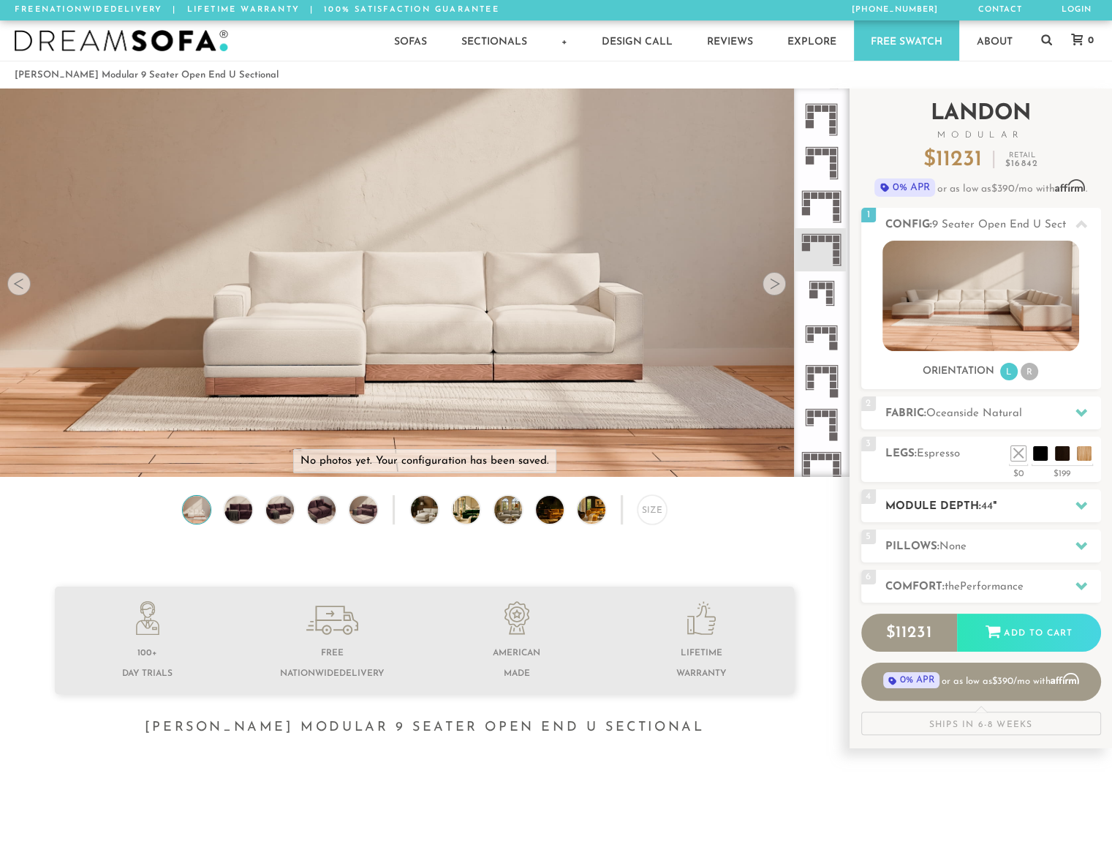
click at [1070, 508] on div at bounding box center [1081, 506] width 31 height 30
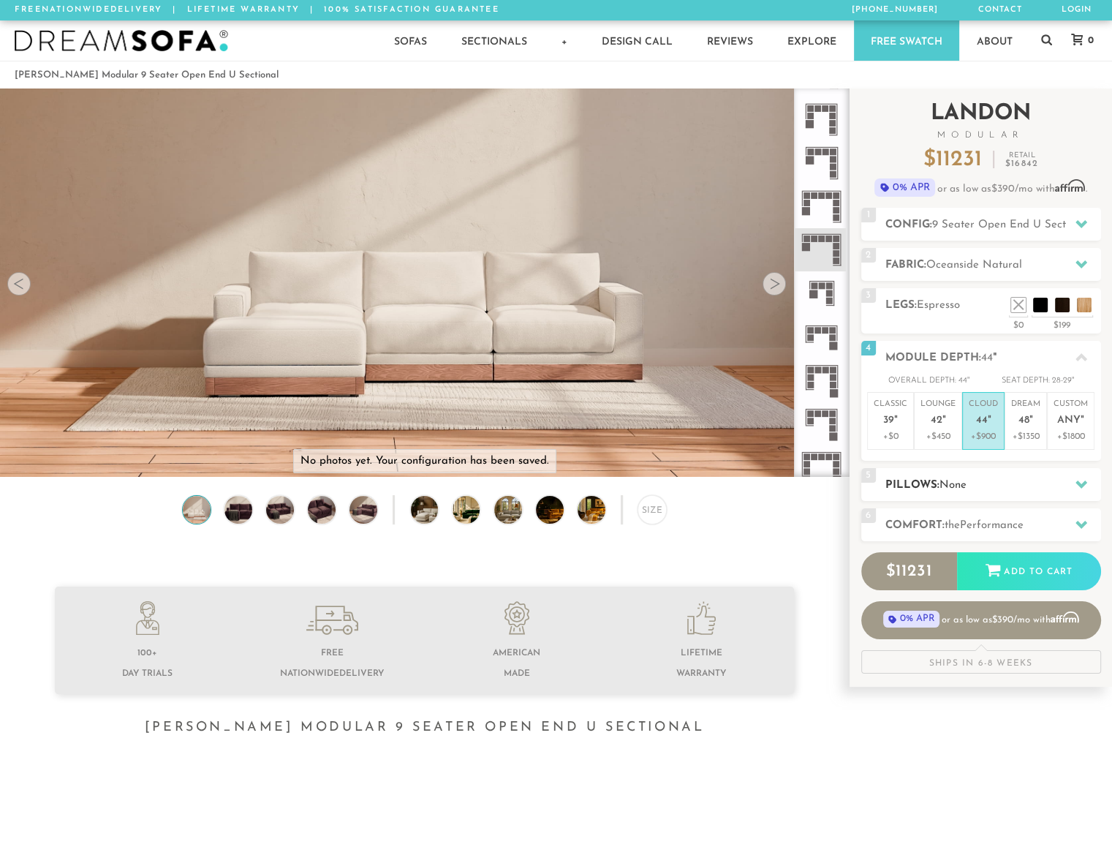
click at [1085, 478] on icon at bounding box center [1082, 484] width 12 height 12
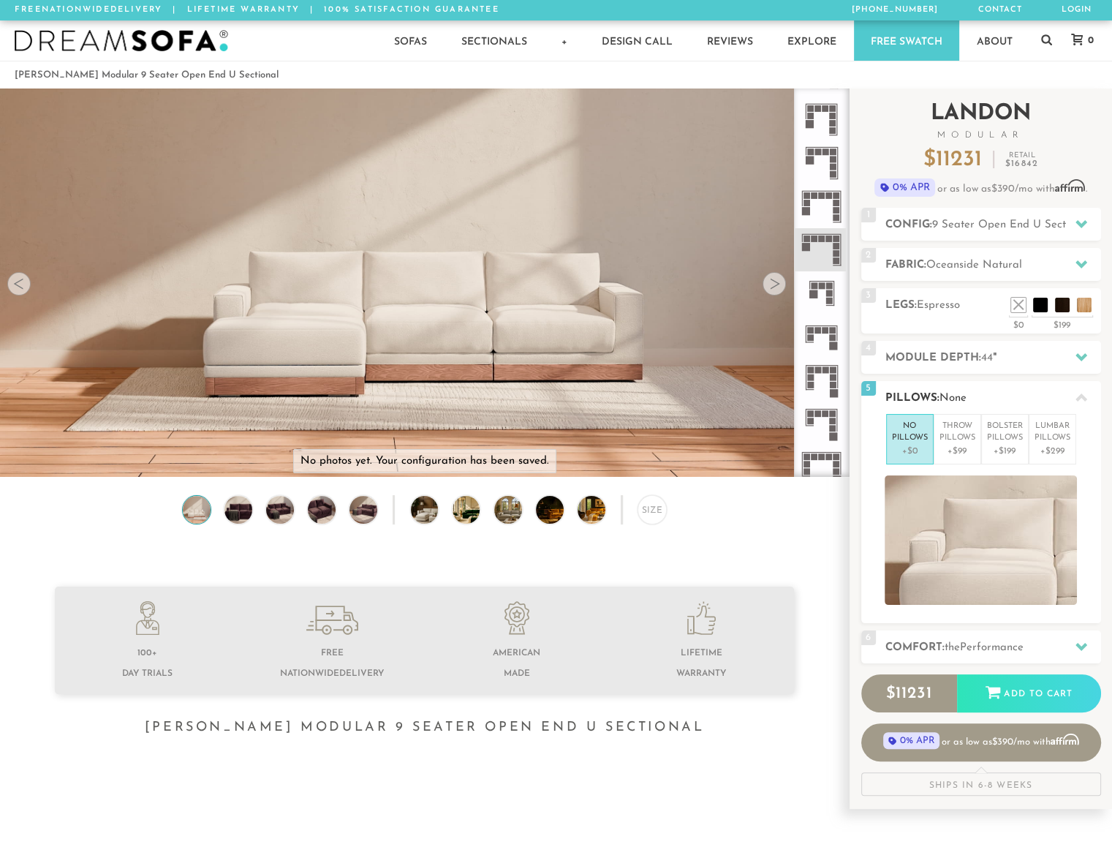
click at [1079, 393] on icon at bounding box center [1082, 398] width 12 height 12
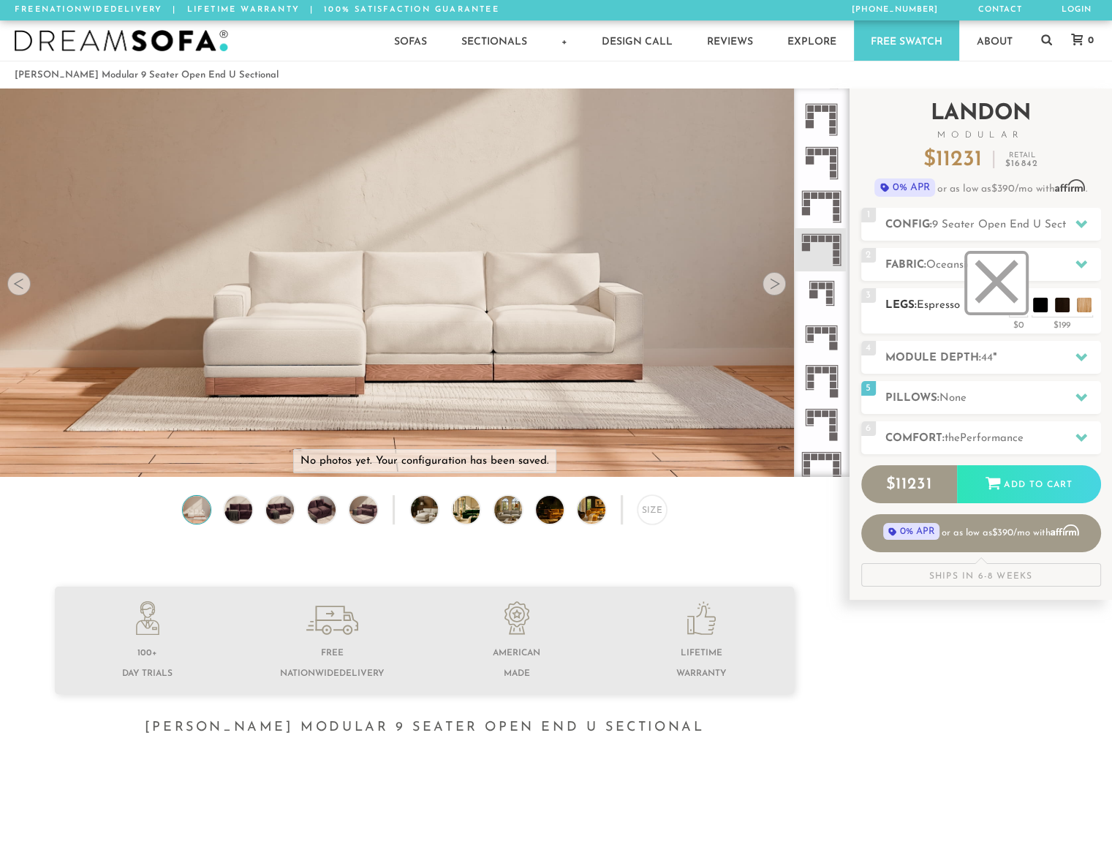
click at [1020, 306] on li at bounding box center [997, 283] width 59 height 59
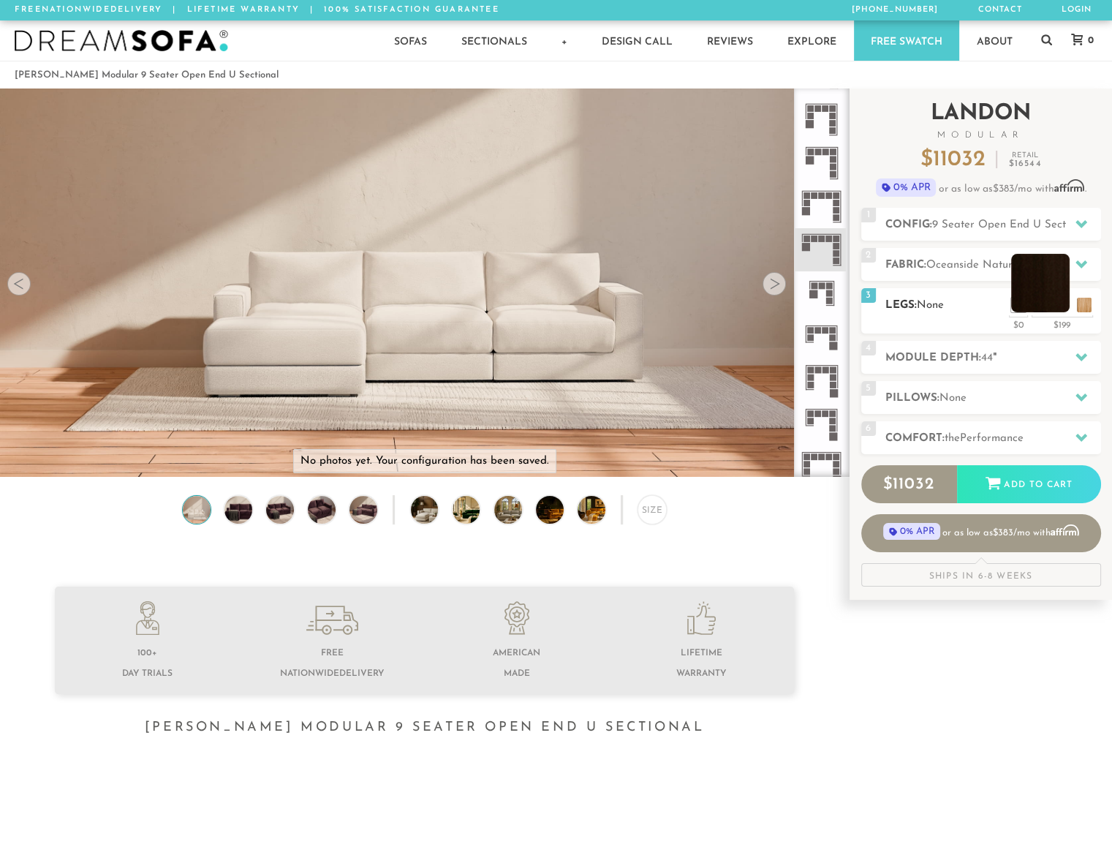
click at [1059, 304] on li at bounding box center [1041, 283] width 59 height 59
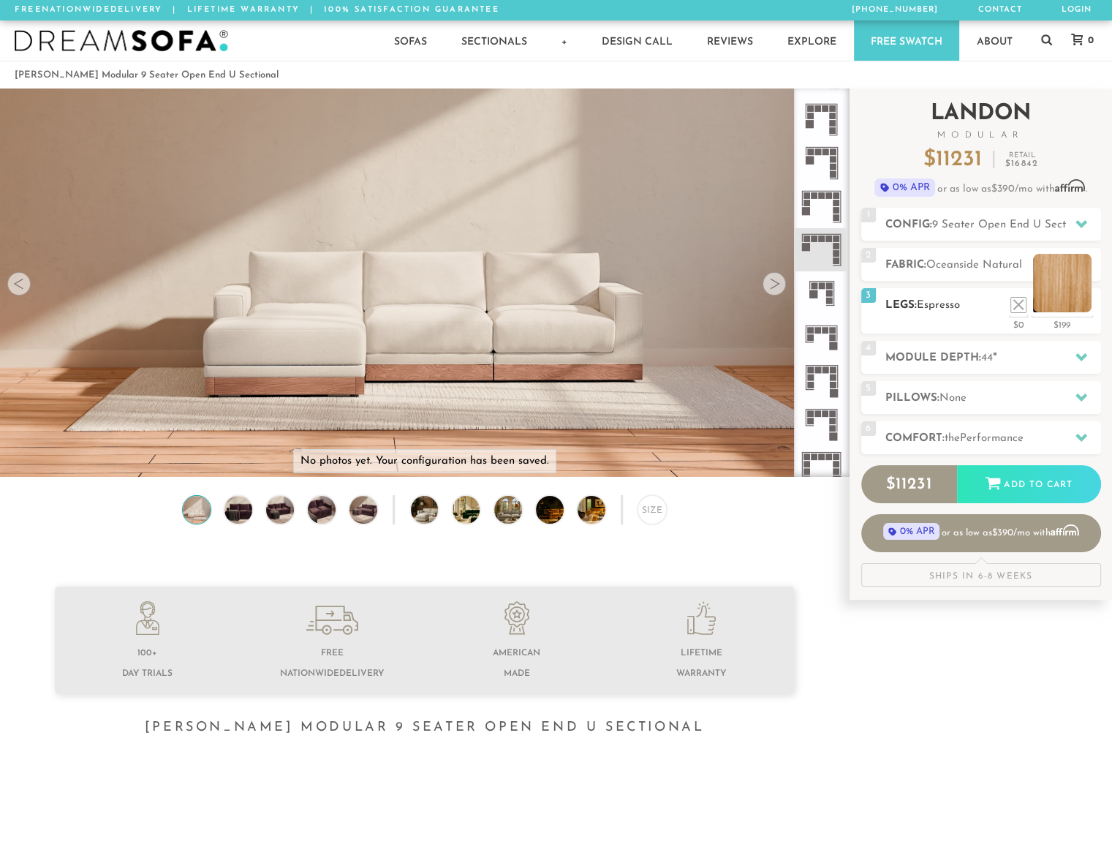
click at [1084, 302] on li at bounding box center [1062, 283] width 59 height 59
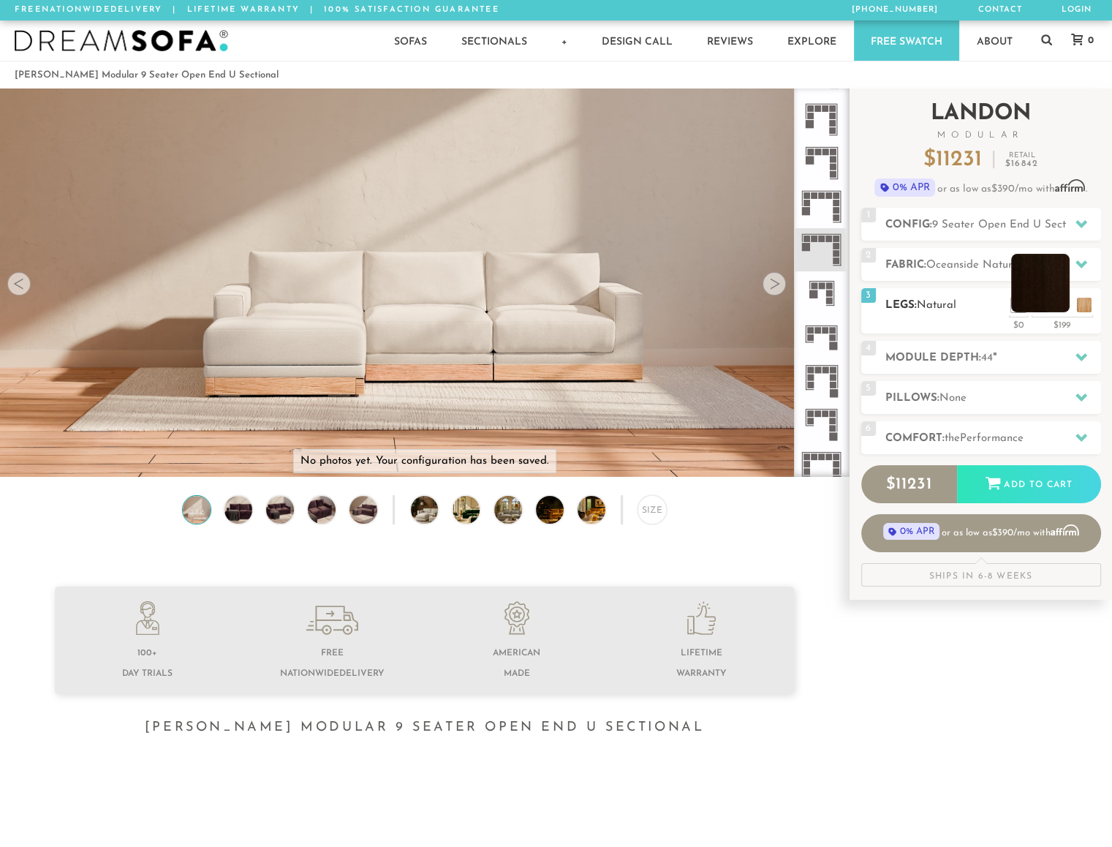
click at [1061, 304] on li at bounding box center [1041, 283] width 59 height 59
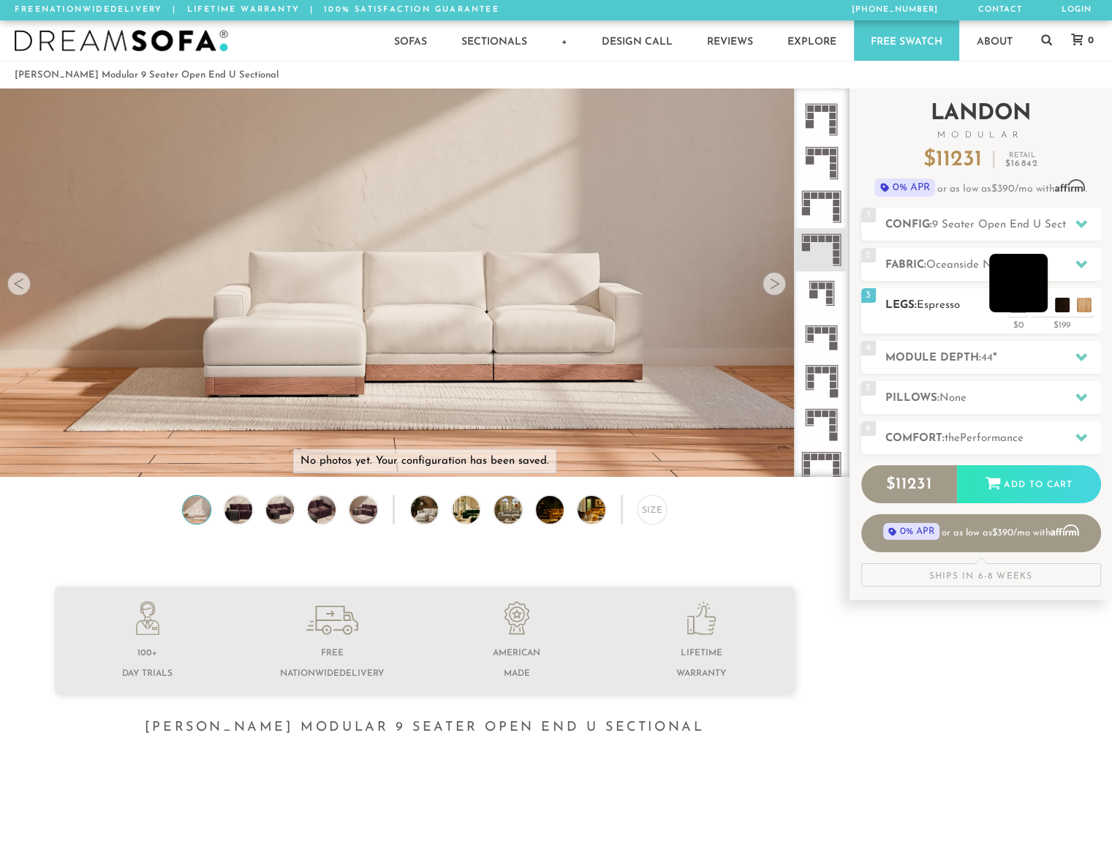
click at [1042, 298] on li at bounding box center [1019, 283] width 59 height 59
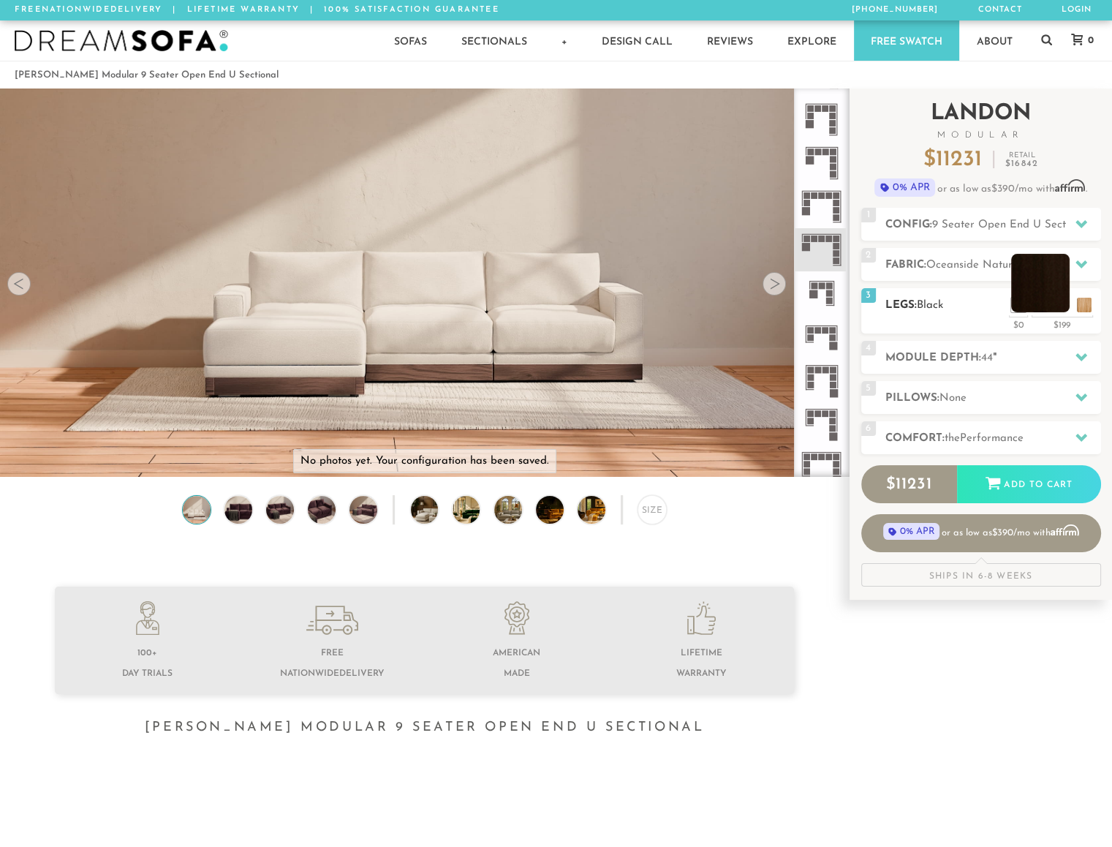
click at [1063, 301] on li at bounding box center [1041, 283] width 59 height 59
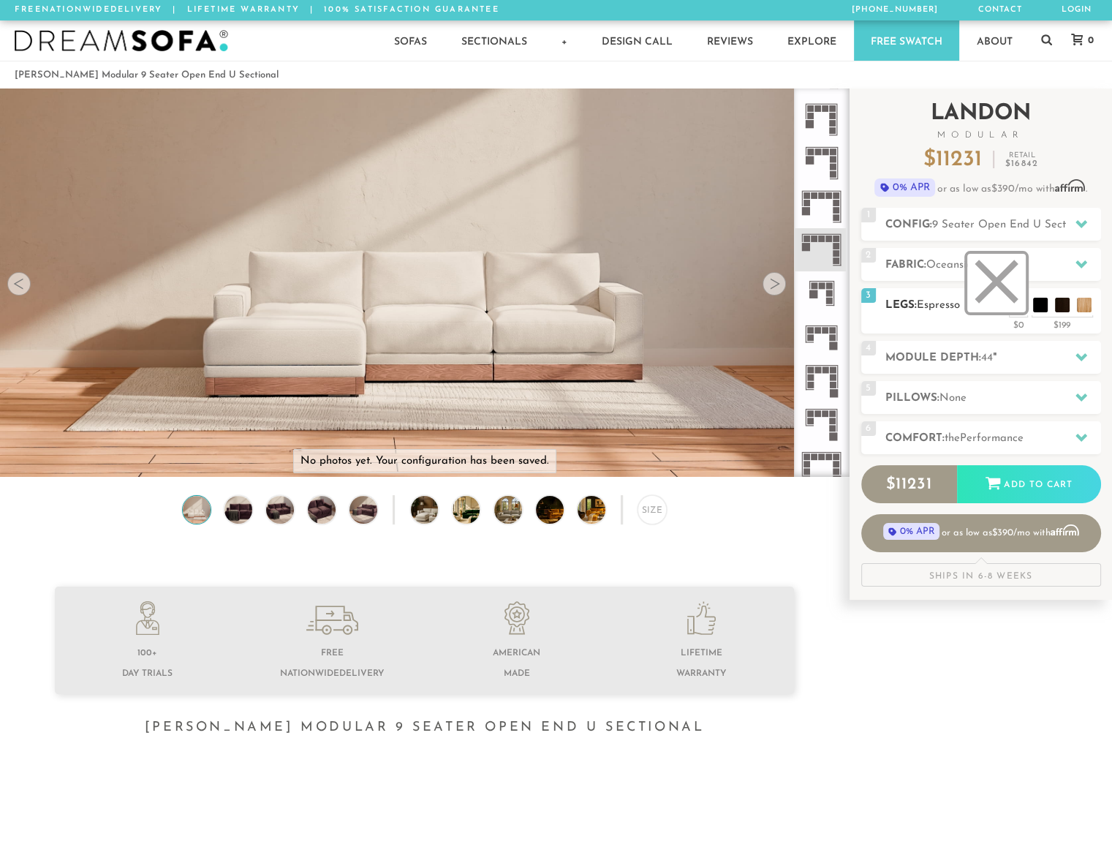
click at [1015, 304] on li at bounding box center [997, 283] width 59 height 59
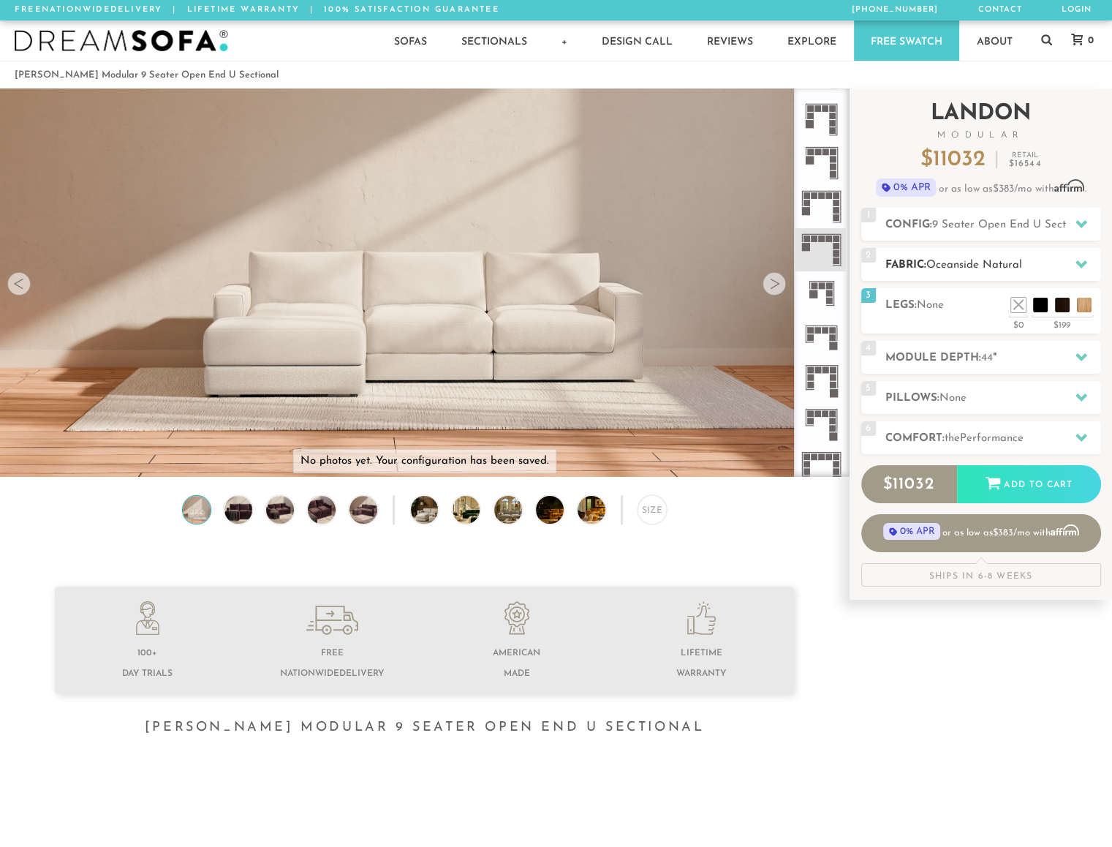
click at [1076, 261] on icon at bounding box center [1082, 264] width 12 height 12
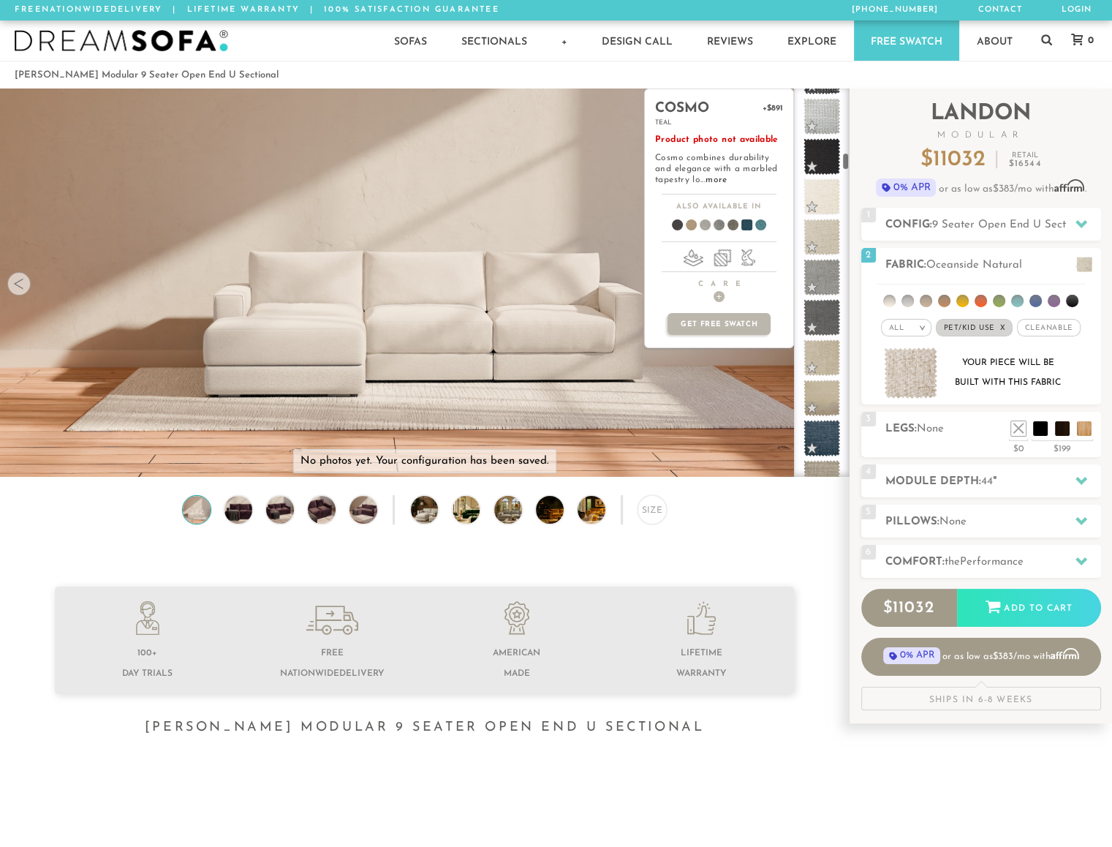
scroll to position [0, 0]
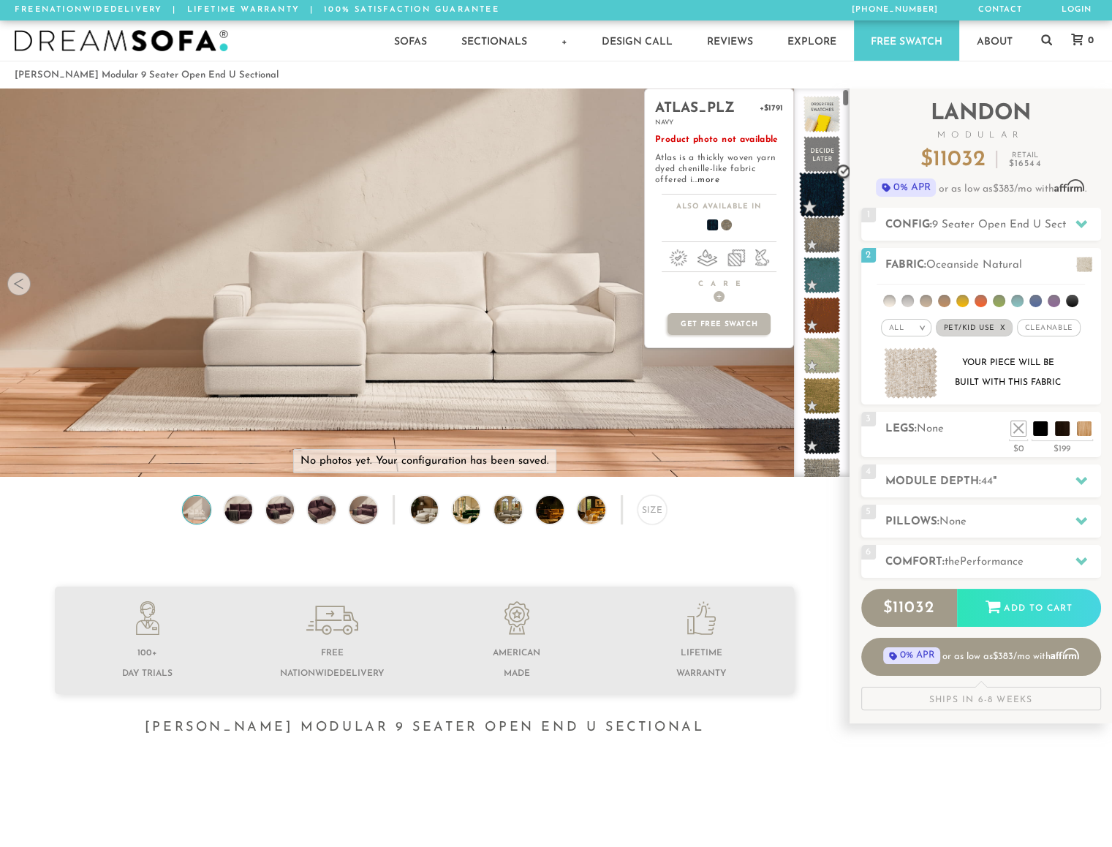
click at [819, 182] on span at bounding box center [822, 195] width 46 height 46
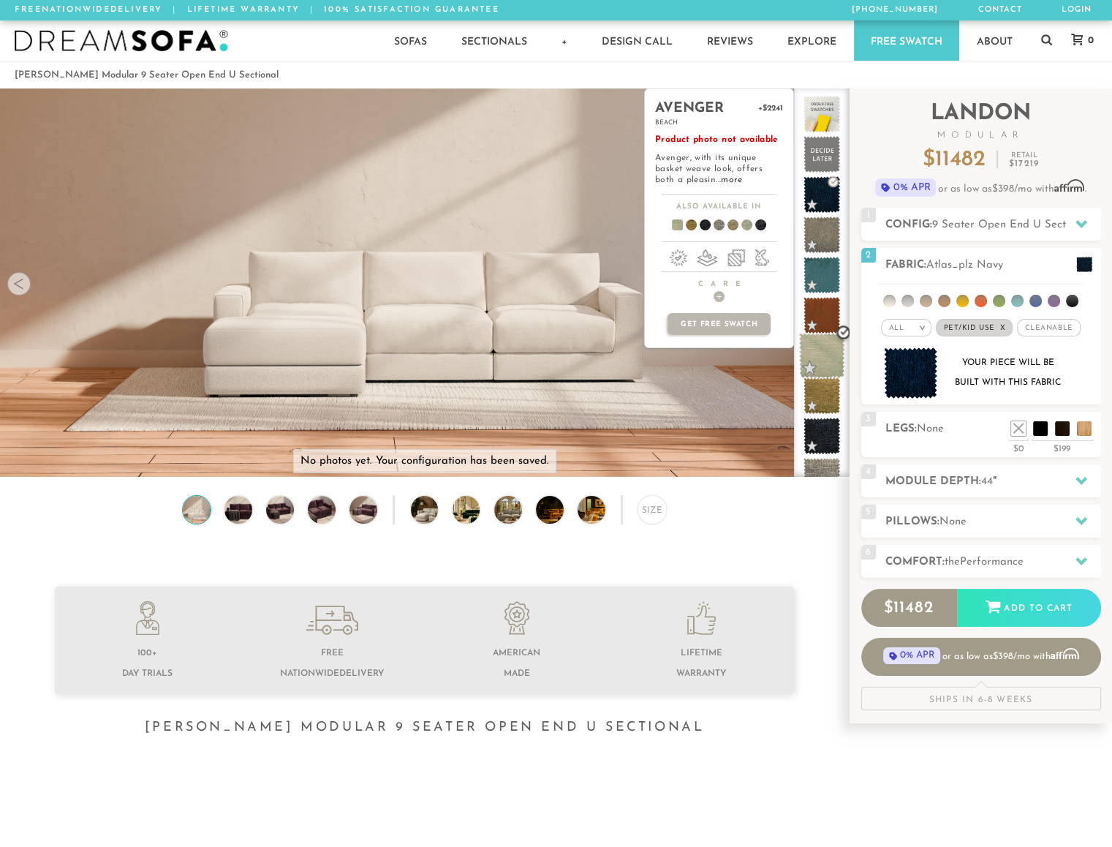
click at [821, 360] on span at bounding box center [822, 356] width 46 height 46
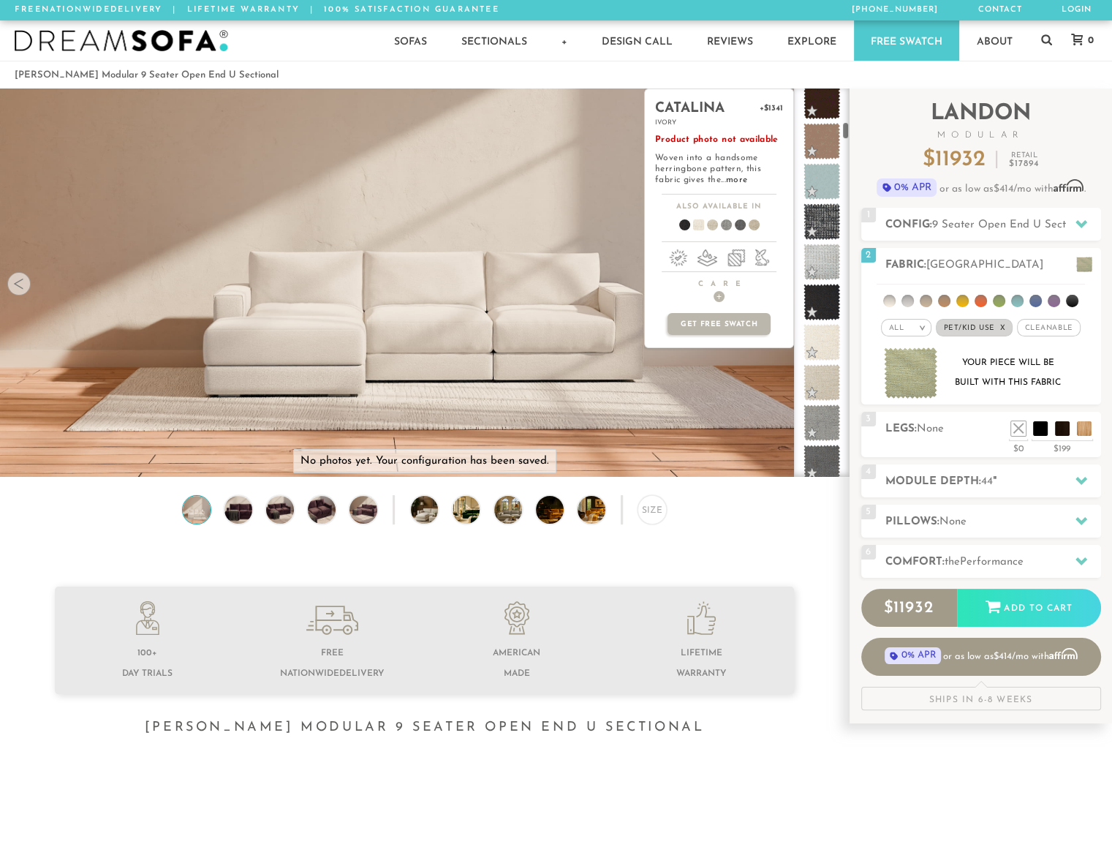
scroll to position [739, 0]
click at [816, 130] on span at bounding box center [822, 139] width 46 height 46
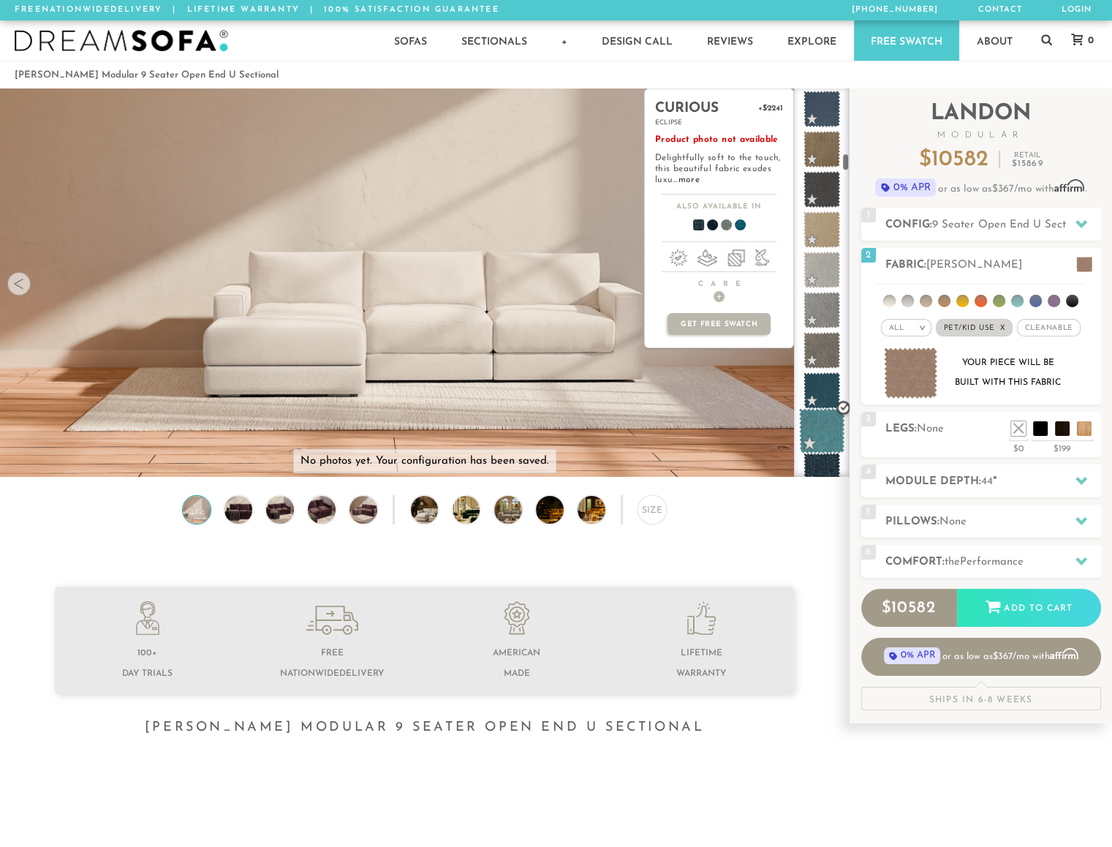
scroll to position [1424, 0]
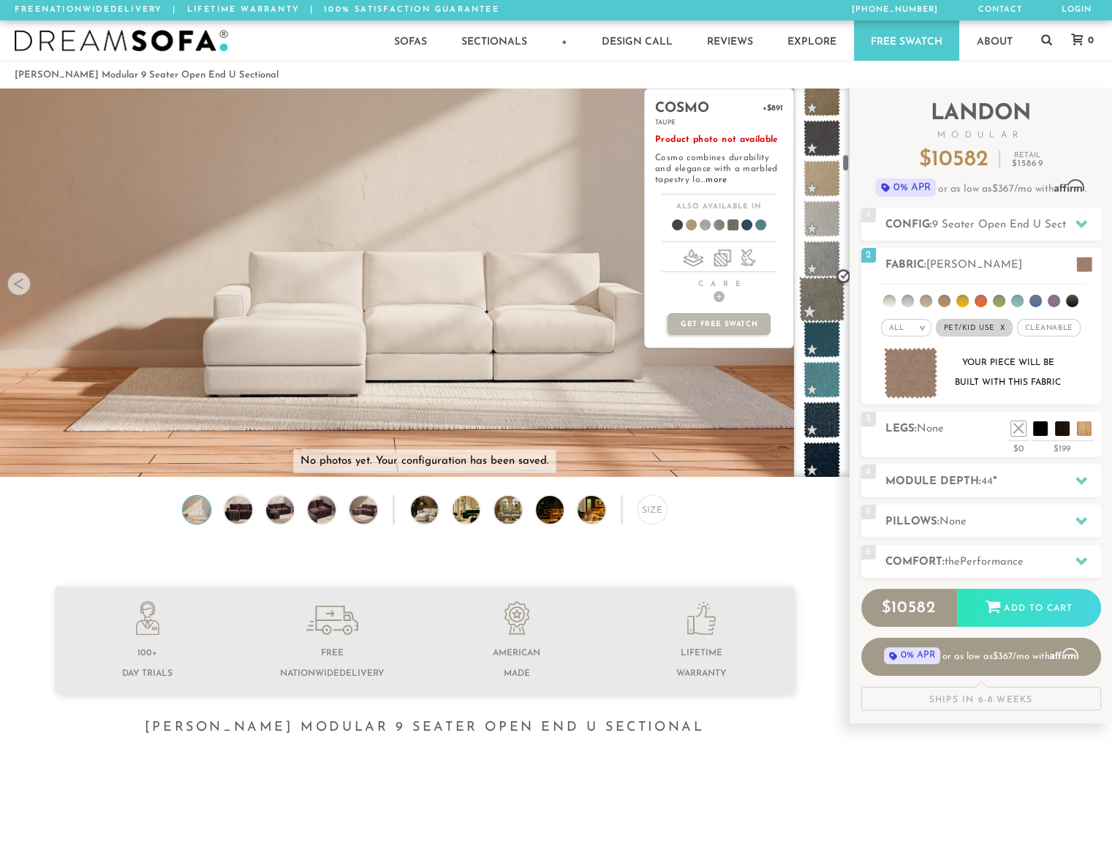
click at [828, 304] on span at bounding box center [822, 299] width 46 height 46
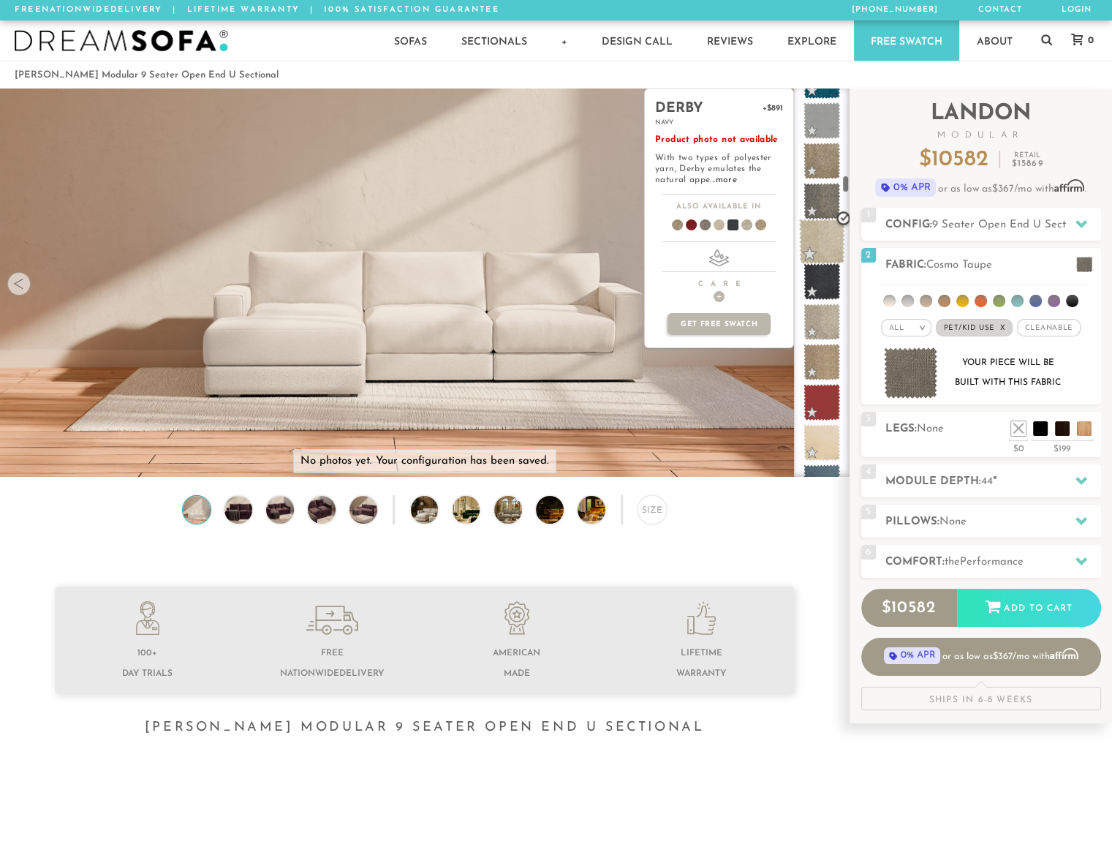
scroll to position [1887, 0]
click at [819, 230] on span at bounding box center [822, 239] width 46 height 46
click at [825, 325] on span at bounding box center [822, 319] width 46 height 46
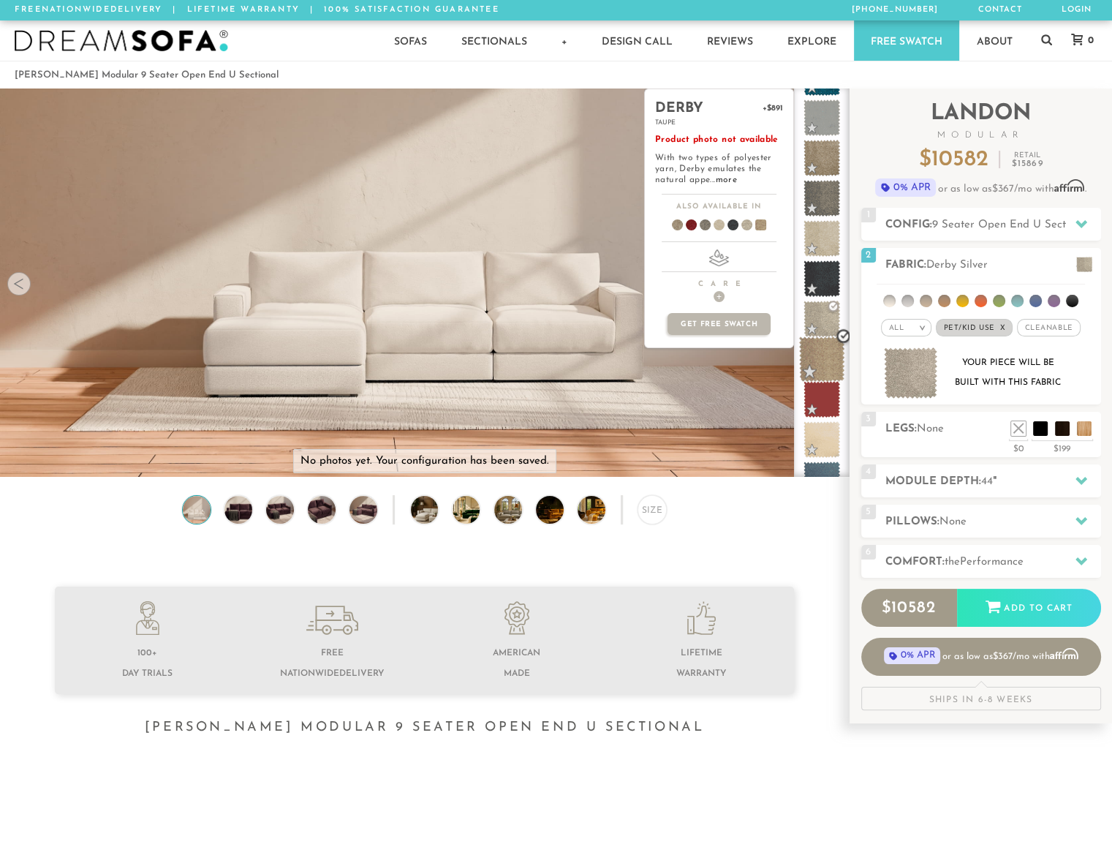
click at [823, 368] on span at bounding box center [822, 359] width 46 height 46
click at [826, 301] on span at bounding box center [822, 319] width 46 height 46
click at [816, 352] on span at bounding box center [822, 359] width 46 height 46
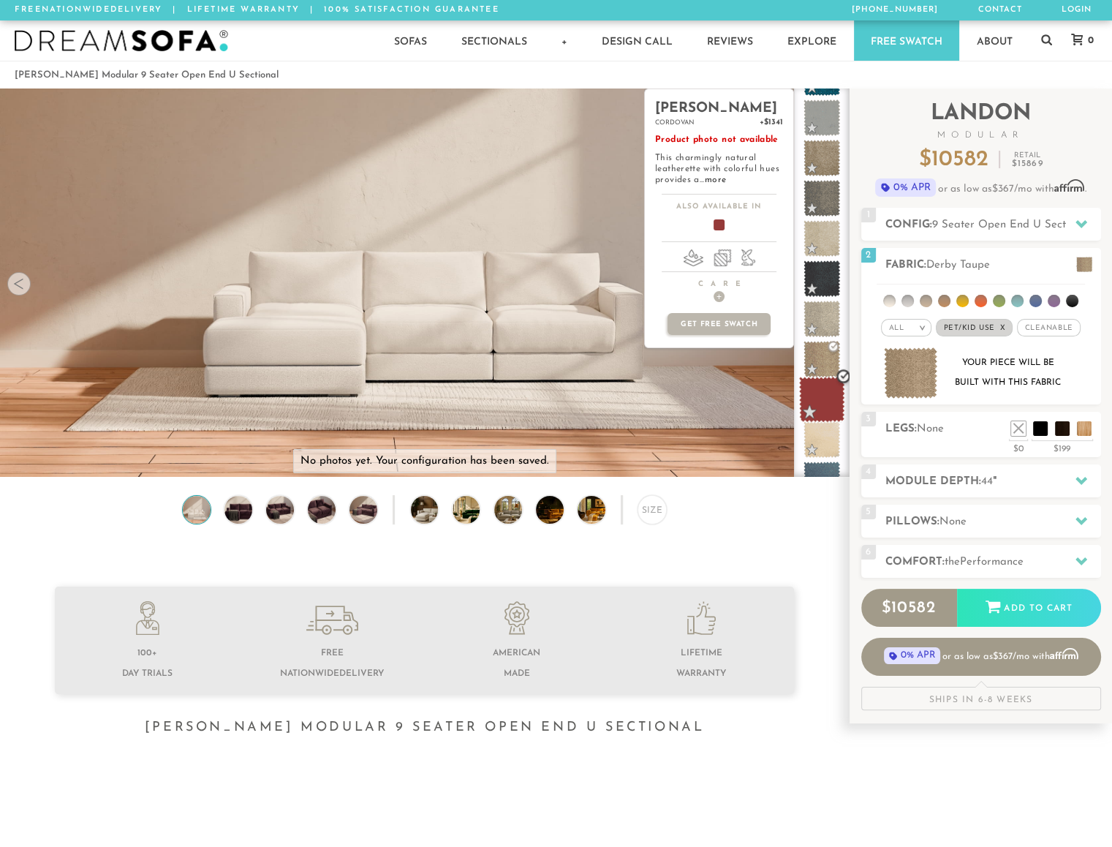
click at [820, 413] on span at bounding box center [822, 400] width 46 height 46
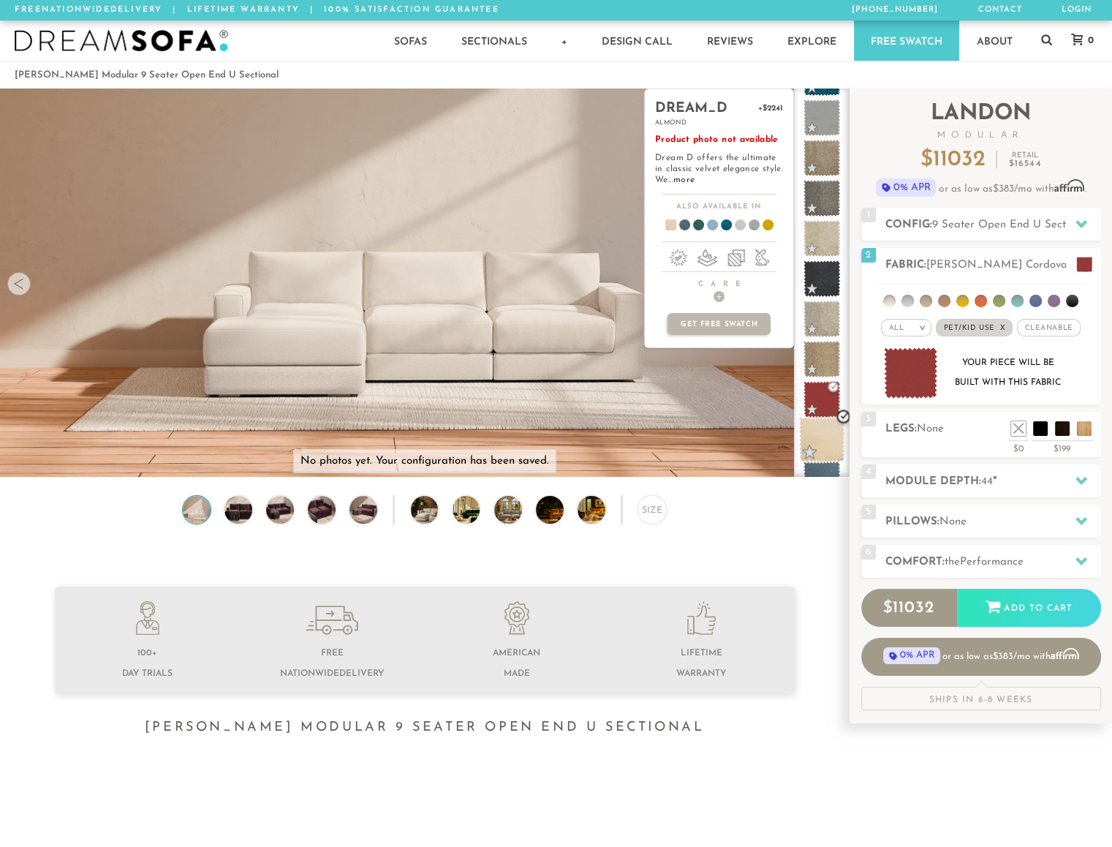
click at [822, 444] on span at bounding box center [822, 440] width 46 height 46
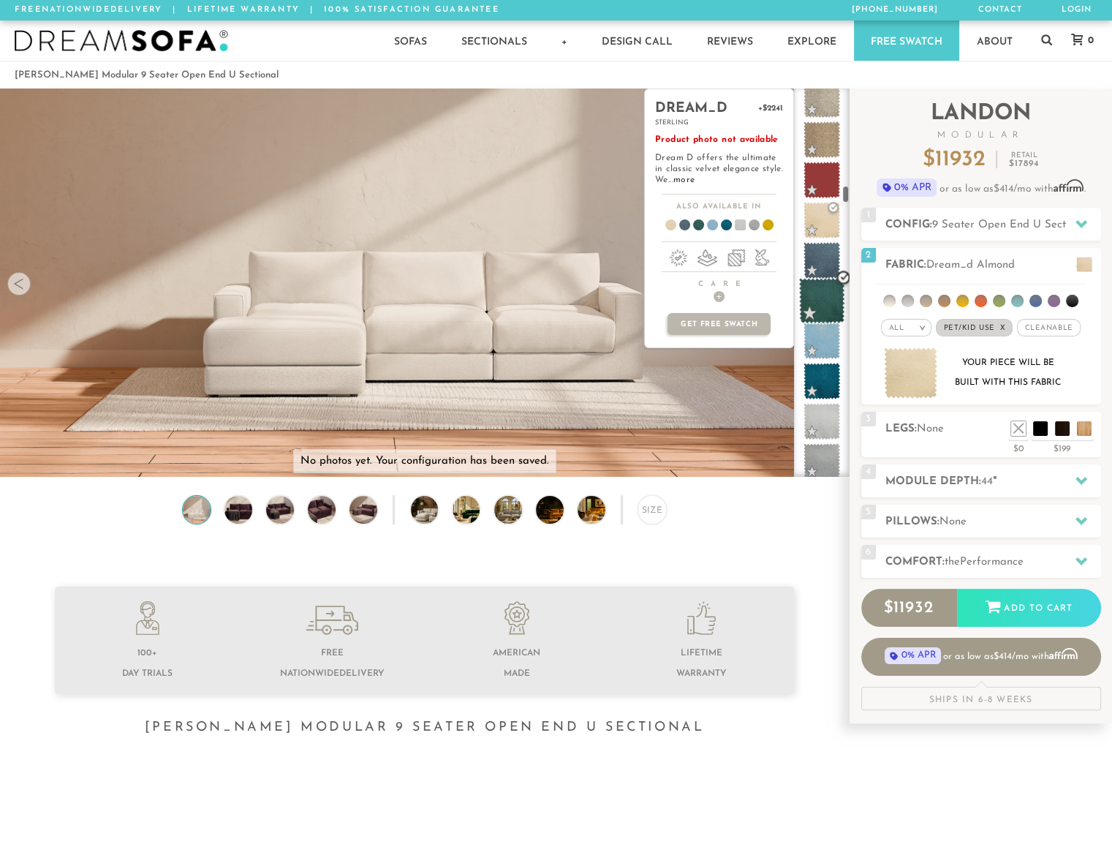
scroll to position [2111, 0]
click at [816, 249] on span at bounding box center [822, 256] width 46 height 46
click at [817, 293] on span at bounding box center [822, 297] width 46 height 46
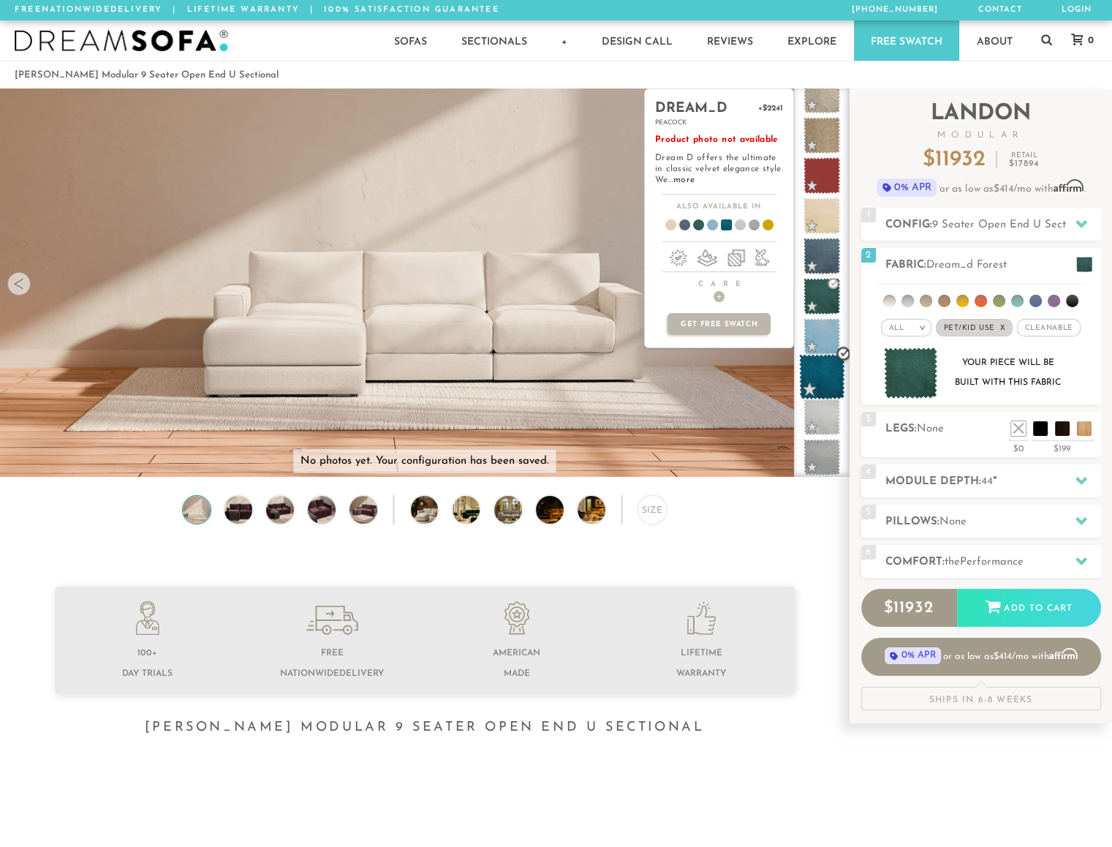
click at [823, 374] on span at bounding box center [822, 377] width 46 height 46
click at [815, 412] on span at bounding box center [822, 417] width 46 height 46
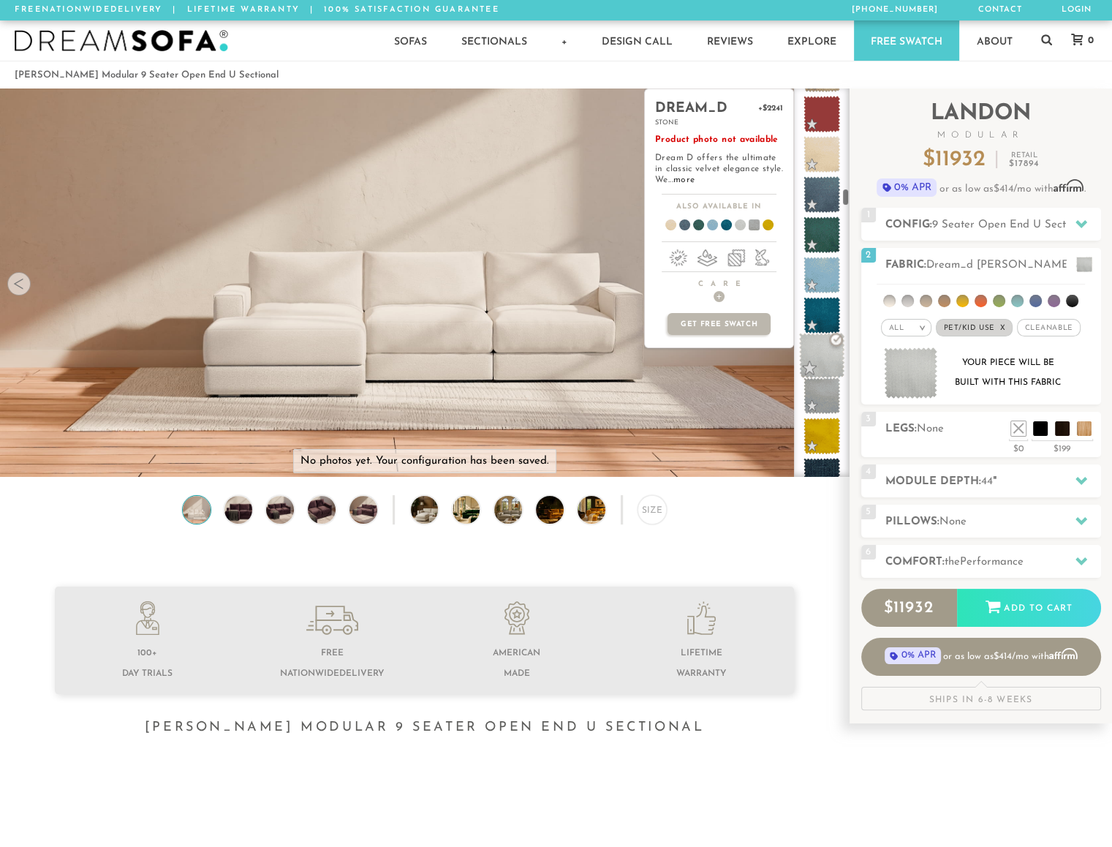
scroll to position [2185, 0]
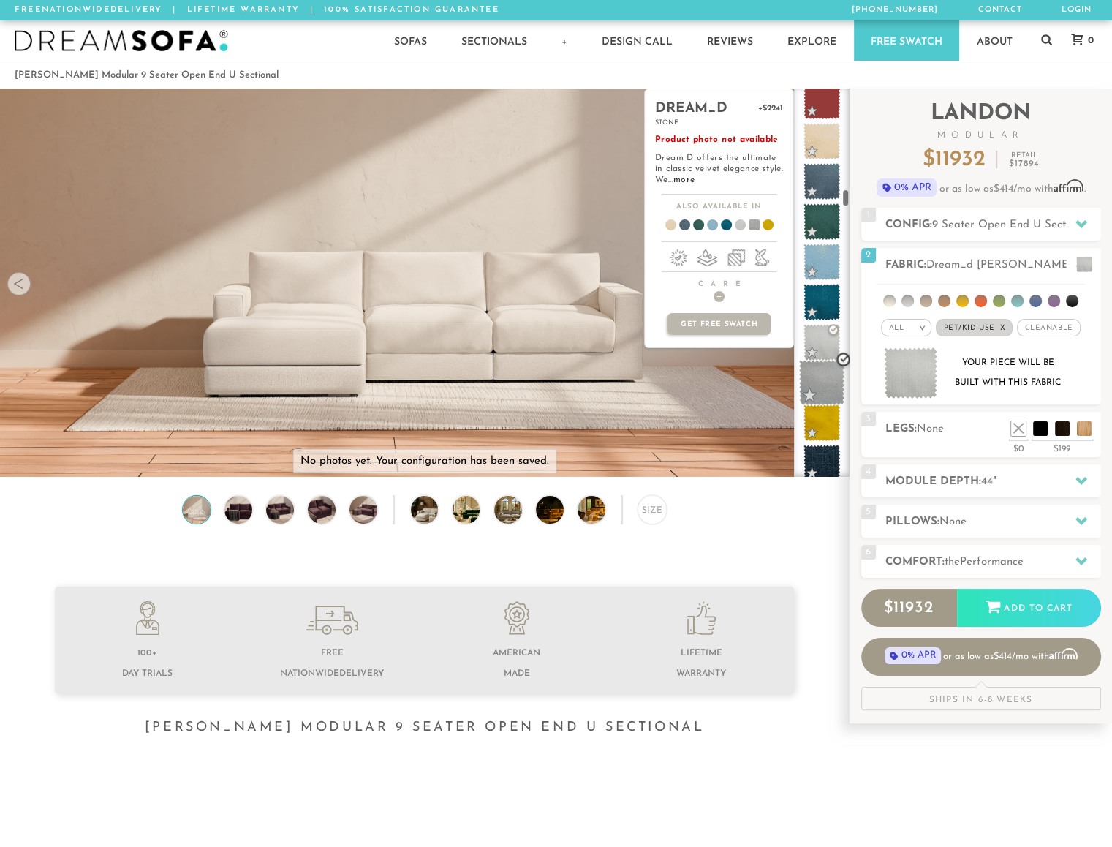
click at [816, 365] on span at bounding box center [822, 383] width 46 height 46
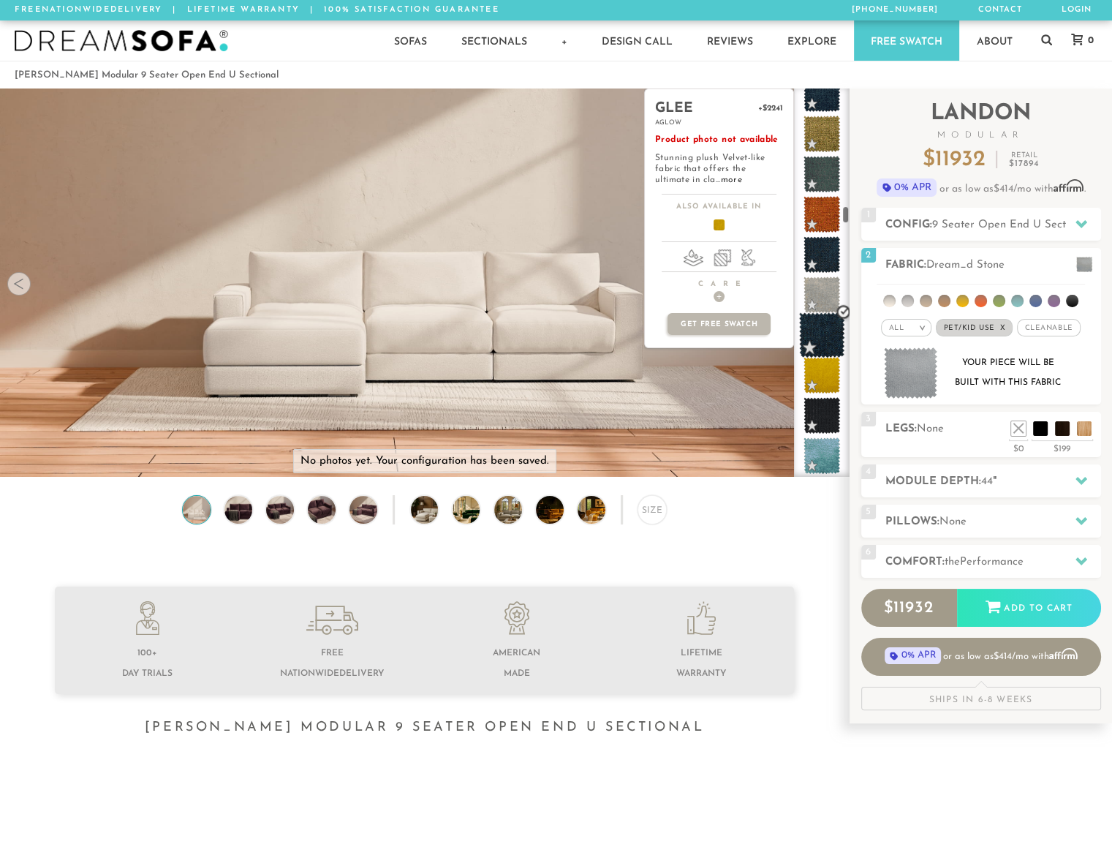
scroll to position [2556, 0]
click at [816, 301] on span at bounding box center [822, 294] width 46 height 46
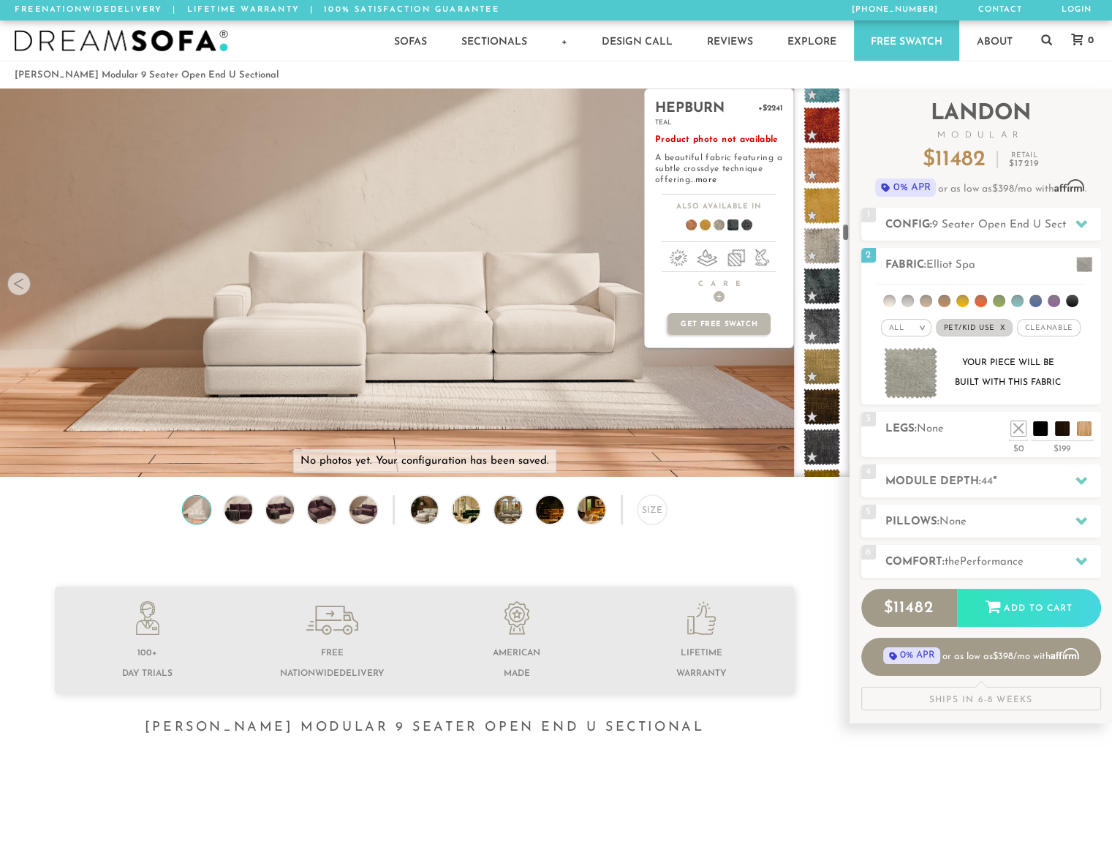
scroll to position [2926, 0]
click at [823, 252] on span at bounding box center [822, 246] width 46 height 46
click at [813, 365] on span at bounding box center [822, 367] width 46 height 46
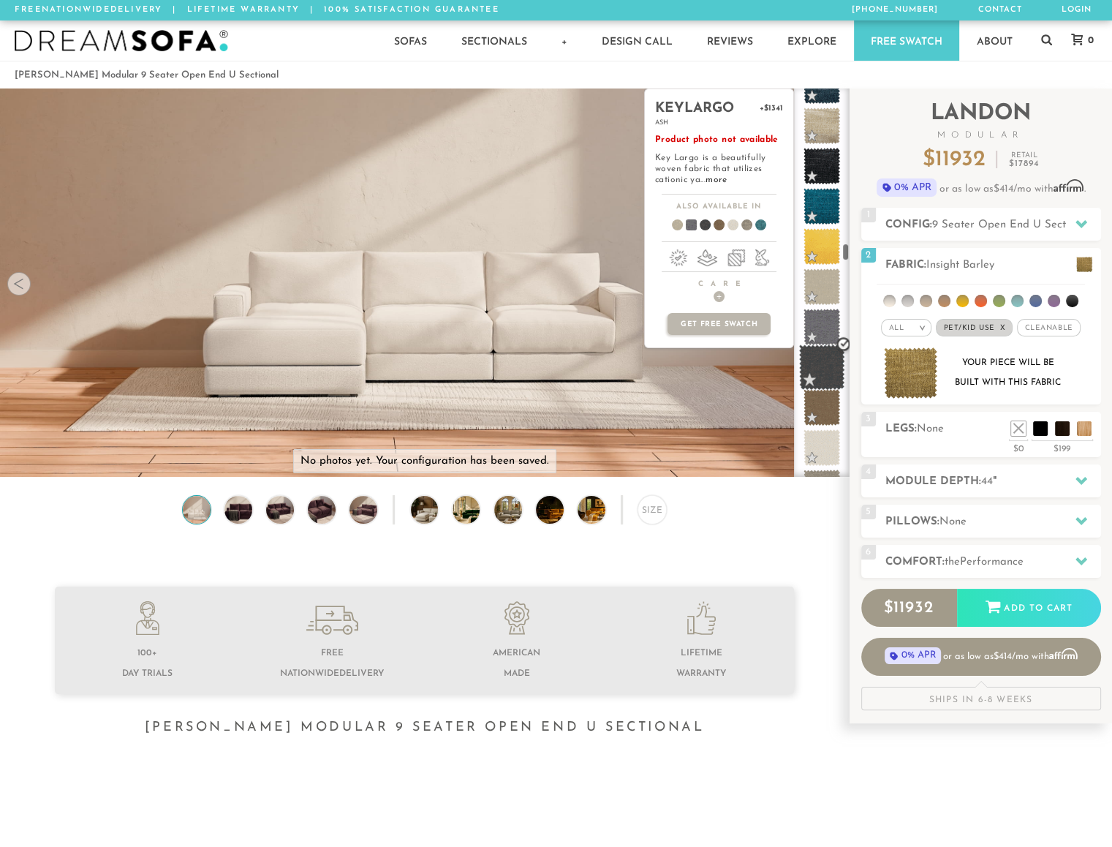
scroll to position [3368, 0]
click at [819, 284] on span at bounding box center [822, 286] width 46 height 46
click at [815, 410] on span at bounding box center [822, 407] width 46 height 46
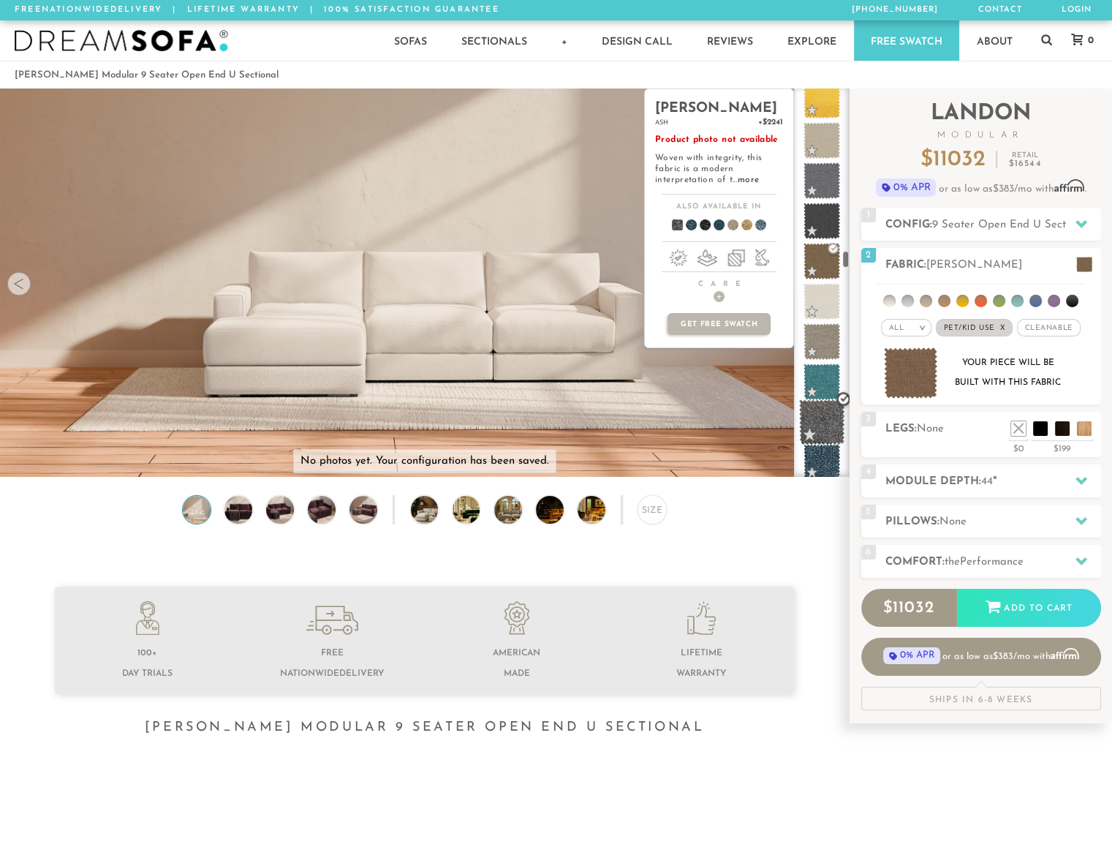
scroll to position [3516, 0]
click at [818, 292] on span at bounding box center [822, 299] width 46 height 46
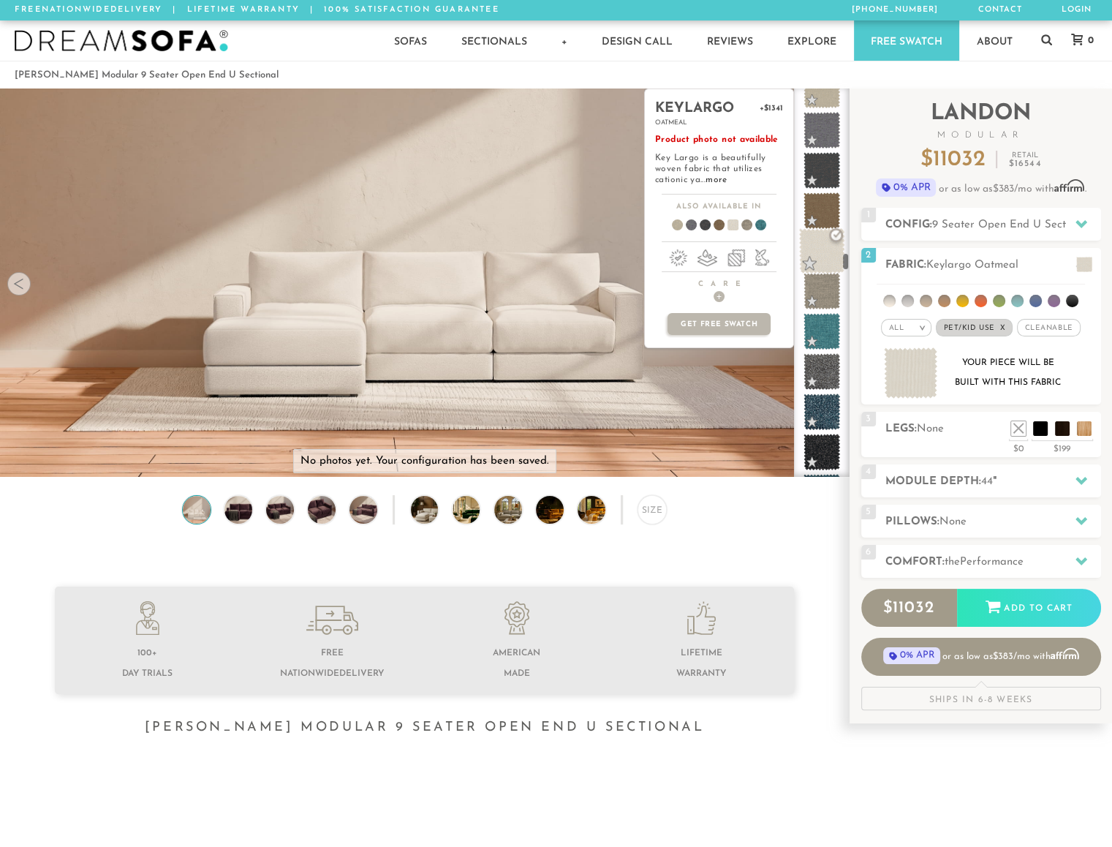
scroll to position [3560, 0]
click at [825, 284] on span at bounding box center [822, 295] width 46 height 46
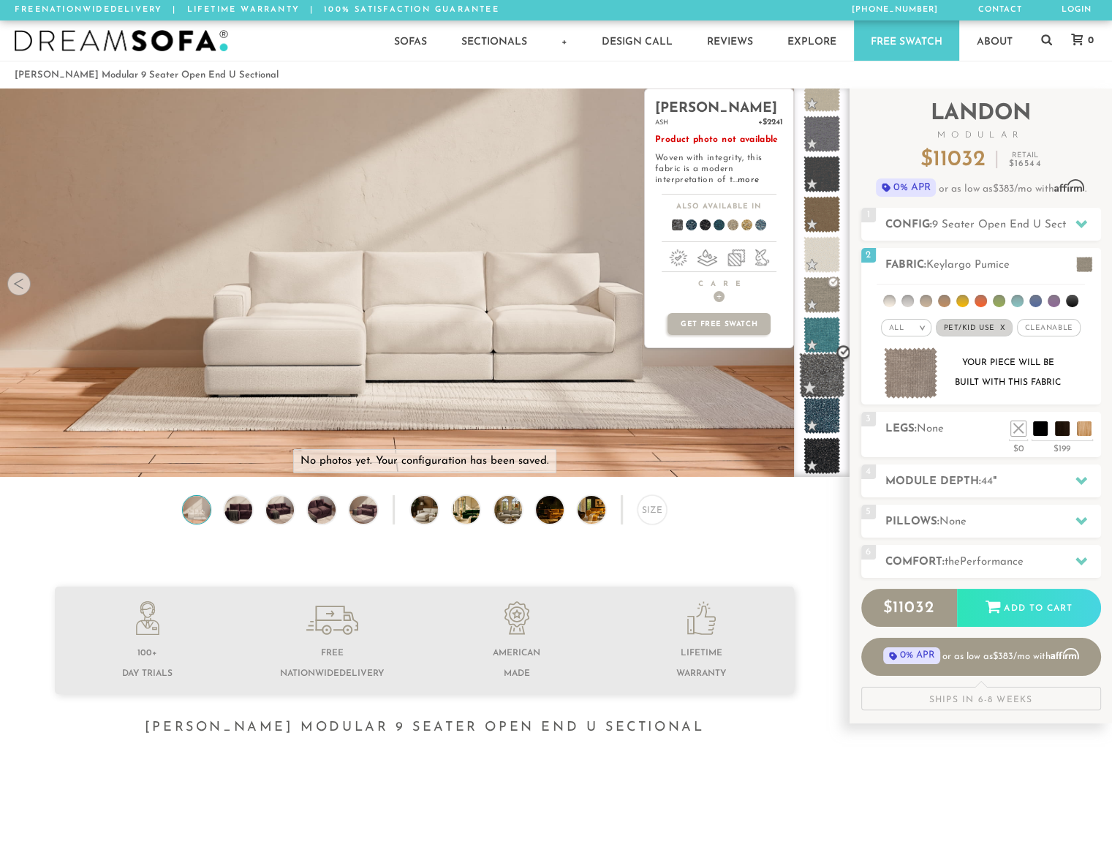
click at [823, 371] on span at bounding box center [822, 376] width 46 height 46
click at [823, 415] on span at bounding box center [822, 416] width 46 height 46
click at [824, 453] on span at bounding box center [822, 456] width 46 height 46
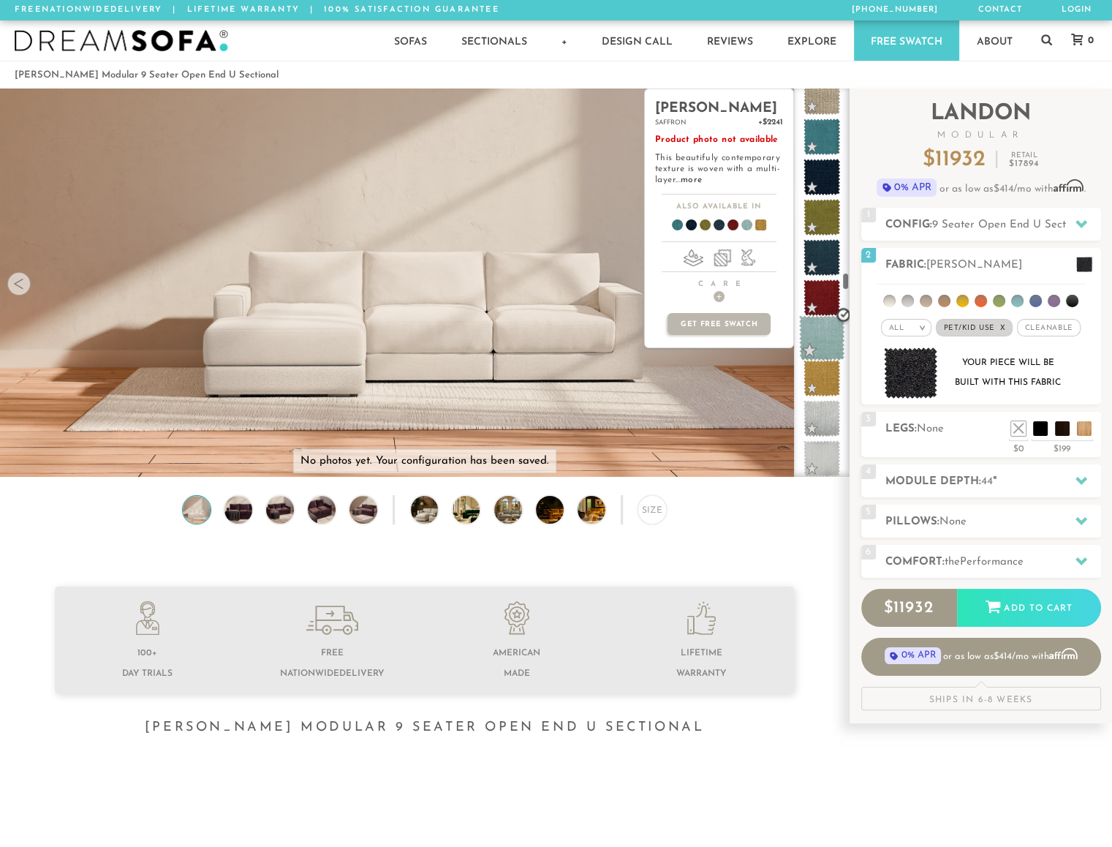
scroll to position [4000, 0]
click at [831, 403] on span at bounding box center [822, 419] width 46 height 46
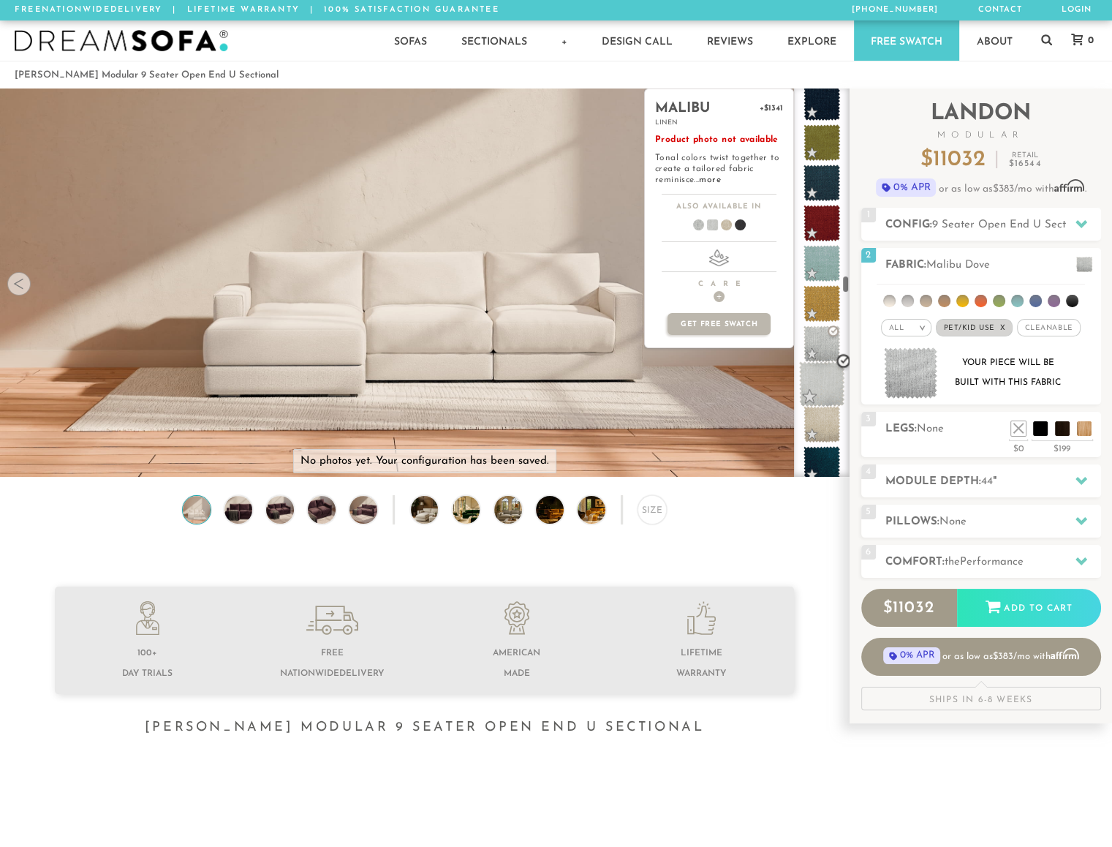
scroll to position [4075, 0]
click at [826, 377] on span at bounding box center [822, 384] width 46 height 46
click at [820, 429] on span at bounding box center [822, 424] width 46 height 46
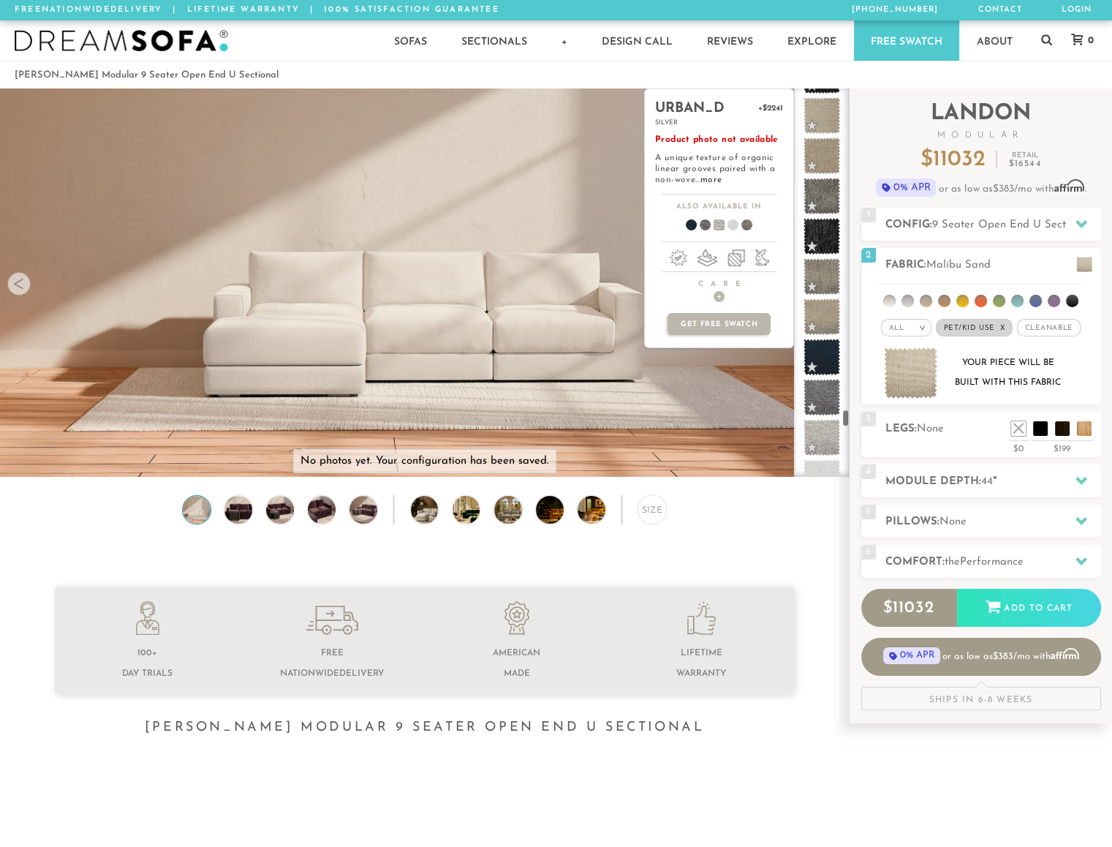
scroll to position [6978, 0]
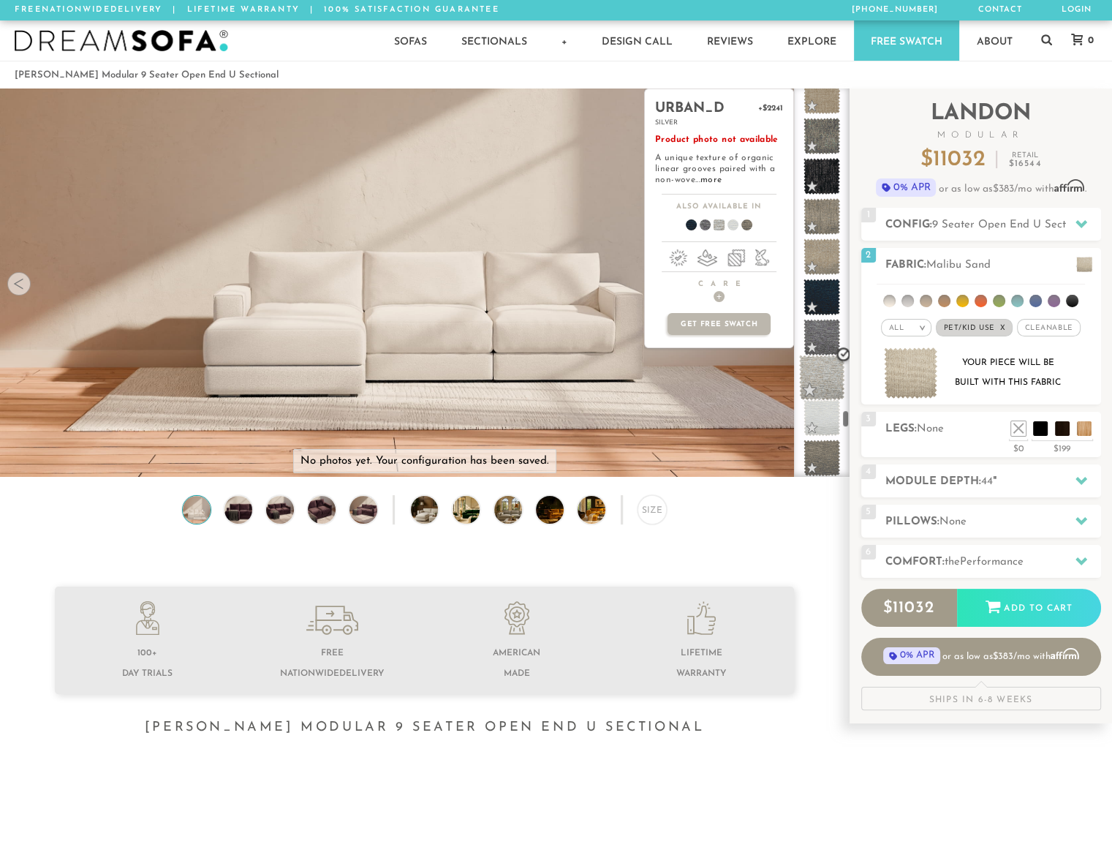
click at [824, 380] on span at bounding box center [822, 378] width 46 height 46
click at [826, 263] on span at bounding box center [822, 257] width 46 height 46
click at [825, 210] on span at bounding box center [822, 217] width 46 height 46
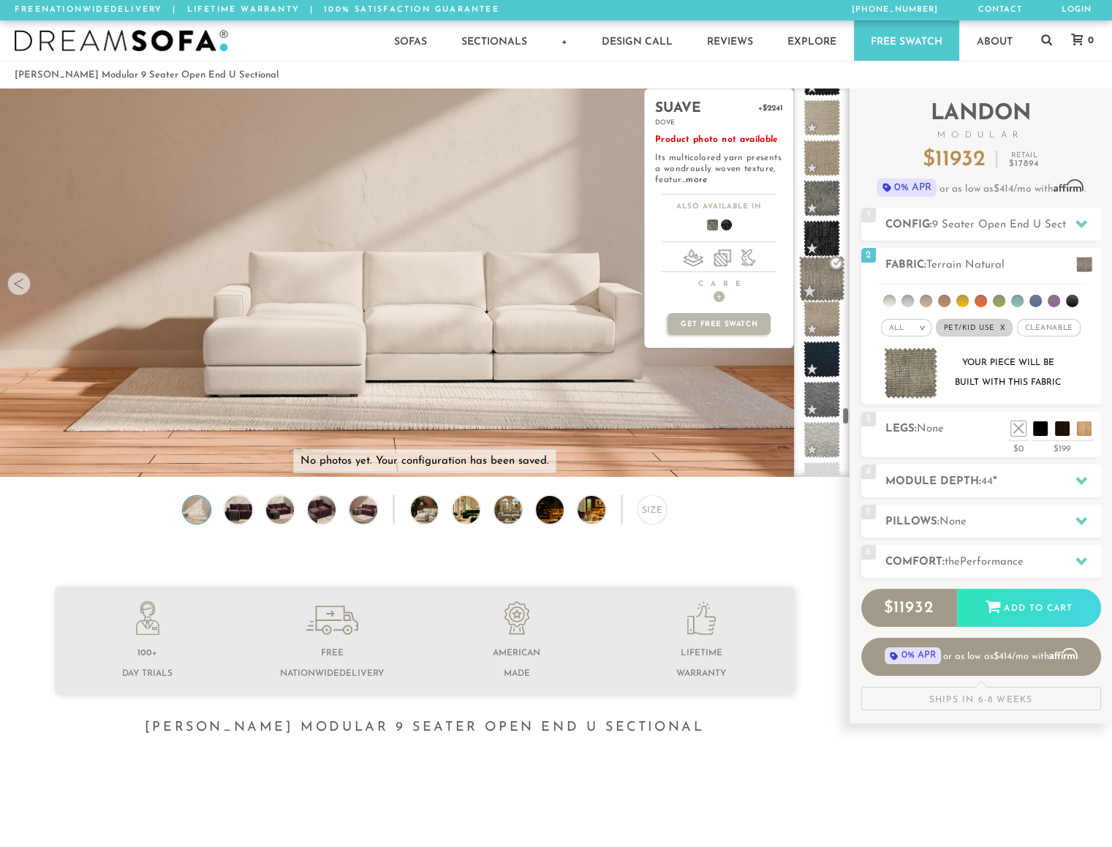
scroll to position [6906, 0]
click at [825, 210] on span at bounding box center [822, 207] width 37 height 37
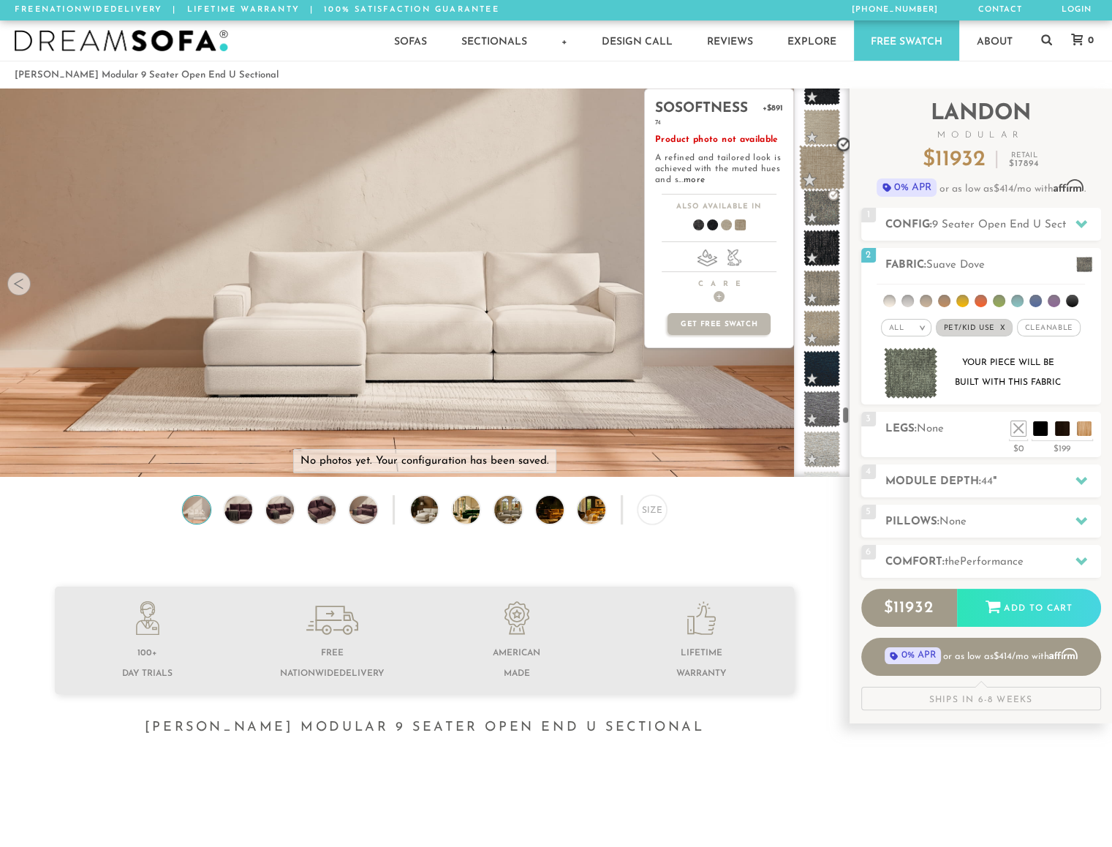
click at [821, 174] on span at bounding box center [822, 168] width 46 height 46
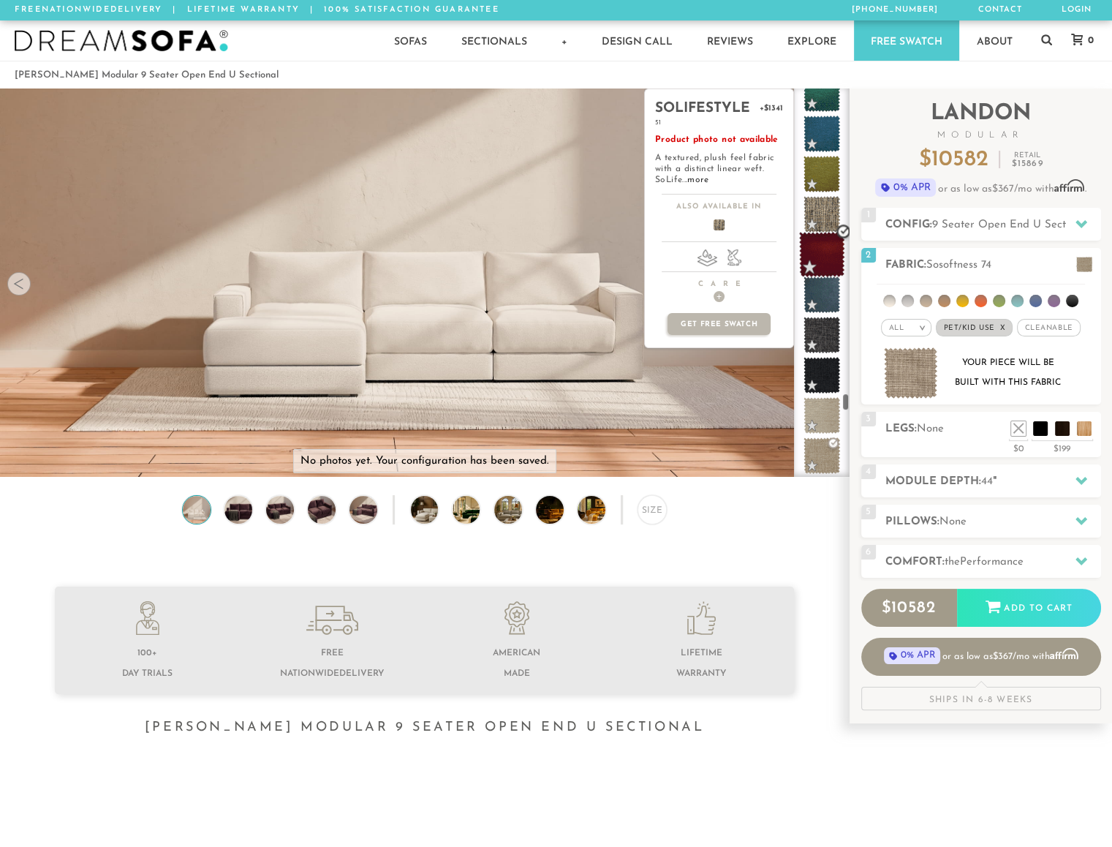
scroll to position [6616, 0]
click at [824, 418] on span at bounding box center [822, 417] width 46 height 46
click at [694, 176] on link "more" at bounding box center [694, 180] width 21 height 9
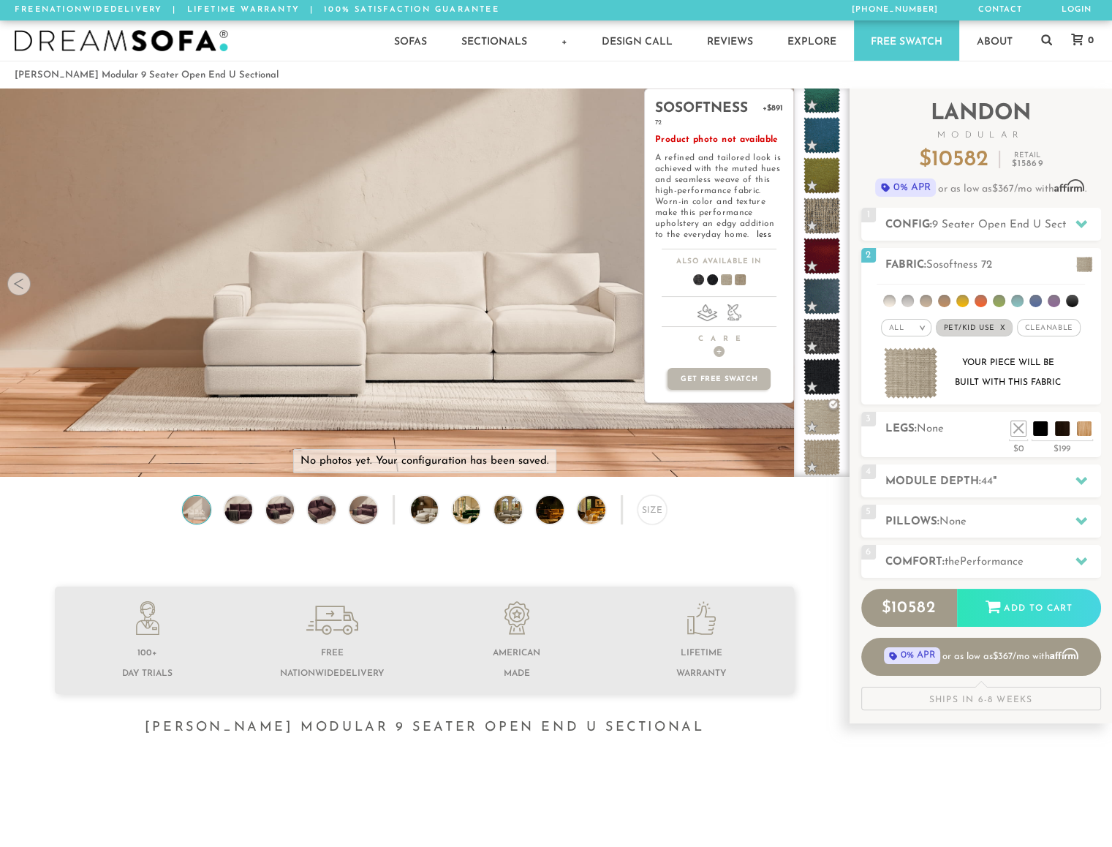
click at [738, 282] on span at bounding box center [735, 282] width 56 height 54
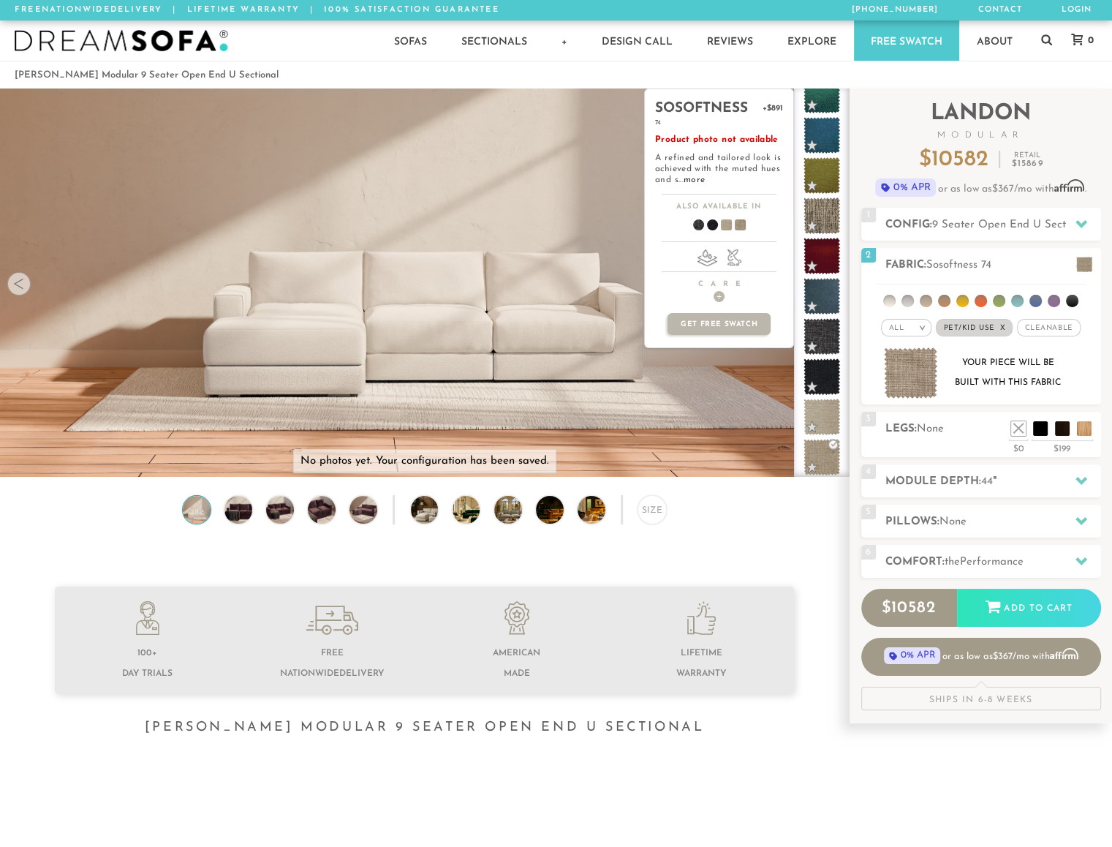
click at [724, 225] on span at bounding box center [721, 227] width 56 height 54
click at [712, 225] on span at bounding box center [707, 227] width 56 height 54
click at [697, 226] on span at bounding box center [693, 227] width 56 height 54
click at [740, 226] on span at bounding box center [735, 227] width 56 height 54
click at [720, 292] on span "+" at bounding box center [719, 296] width 11 height 11
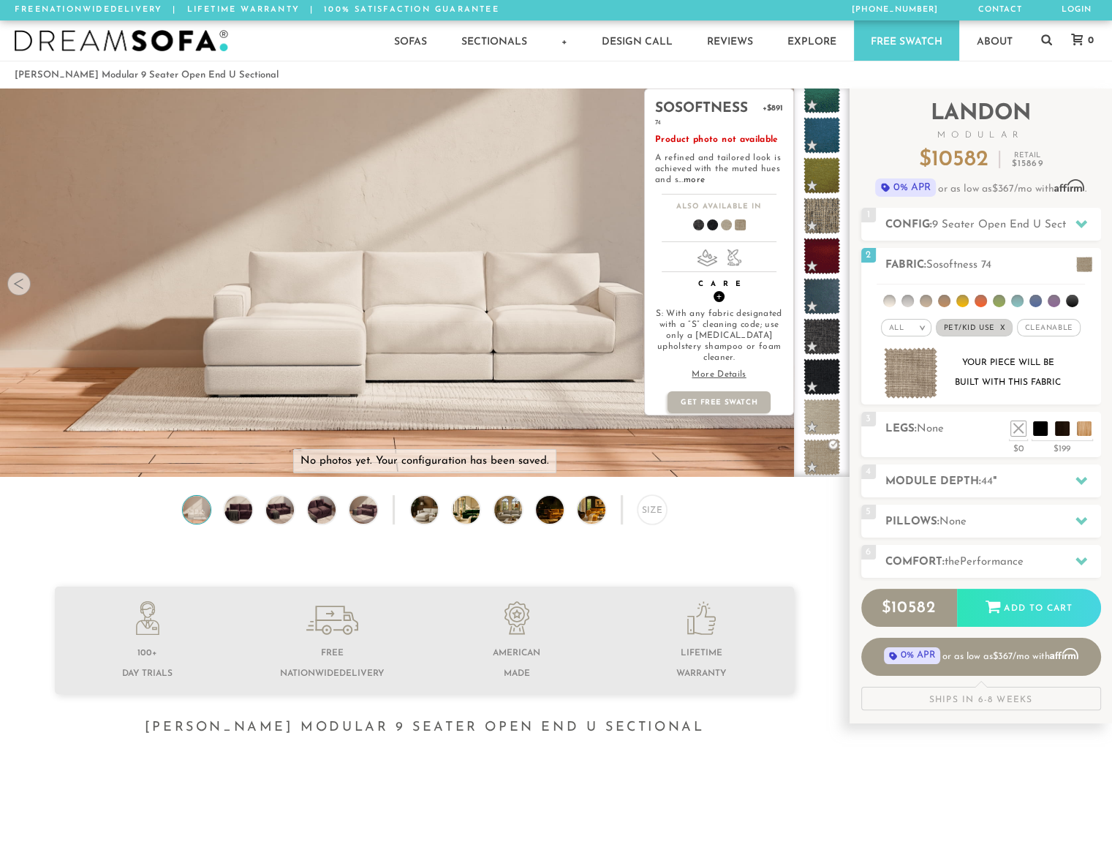
click at [720, 298] on span "+" at bounding box center [719, 296] width 11 height 11
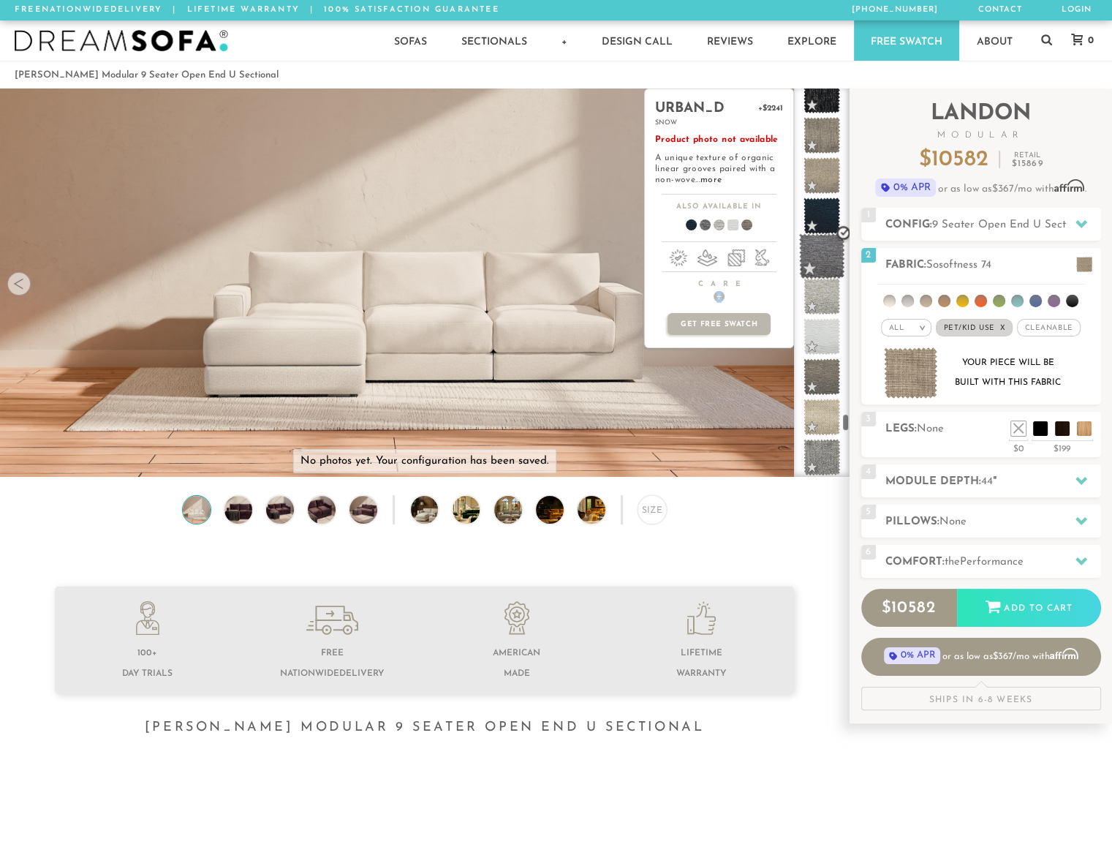
scroll to position [7060, 0]
click at [826, 171] on span at bounding box center [822, 175] width 46 height 46
click at [826, 310] on span at bounding box center [822, 296] width 46 height 46
click at [820, 344] on span at bounding box center [822, 336] width 46 height 46
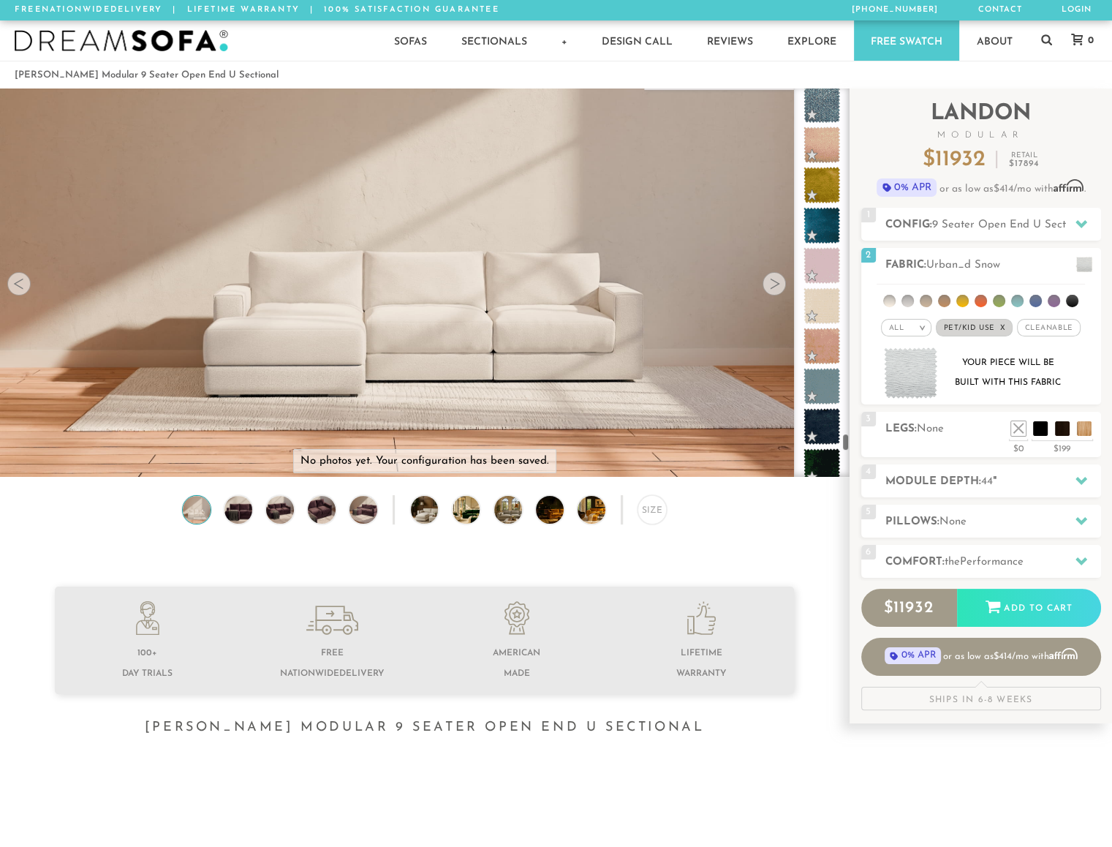
scroll to position [8145, 0]
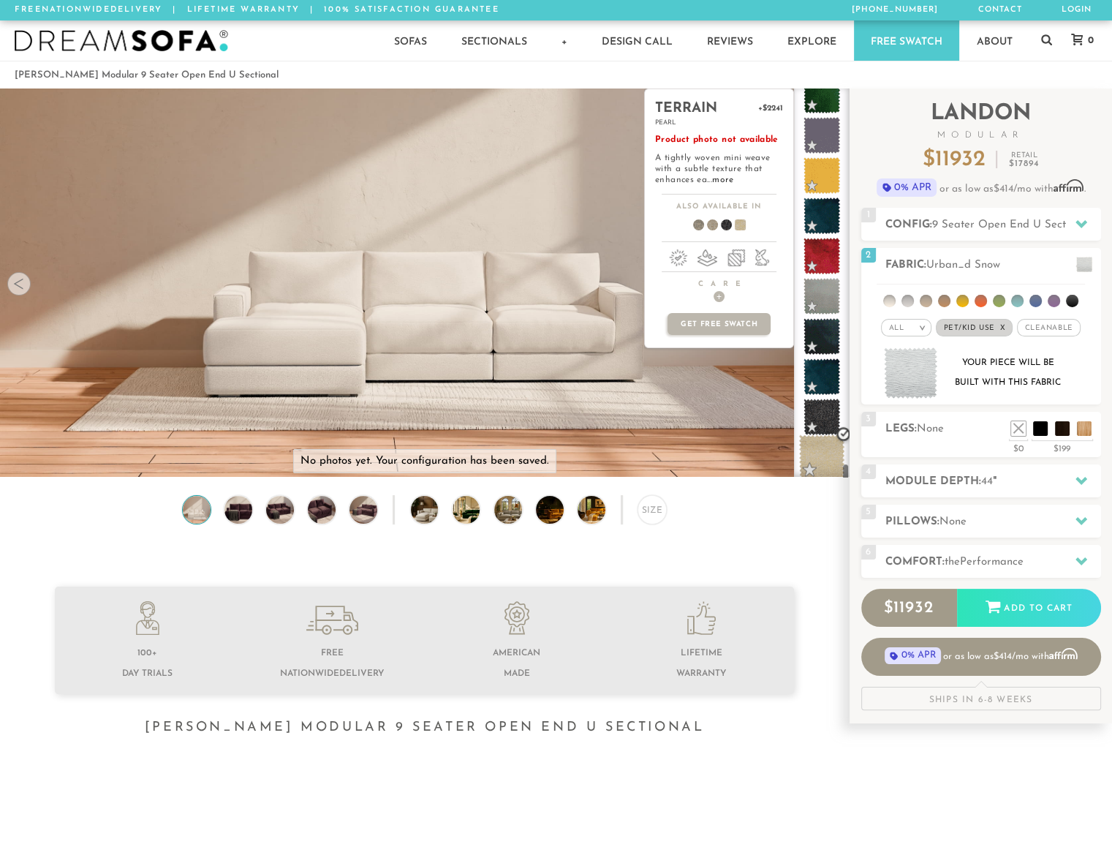
click at [826, 465] on span at bounding box center [822, 457] width 46 height 46
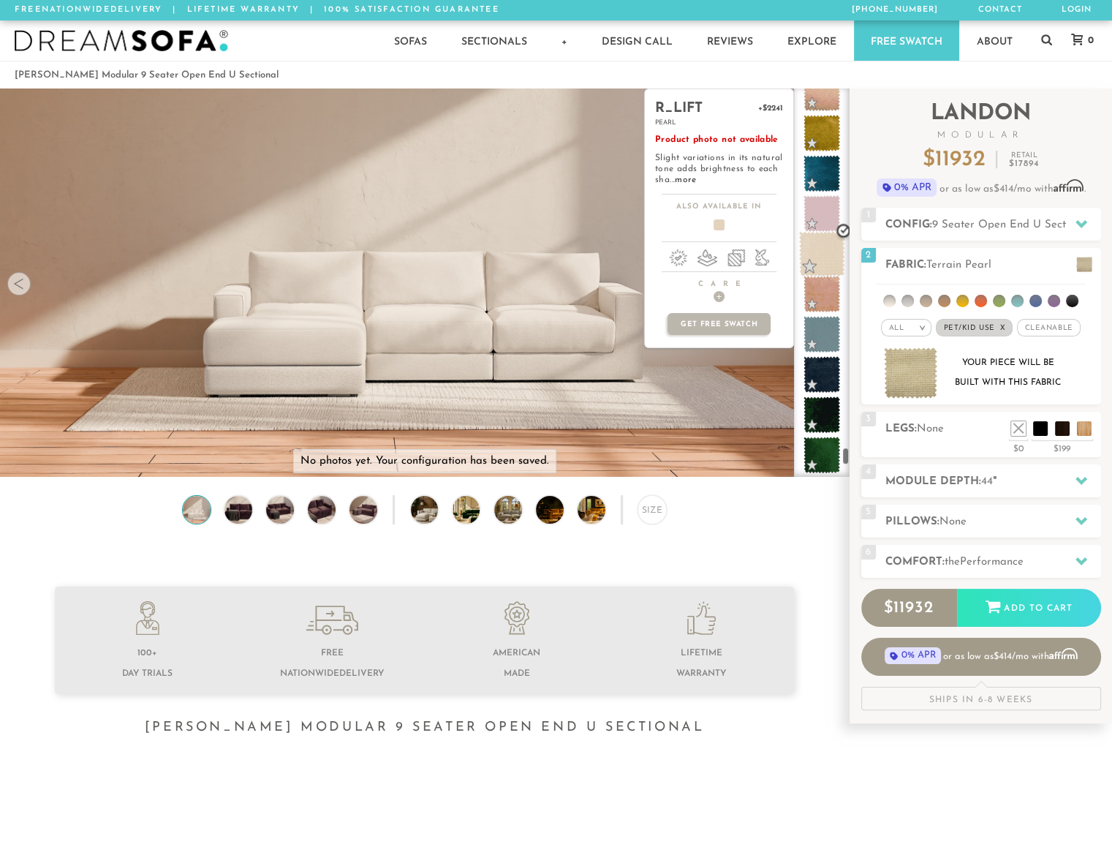
scroll to position [7784, 0]
click at [833, 260] on span at bounding box center [822, 256] width 46 height 46
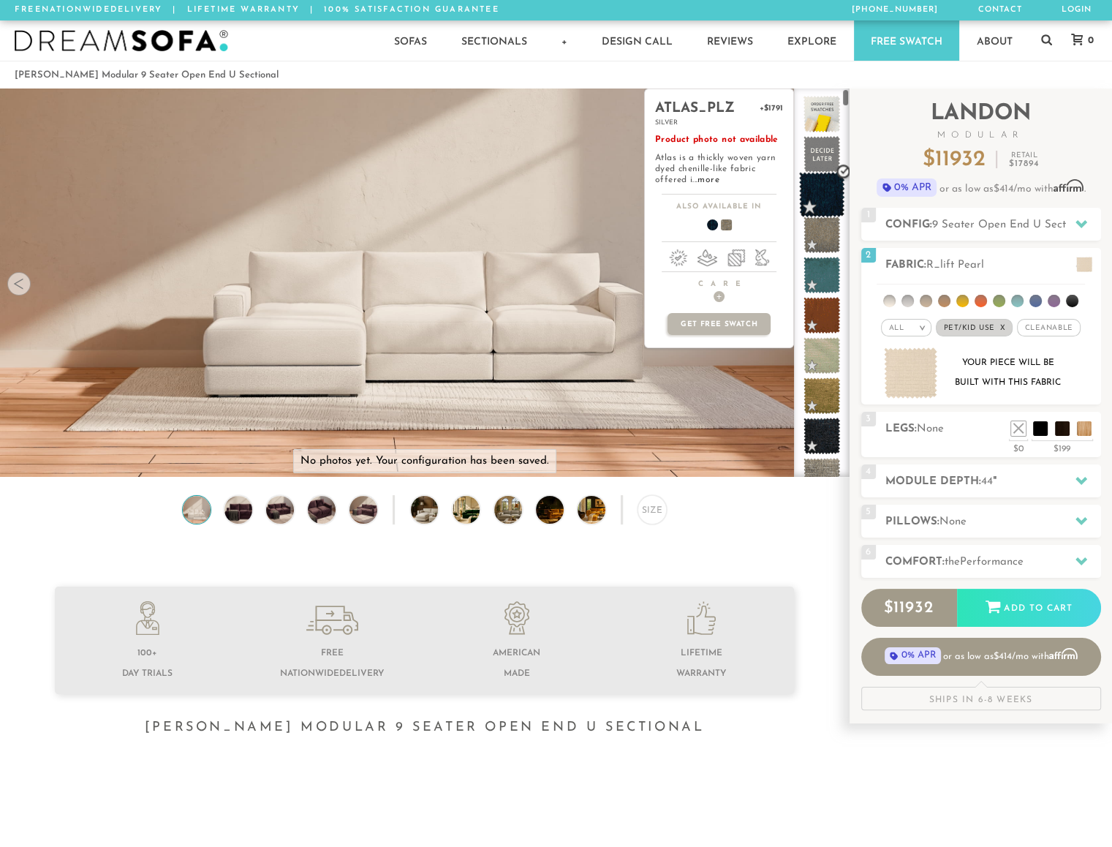
scroll to position [0, 0]
click at [829, 190] on span at bounding box center [822, 195] width 46 height 46
click at [828, 243] on span at bounding box center [822, 235] width 46 height 46
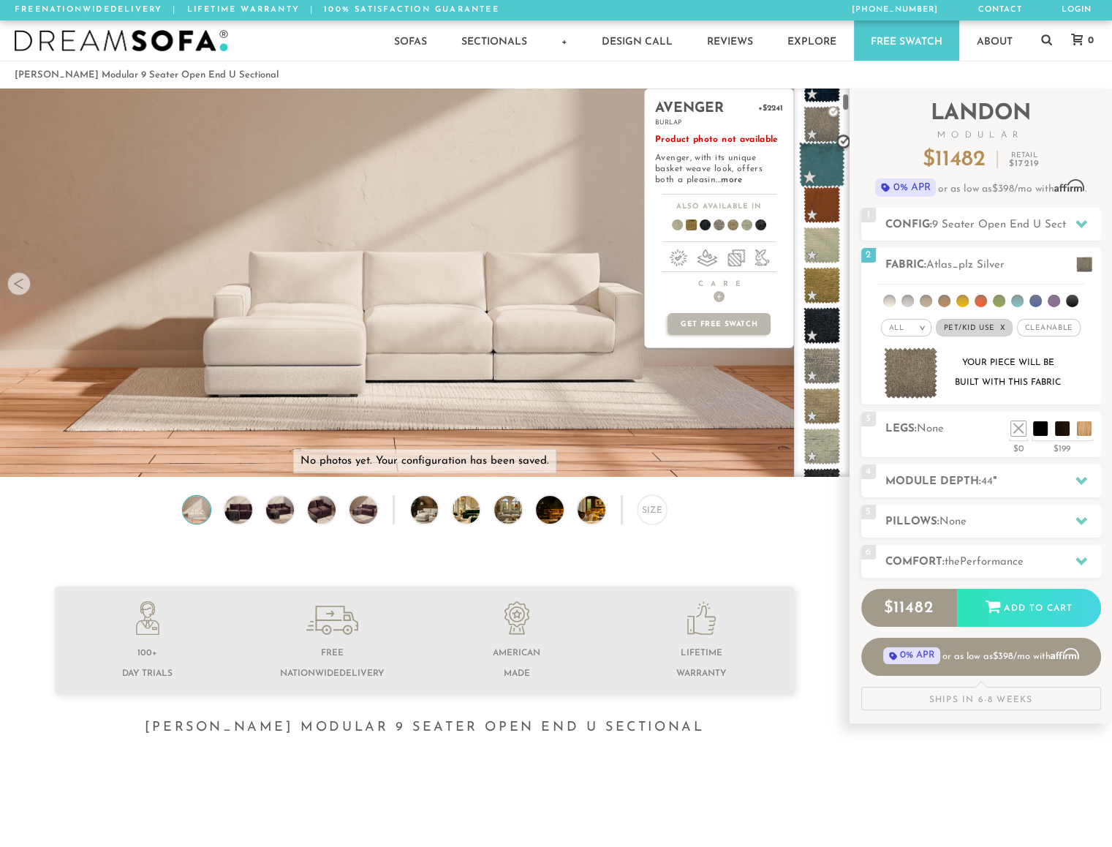
scroll to position [110, 0]
click at [815, 242] on span at bounding box center [822, 245] width 46 height 46
click at [822, 373] on span at bounding box center [822, 366] width 46 height 46
click at [822, 406] on span at bounding box center [822, 406] width 46 height 46
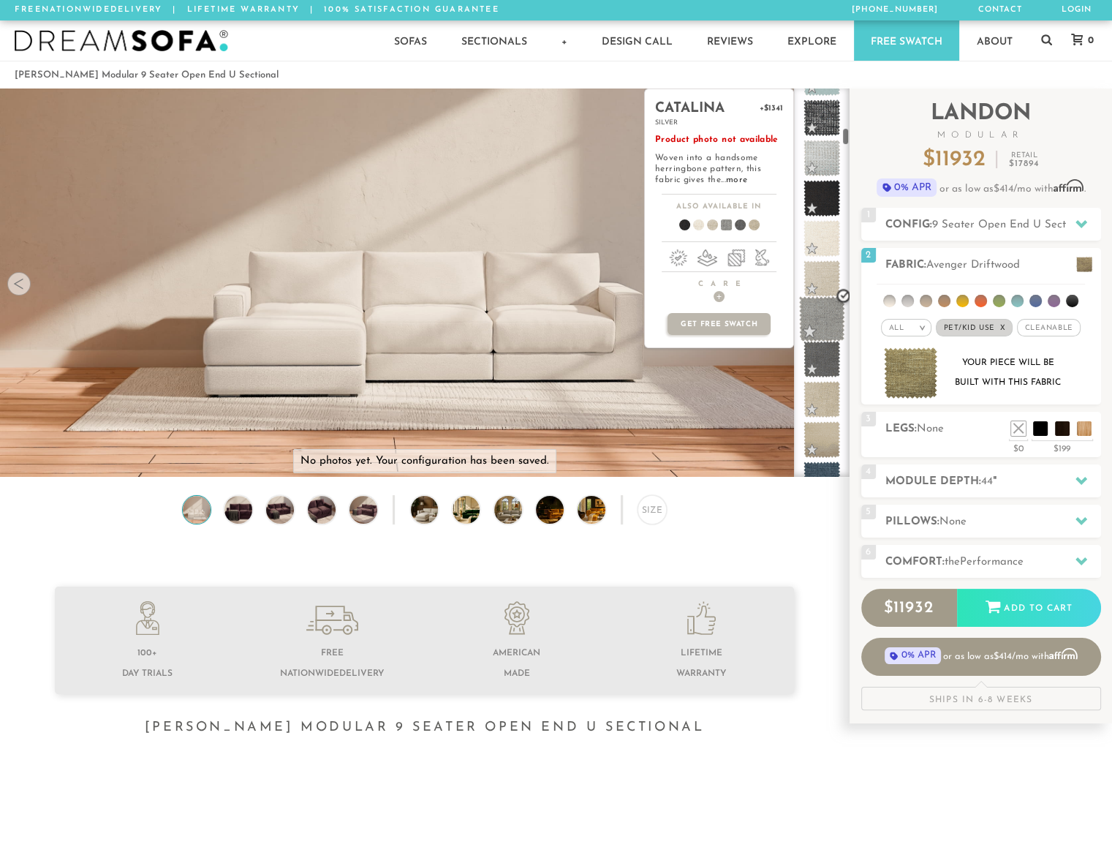
scroll to position [846, 0]
click at [814, 278] on span at bounding box center [822, 275] width 46 height 46
click at [825, 318] on span at bounding box center [822, 315] width 46 height 46
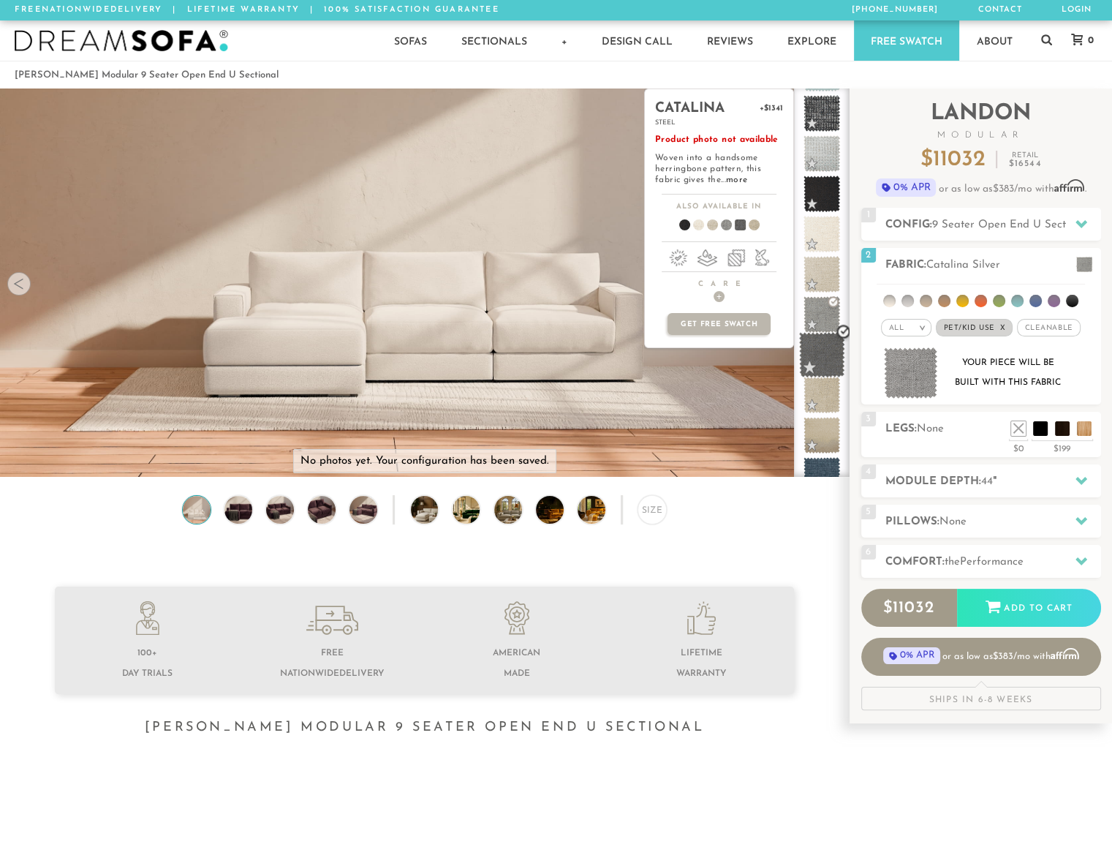
click at [826, 361] on span at bounding box center [822, 355] width 46 height 46
click at [824, 395] on span at bounding box center [822, 395] width 46 height 46
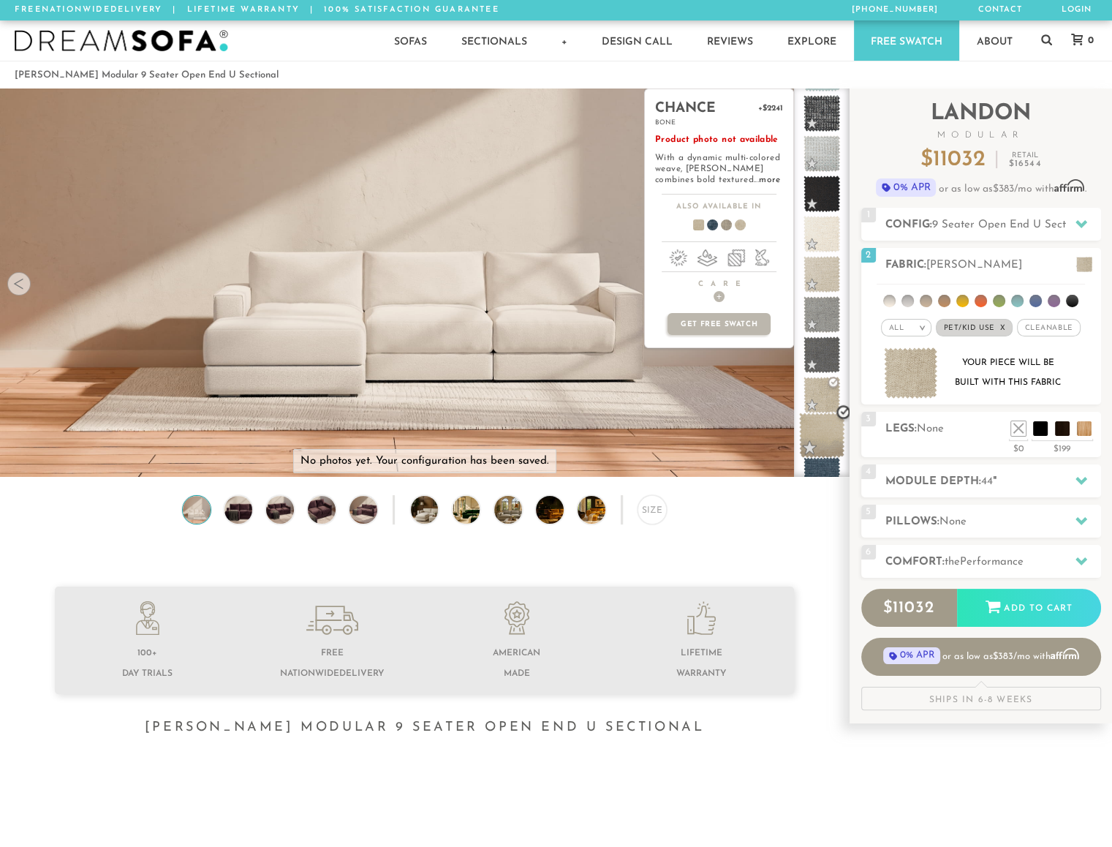
click at [831, 426] on span at bounding box center [822, 436] width 46 height 46
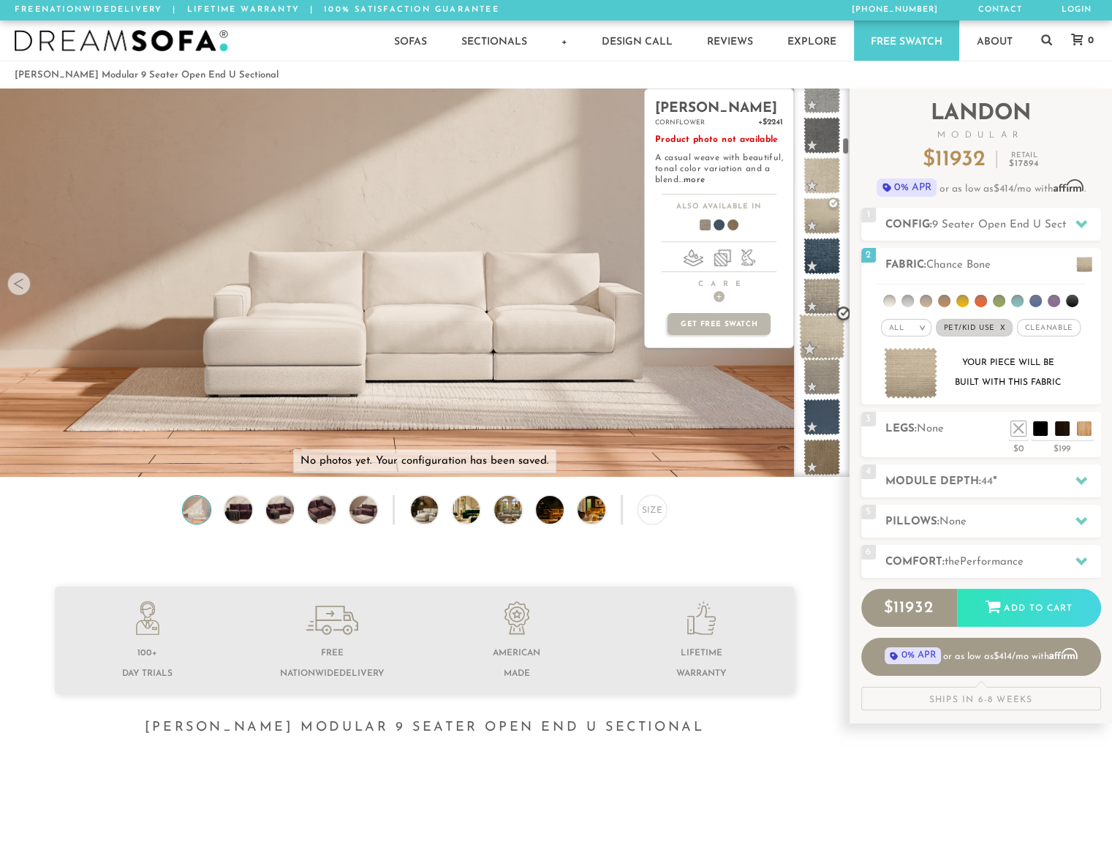
scroll to position [1069, 0]
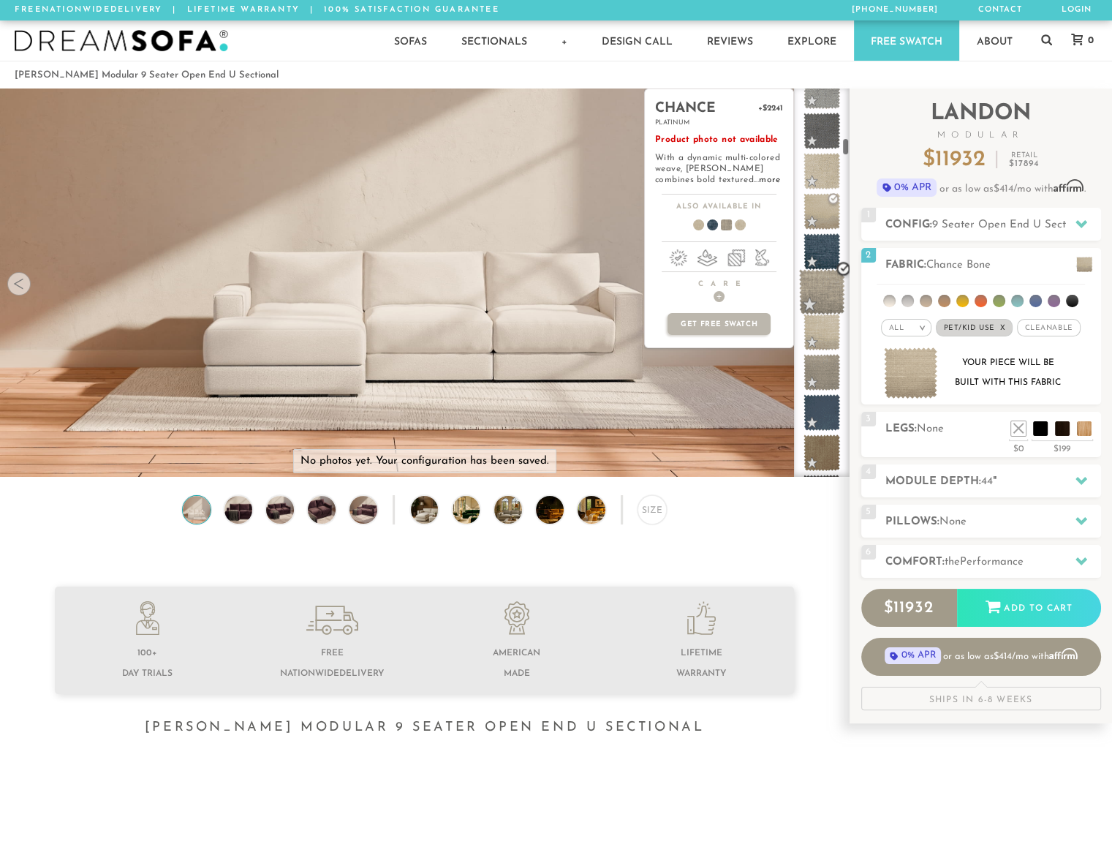
click at [824, 289] on span at bounding box center [822, 292] width 46 height 46
click at [822, 342] on span at bounding box center [822, 332] width 46 height 46
click at [819, 375] on span at bounding box center [822, 373] width 46 height 46
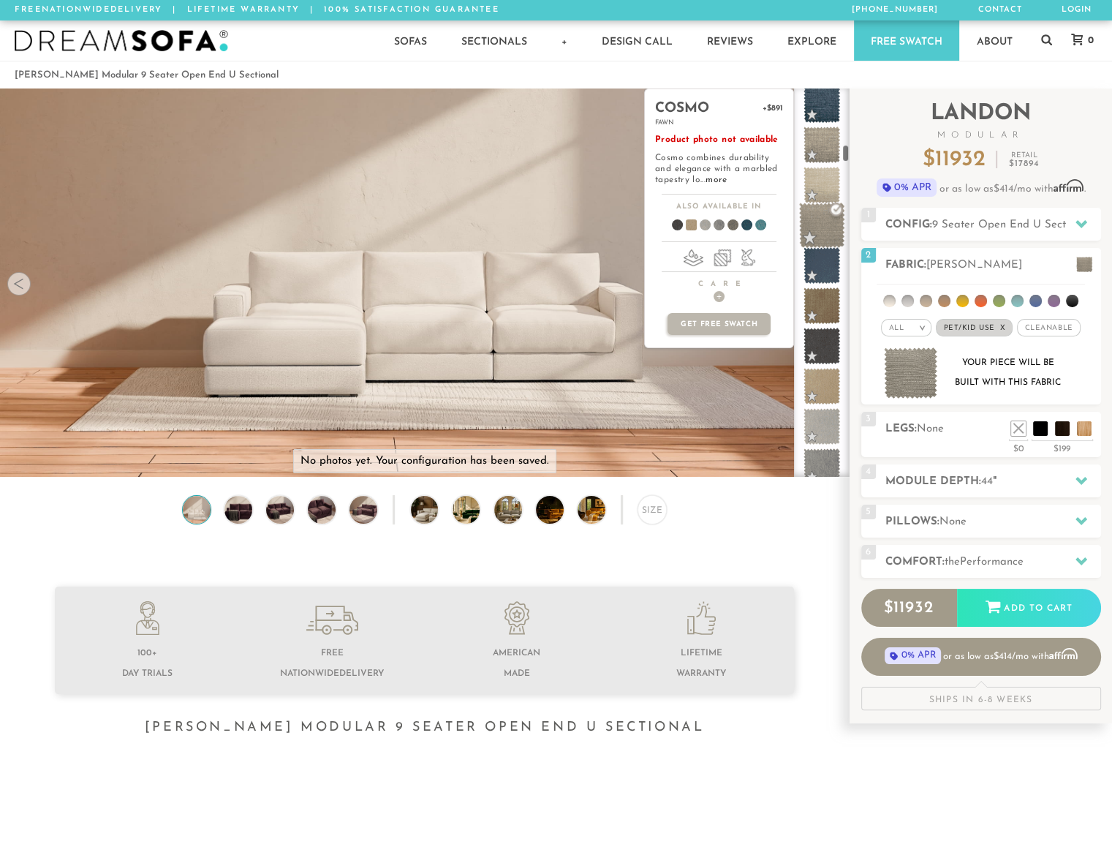
scroll to position [1217, 0]
click at [827, 301] on span at bounding box center [822, 305] width 46 height 46
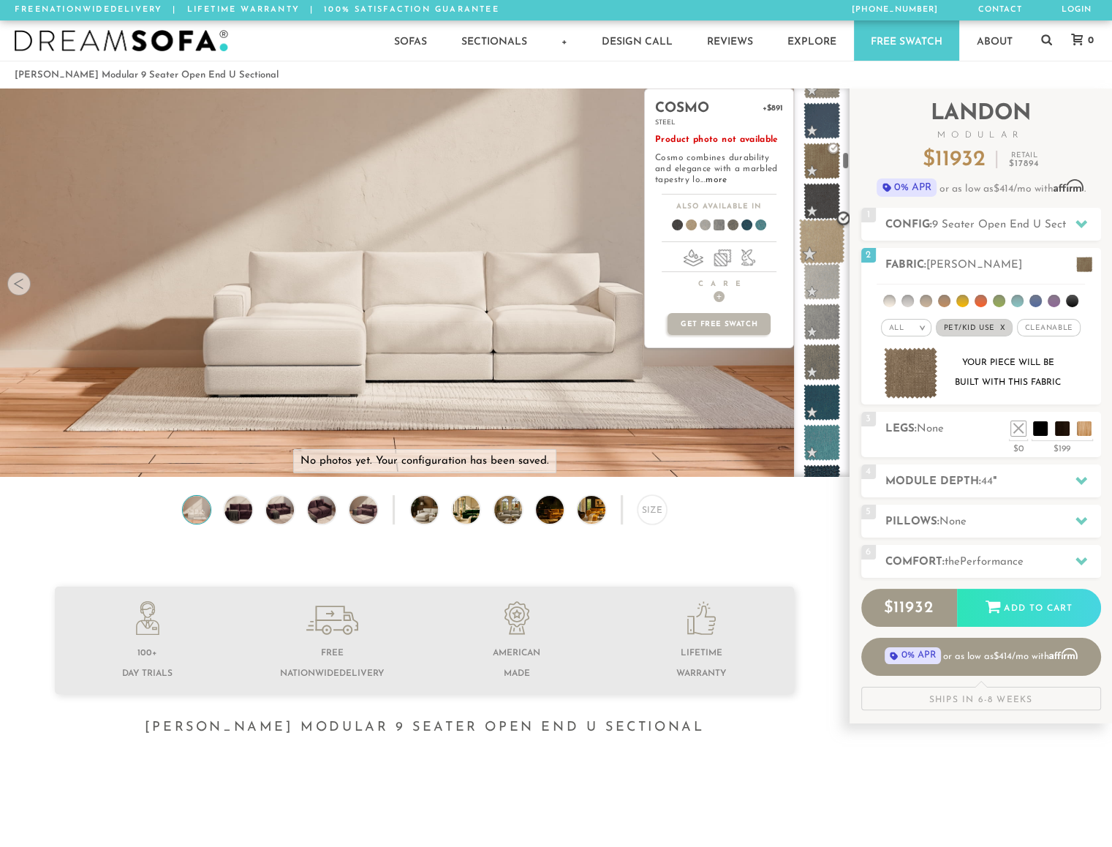
scroll to position [1366, 0]
click at [825, 272] on span at bounding box center [822, 278] width 46 height 46
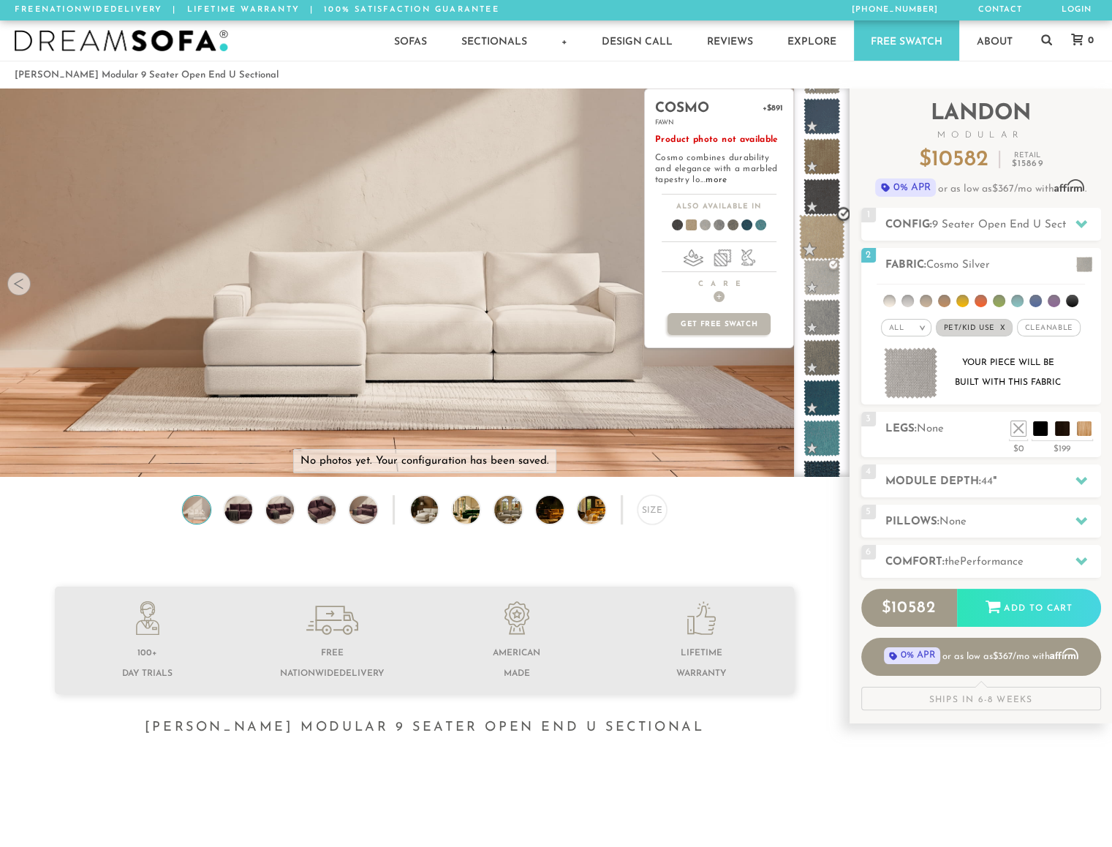
click at [829, 227] on span at bounding box center [822, 237] width 46 height 46
click at [829, 287] on span at bounding box center [822, 278] width 46 height 46
click at [823, 361] on span at bounding box center [822, 358] width 46 height 46
click at [723, 289] on h4 "Care +" at bounding box center [719, 290] width 148 height 23
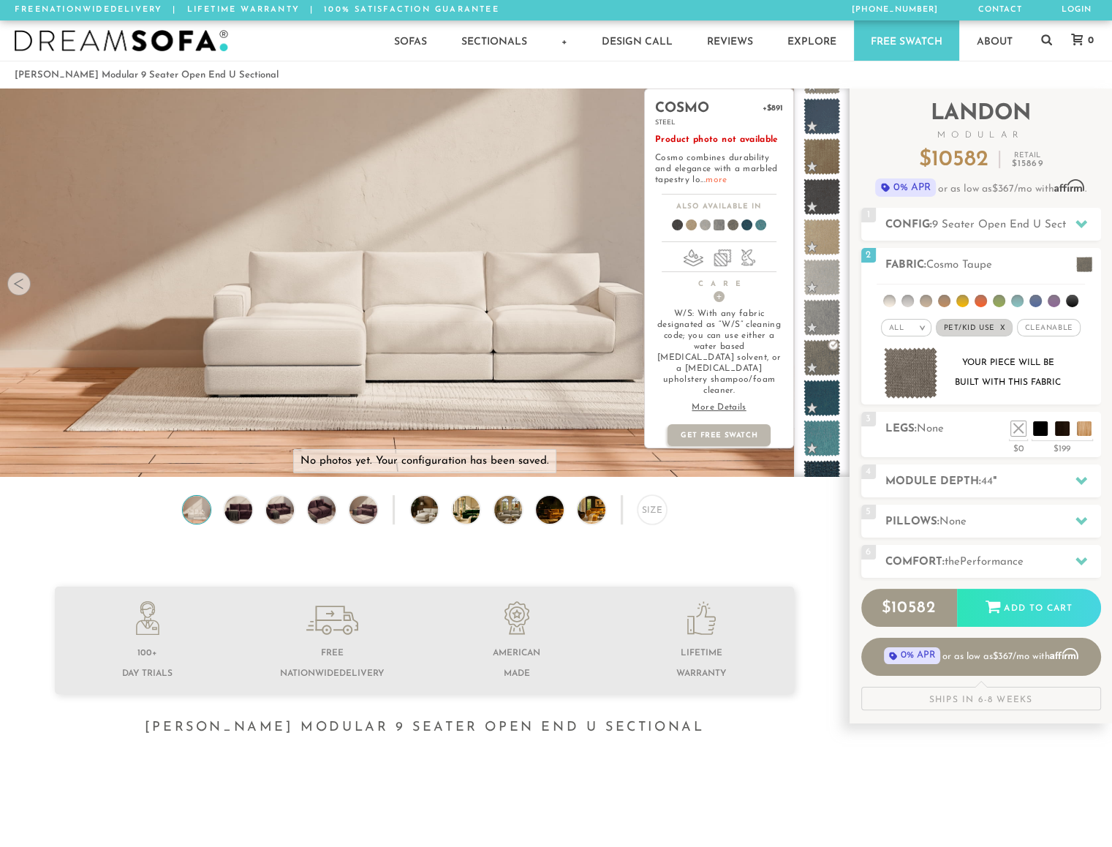
click at [718, 178] on link "more" at bounding box center [716, 180] width 21 height 9
click at [813, 370] on span at bounding box center [822, 358] width 46 height 46
click at [809, 364] on span at bounding box center [822, 358] width 46 height 46
click at [809, 372] on span at bounding box center [822, 358] width 46 height 46
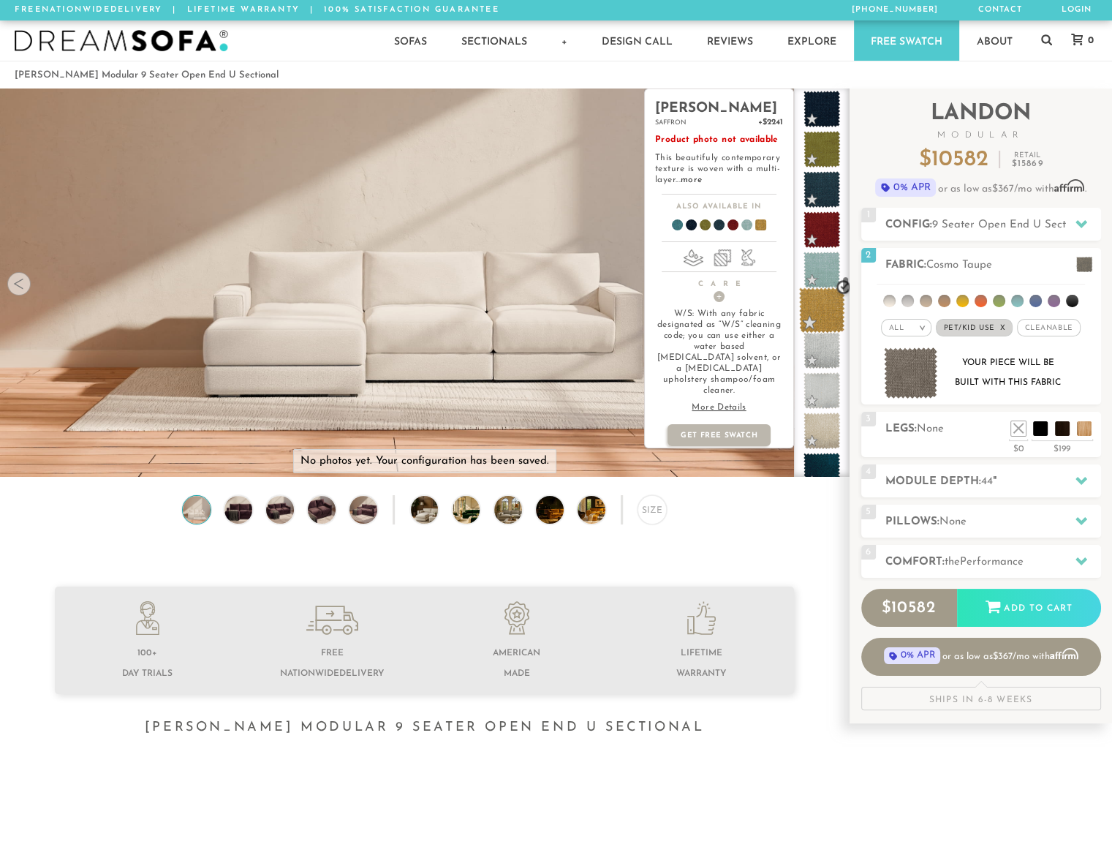
scroll to position [4068, 0]
click at [711, 424] on p "Get Free Swatch" at bounding box center [719, 435] width 102 height 22
